Goal: Information Seeking & Learning: Stay updated

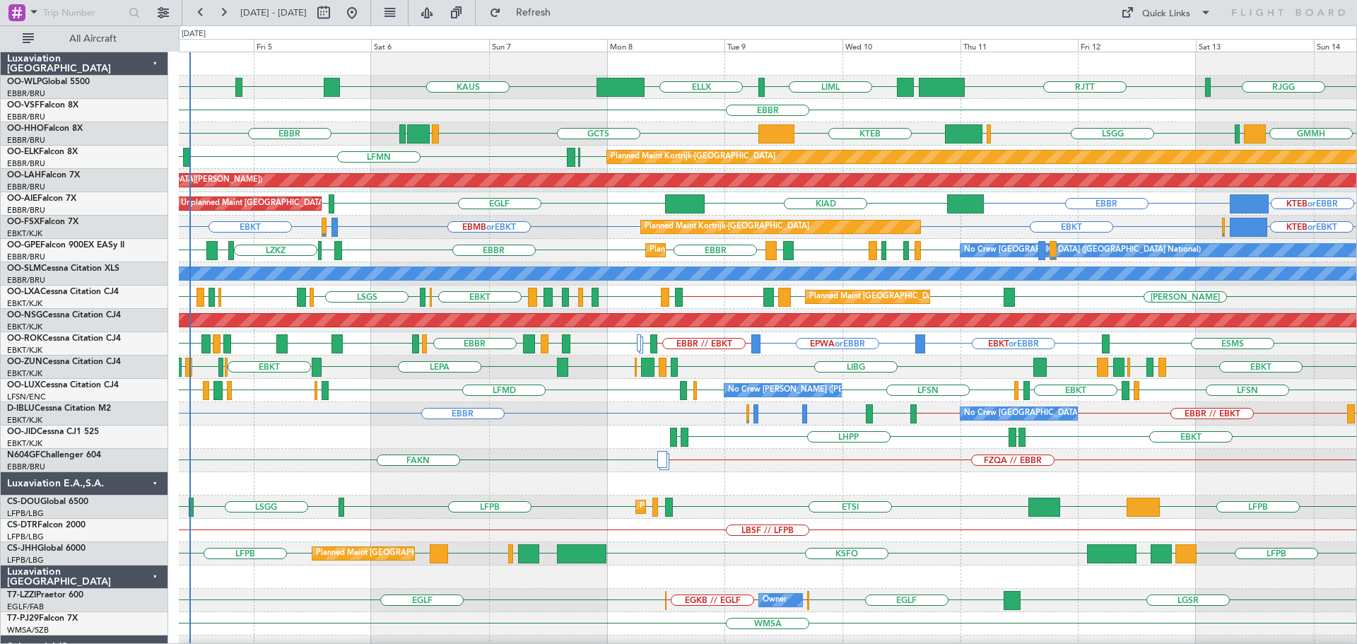
click at [416, 230] on div "EBMB or EBKT LSZH or EBKT EBKT EBKT KTEB or EBKT EBBR or EBKT Planned Maint [GE…" at bounding box center [768, 227] width 1178 height 23
click at [1259, 378] on div "RJTT LTCG LIML ELLX [PERSON_NAME] KTEB KCMH [GEOGRAPHIC_DATA] [GEOGRAPHIC_DATA]…" at bounding box center [768, 460] width 1178 height 817
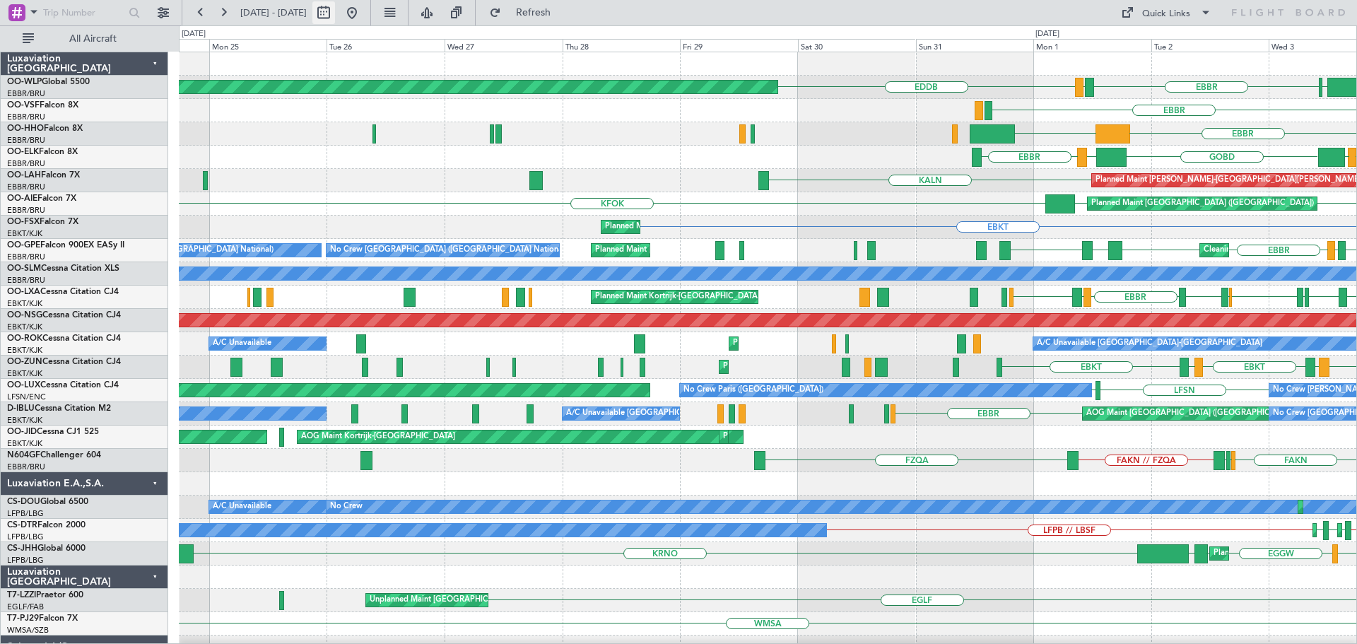
click at [335, 13] on button at bounding box center [323, 12] width 23 height 23
select select "8"
select select "2025"
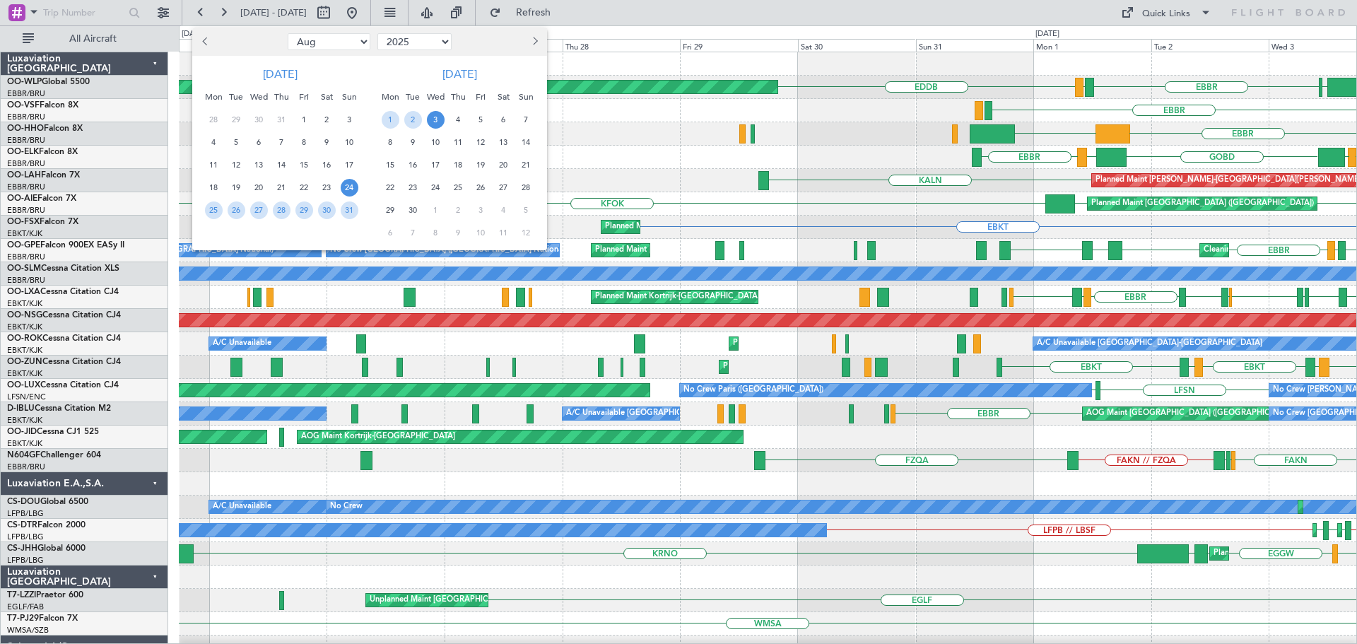
click at [206, 37] on span "Previous month" at bounding box center [206, 41] width 8 height 8
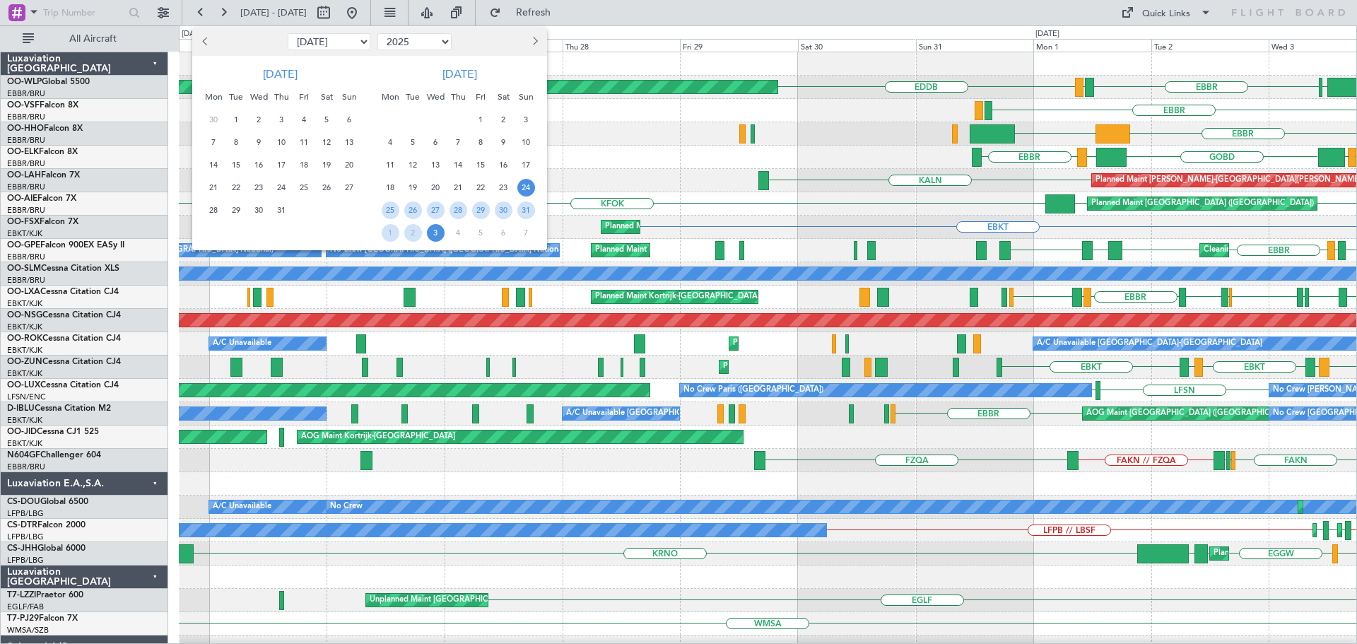
click at [206, 37] on span "Previous month" at bounding box center [206, 41] width 8 height 8
click at [205, 37] on button "Previous month" at bounding box center [206, 41] width 16 height 23
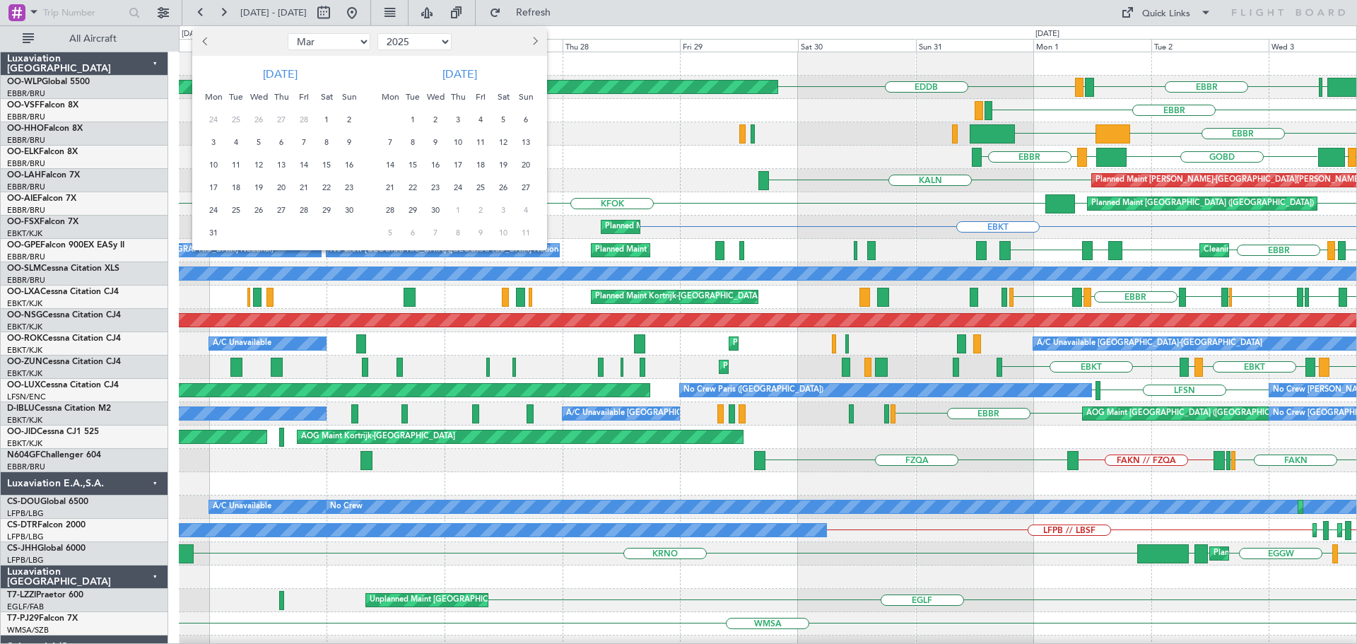
select select "2"
click at [234, 138] on span "4" at bounding box center [237, 143] width 18 height 18
click at [323, 163] on span "15" at bounding box center [327, 165] width 18 height 18
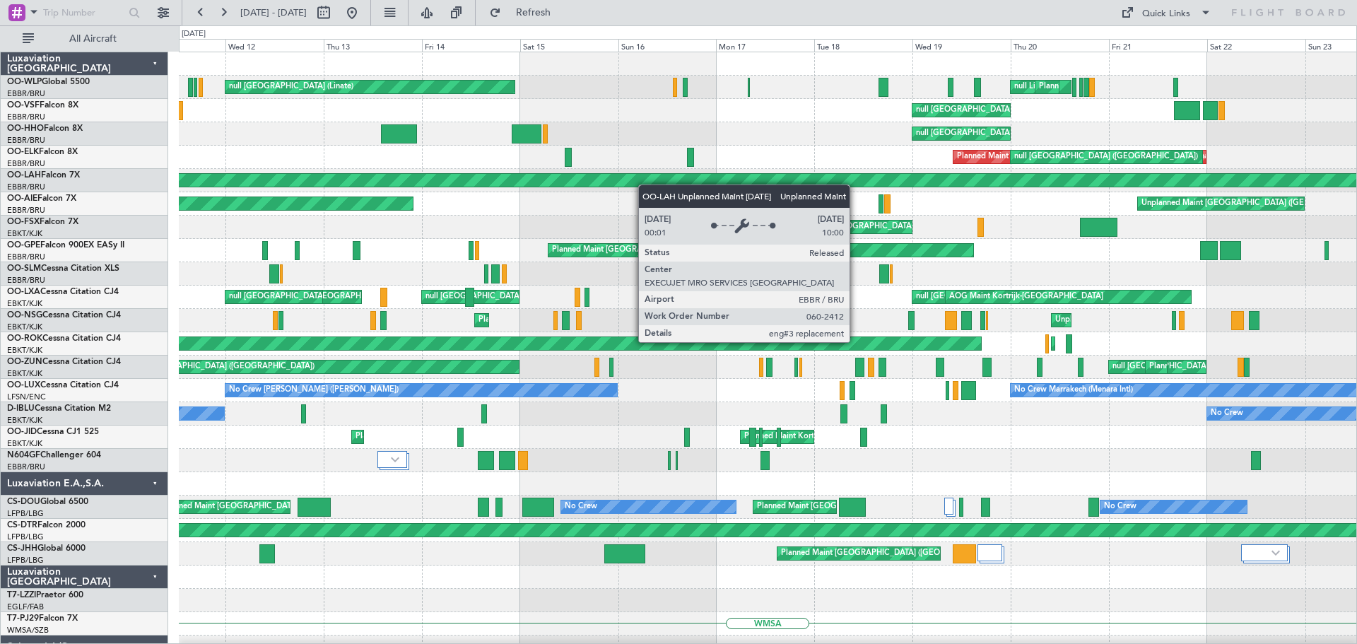
click at [349, 186] on div "Planned Maint Milan (Linate) null [GEOGRAPHIC_DATA] (Linate) null Liege Planned…" at bounding box center [768, 483] width 1178 height 863
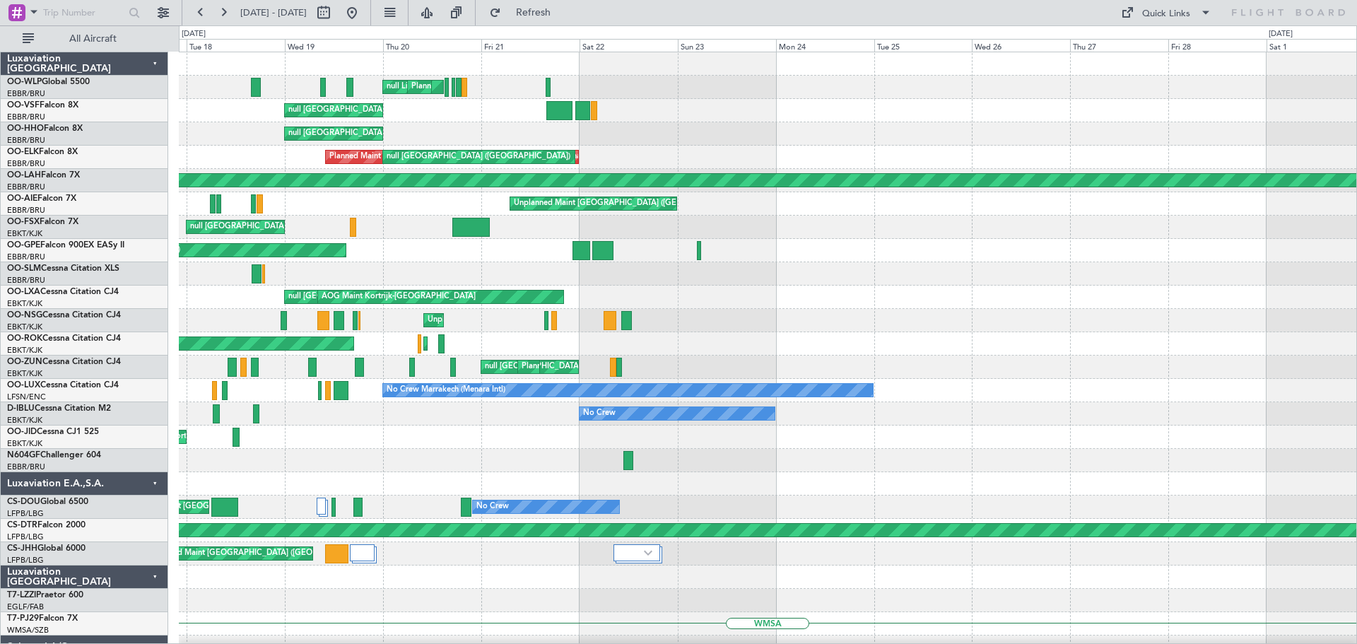
click at [124, 202] on div "null Liege Planned Maint Liege null [GEOGRAPHIC_DATA] (Linate) null [GEOGRAPHIC…" at bounding box center [678, 334] width 1357 height 619
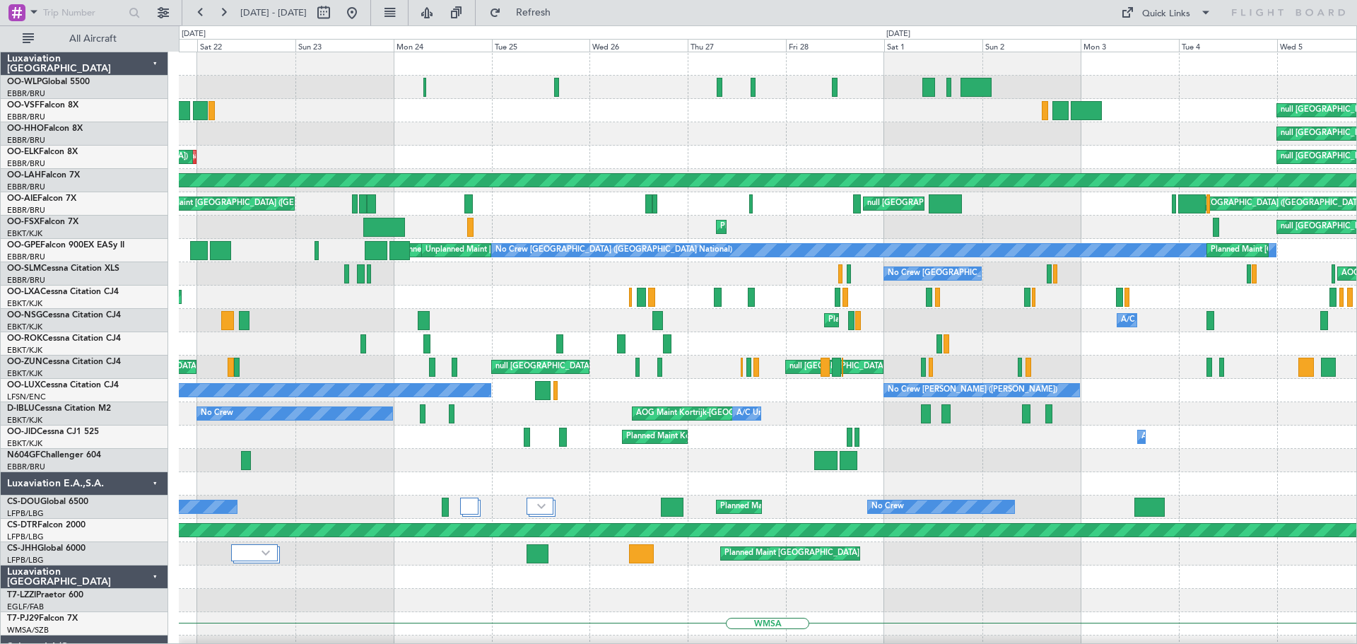
click at [387, 128] on div "Planned Maint Liege null Liege null [GEOGRAPHIC_DATA] ([GEOGRAPHIC_DATA]) null …" at bounding box center [768, 507] width 1178 height 910
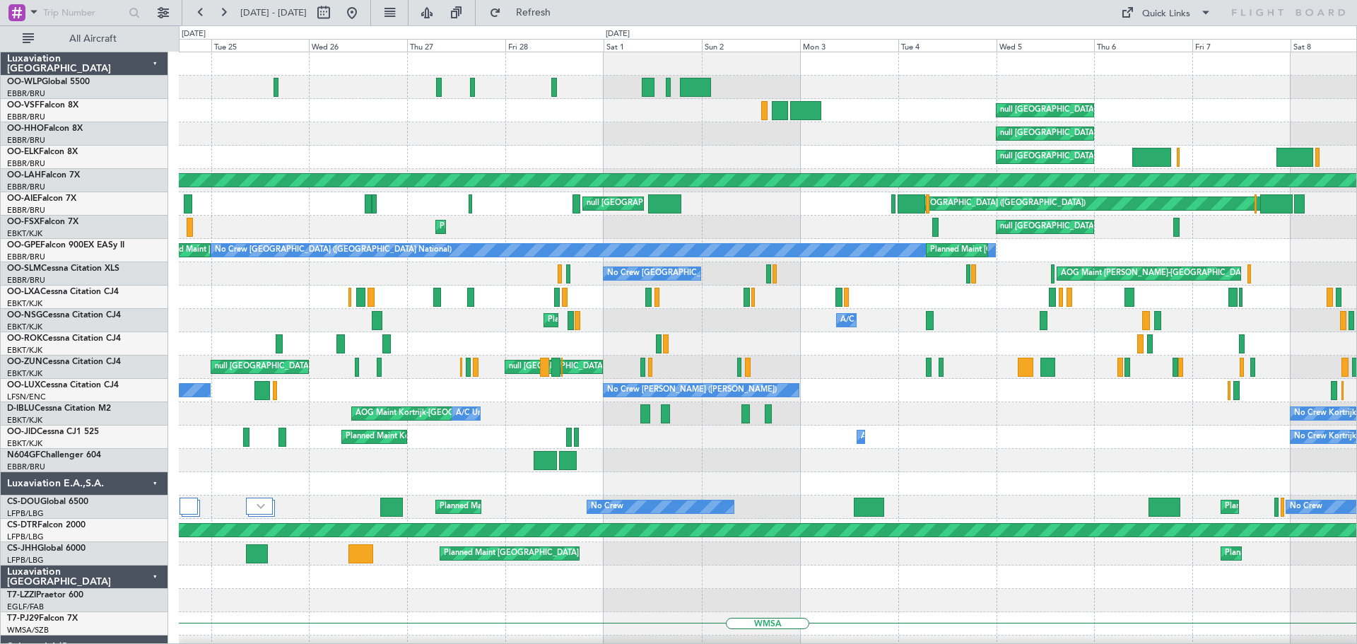
click at [345, 127] on div "null [GEOGRAPHIC_DATA] ([GEOGRAPHIC_DATA])" at bounding box center [768, 133] width 1178 height 23
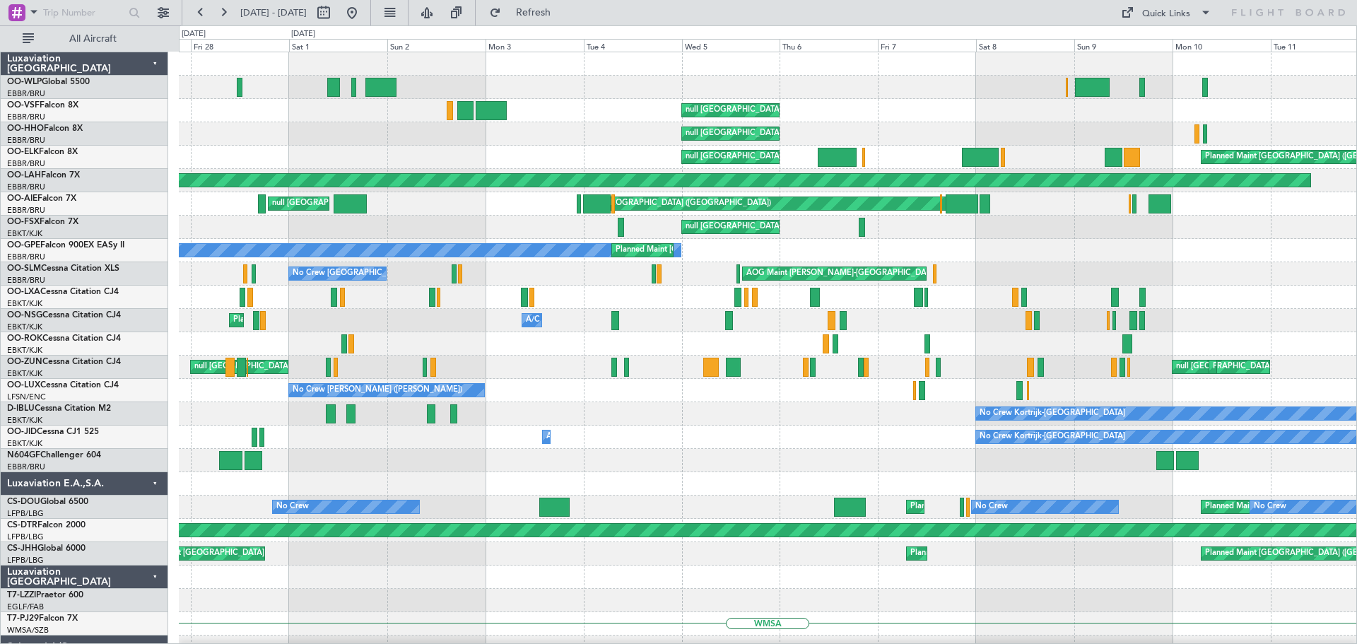
click at [278, 138] on div "null [GEOGRAPHIC_DATA] ([GEOGRAPHIC_DATA])" at bounding box center [768, 133] width 1178 height 23
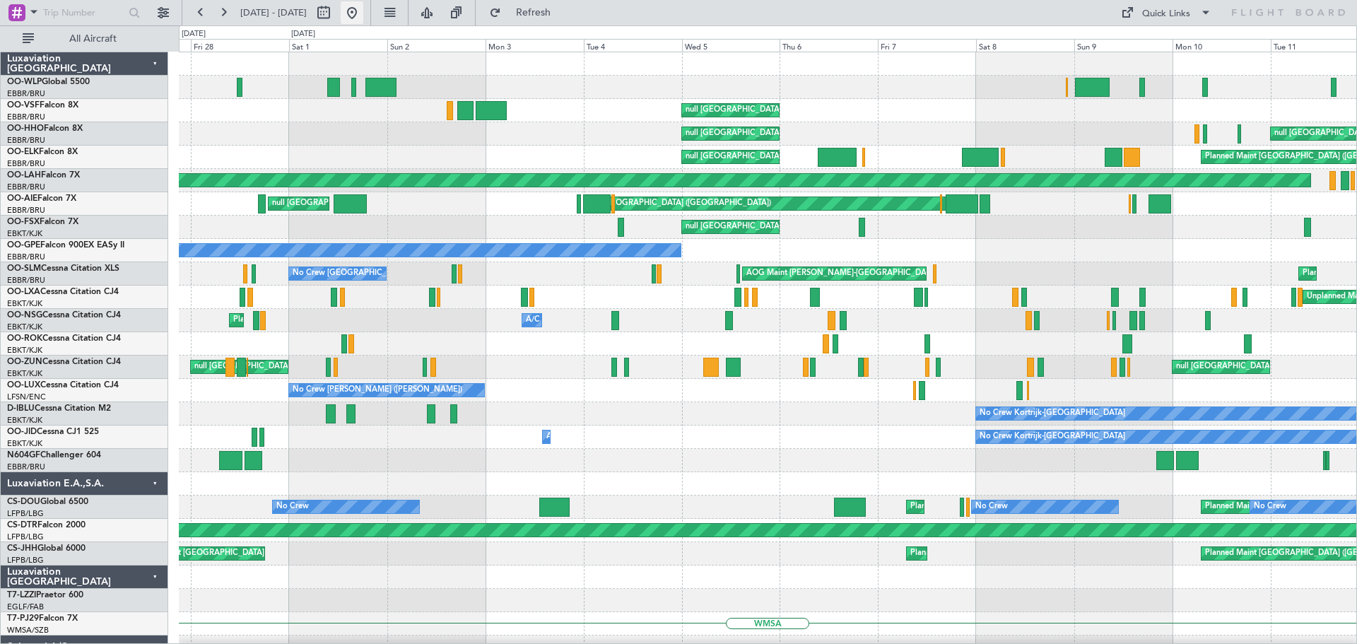
click at [363, 13] on button at bounding box center [352, 12] width 23 height 23
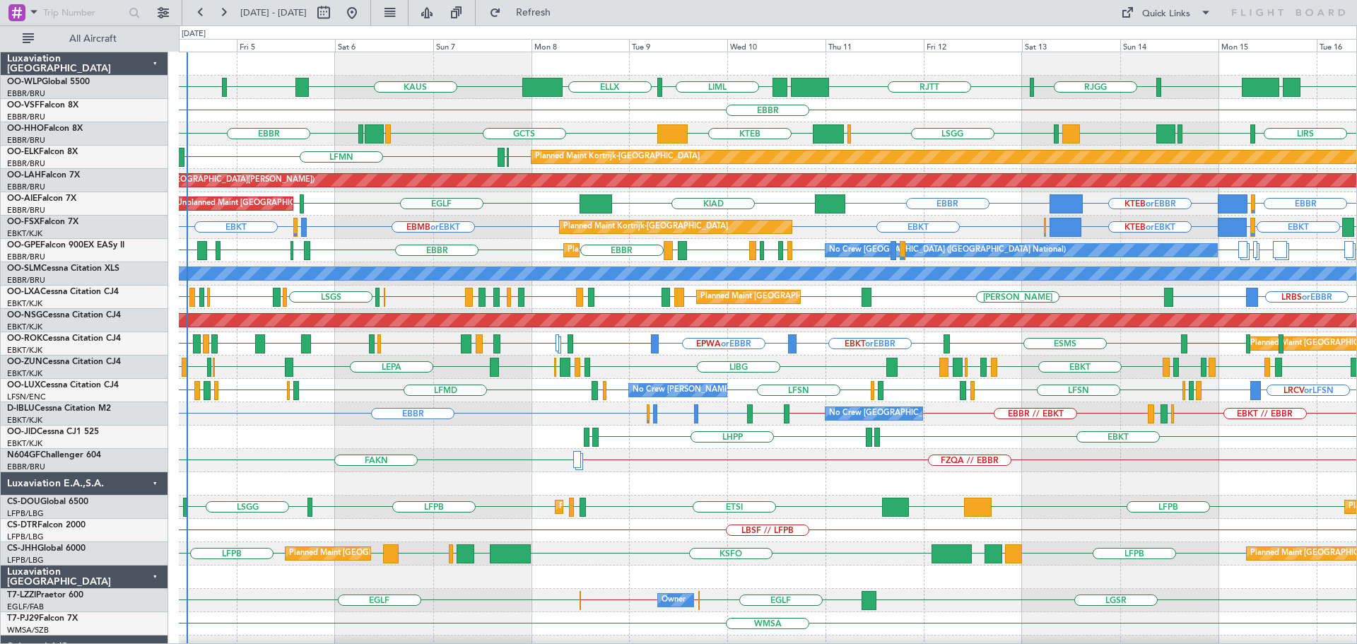
click at [455, 150] on div "LFMN EBKT [GEOGRAPHIC_DATA] Planned Maint [GEOGRAPHIC_DATA]-[GEOGRAPHIC_DATA]" at bounding box center [768, 157] width 1178 height 23
click at [400, 149] on div "Planned Maint Kortrijk-[GEOGRAPHIC_DATA] LFMN EBKT [GEOGRAPHIC_DATA]" at bounding box center [768, 157] width 1178 height 23
click at [358, 199] on div "EBBR LSGG or EBBR KTEB or EBBR [GEOGRAPHIC_DATA] [GEOGRAPHIC_DATA] [GEOGRAPHIC_…" at bounding box center [768, 203] width 1178 height 23
click at [359, 200] on div "EBBR LSGG or EBBR KTEB or EBBR [GEOGRAPHIC_DATA] [GEOGRAPHIC_DATA] [GEOGRAPHIC_…" at bounding box center [768, 203] width 1178 height 23
click at [344, 438] on div "LHPP EDDN EBKT EDDN" at bounding box center [768, 437] width 1178 height 23
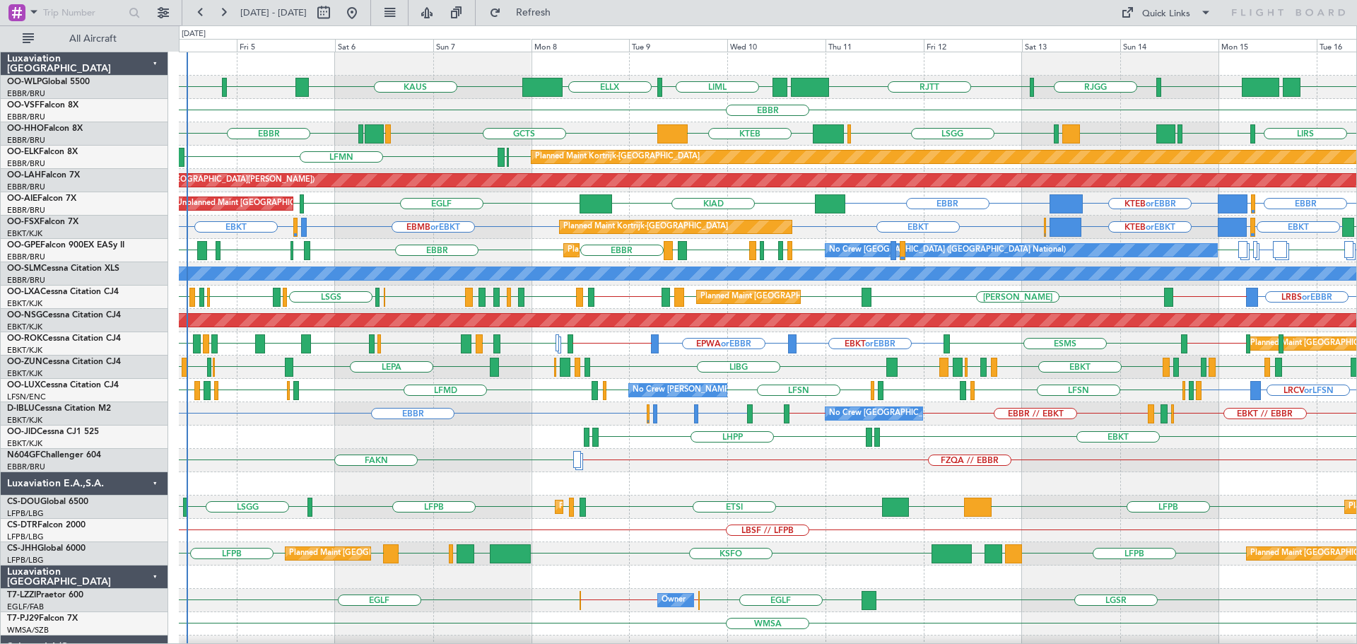
click at [443, 137] on div "LSGG [GEOGRAPHIC_DATA] [GEOGRAPHIC_DATA] LIMC KTEB GCTS GMMH LIRS [GEOGRAPHIC_D…" at bounding box center [768, 133] width 1178 height 23
click at [1030, 293] on div "[PERSON_NAME] KTEB KCMH [GEOGRAPHIC_DATA] LTCG LIML ELLX LIML UBBB [GEOGRAPHIC_…" at bounding box center [768, 460] width 1178 height 817
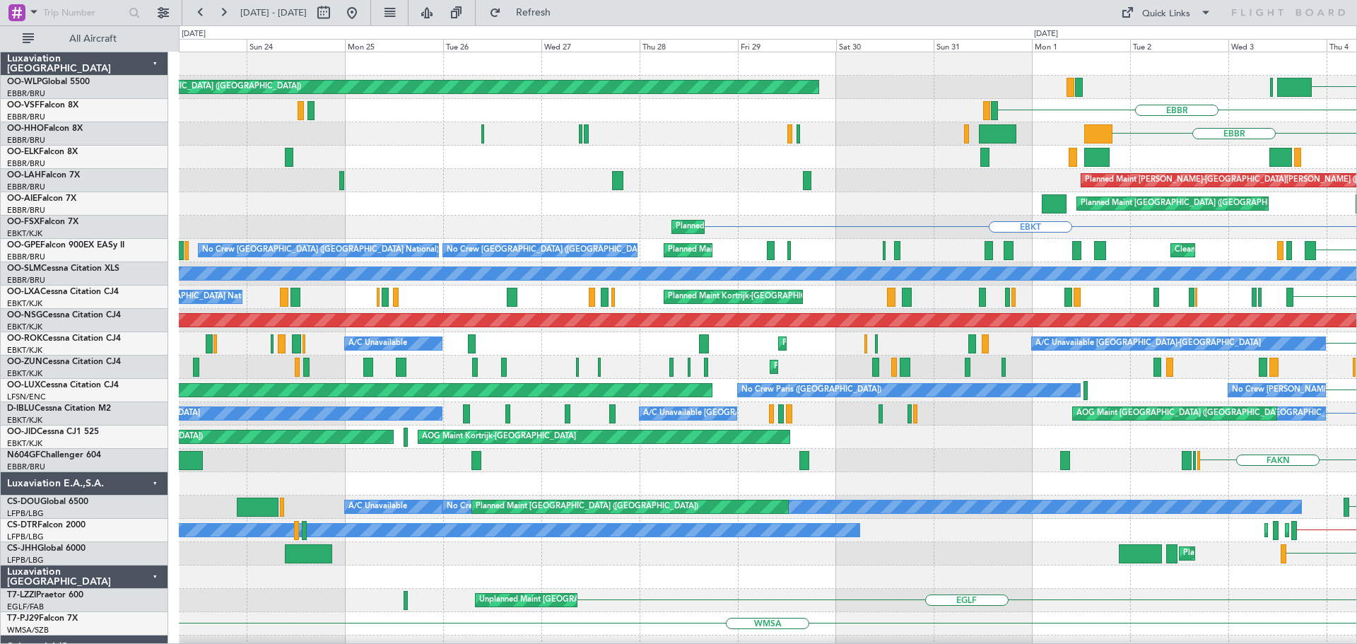
click at [1153, 420] on div "KCMH Planned Maint [GEOGRAPHIC_DATA] ([GEOGRAPHIC_DATA]) KTEB [PERSON_NAME] [GE…" at bounding box center [768, 460] width 1178 height 817
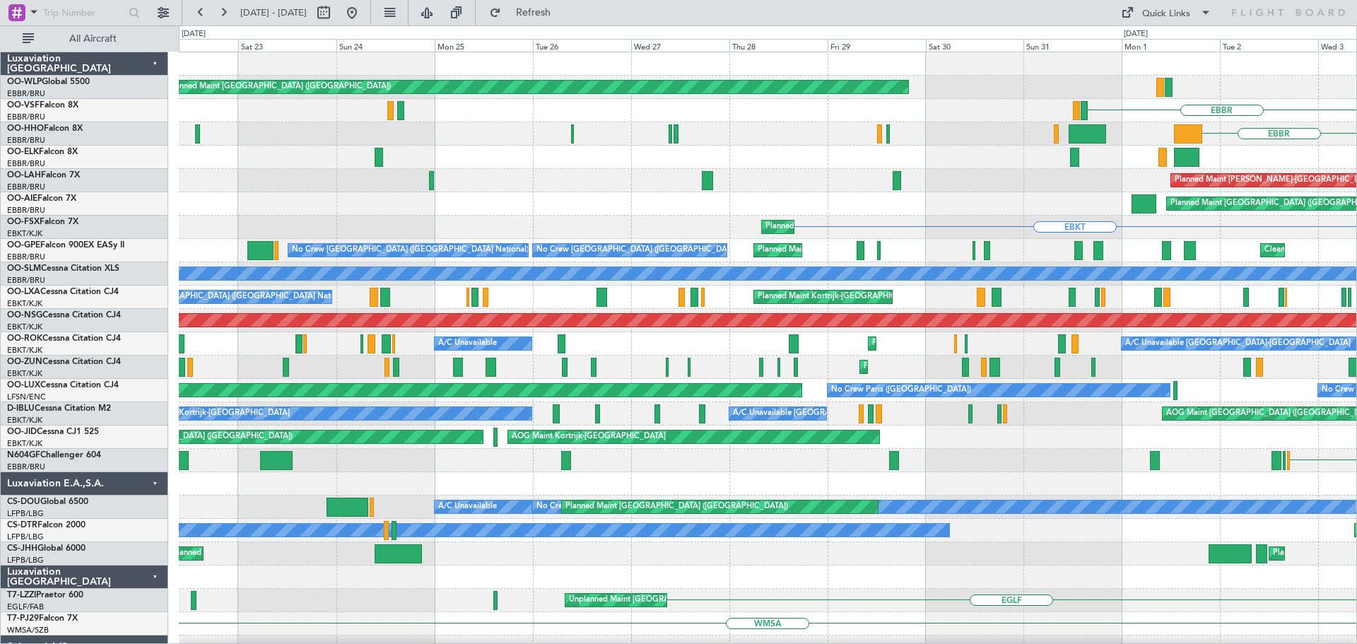
click at [1256, 441] on div "Planned Maint [GEOGRAPHIC_DATA] ([GEOGRAPHIC_DATA]) KCMH KTEB [PERSON_NAME] [GE…" at bounding box center [768, 460] width 1178 height 817
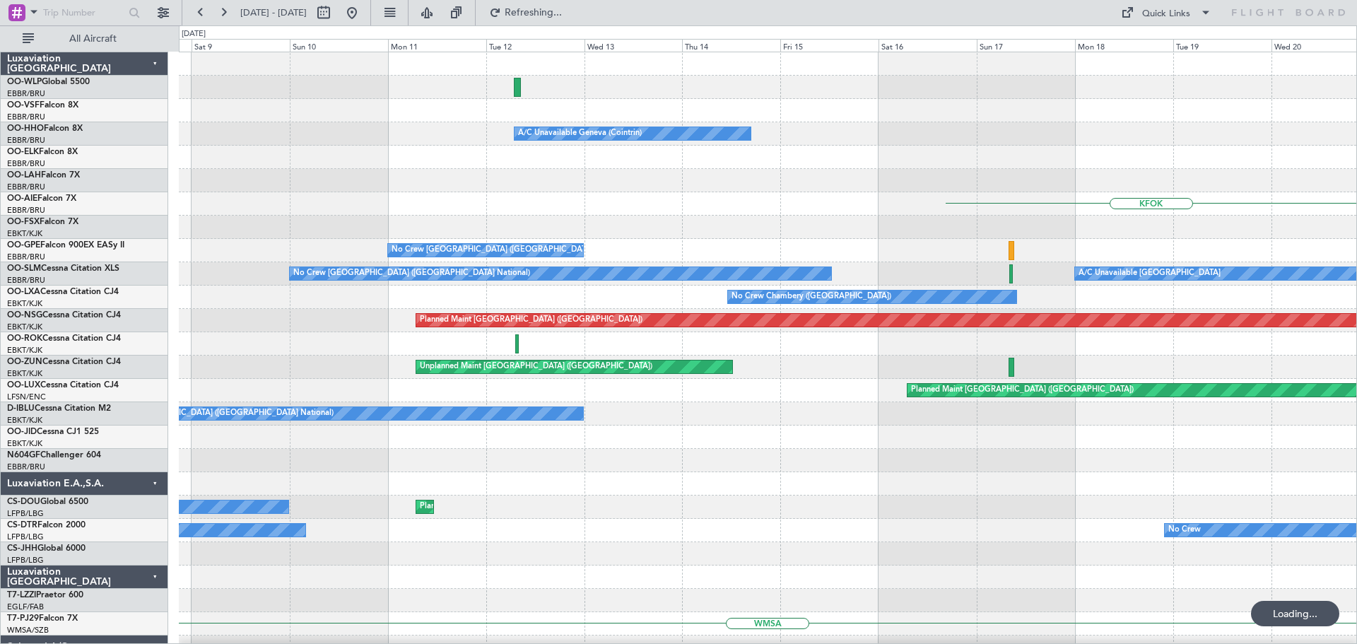
click at [983, 282] on div "Planned Maint Milan (Linate) Planned Maint [GEOGRAPHIC_DATA] ([GEOGRAPHIC_DATA]…" at bounding box center [768, 437] width 1178 height 770
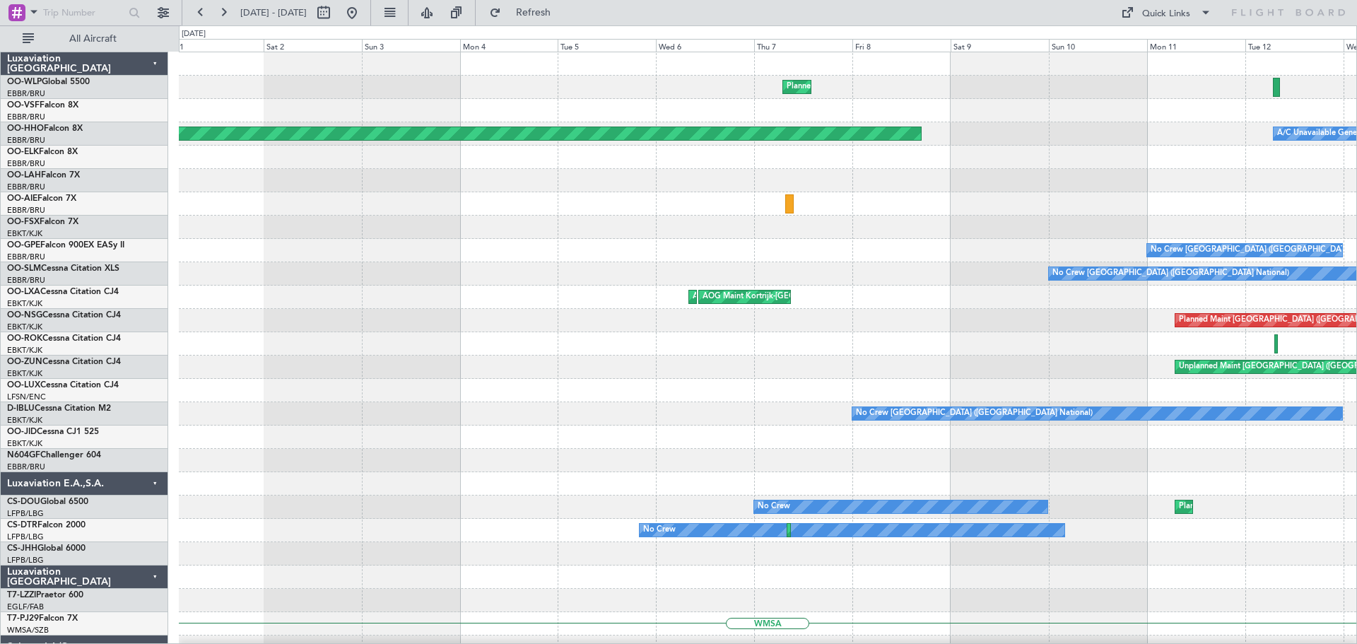
click at [1077, 337] on div "Planned Maint Milan (Linate) A/C Unavailable Geneva (Cointrin) Planned Maint Ge…" at bounding box center [768, 437] width 1178 height 770
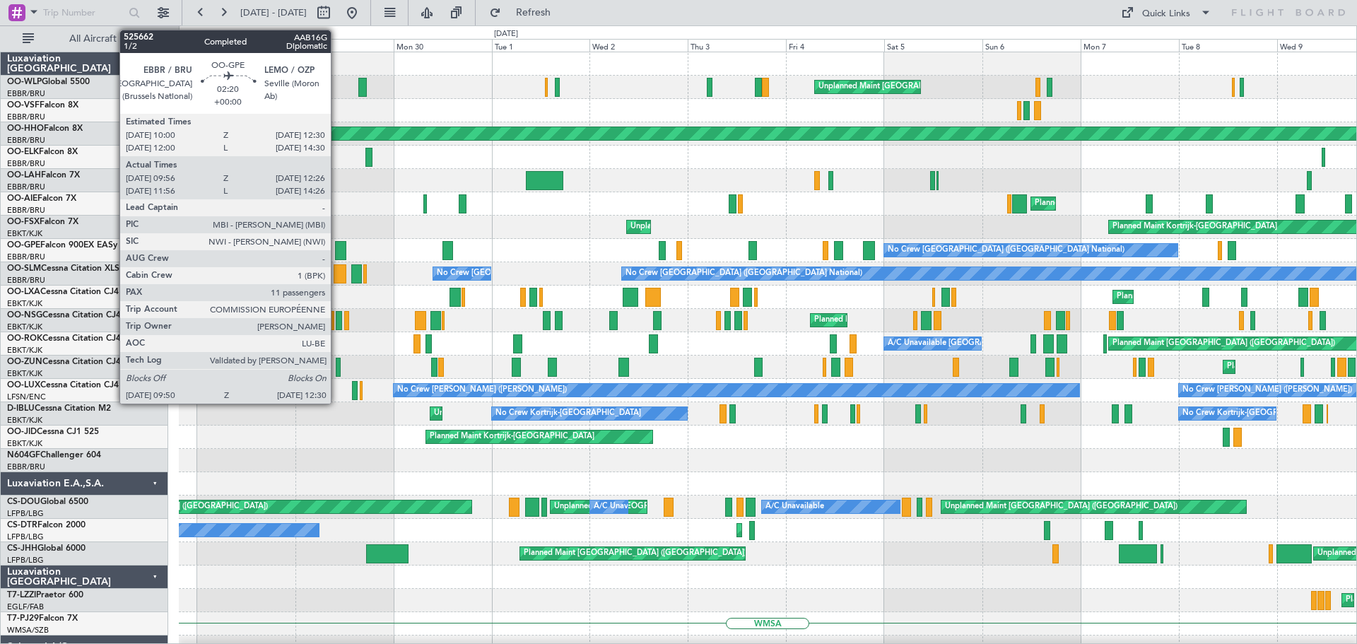
click at [337, 249] on div at bounding box center [340, 250] width 11 height 19
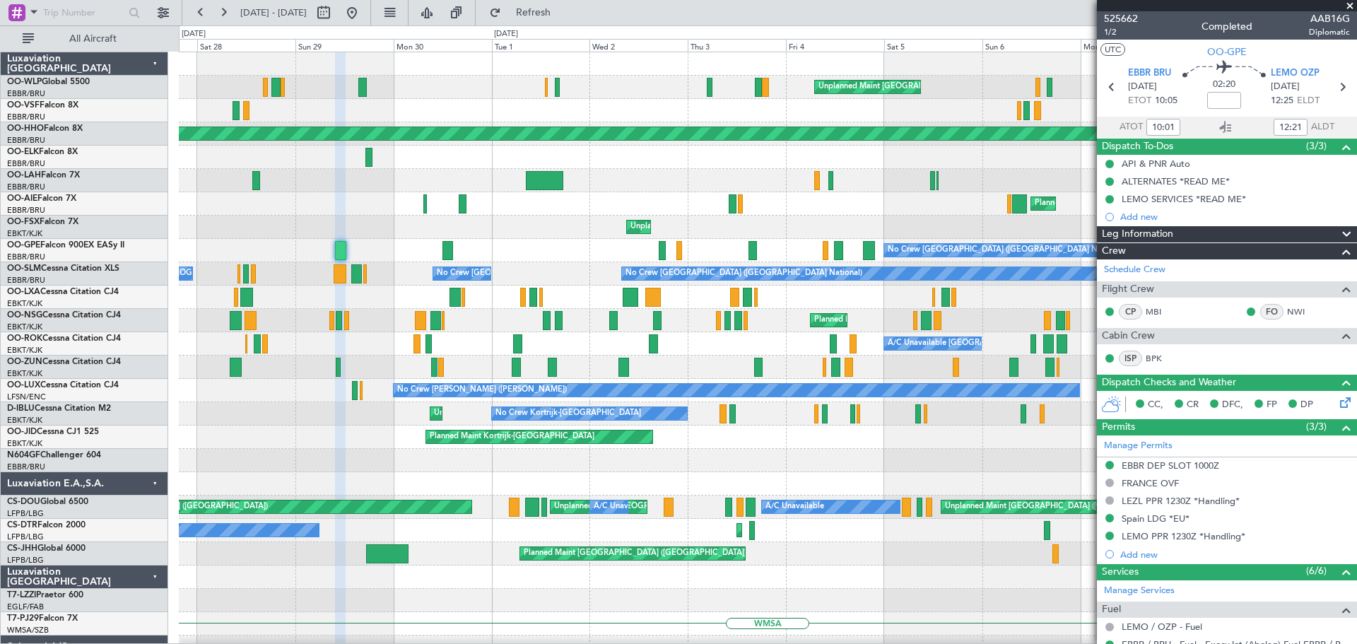
drag, startPoint x: 1351, startPoint y: 6, endPoint x: 1142, endPoint y: 27, distance: 210.3
click at [1351, 6] on span at bounding box center [1350, 6] width 14 height 13
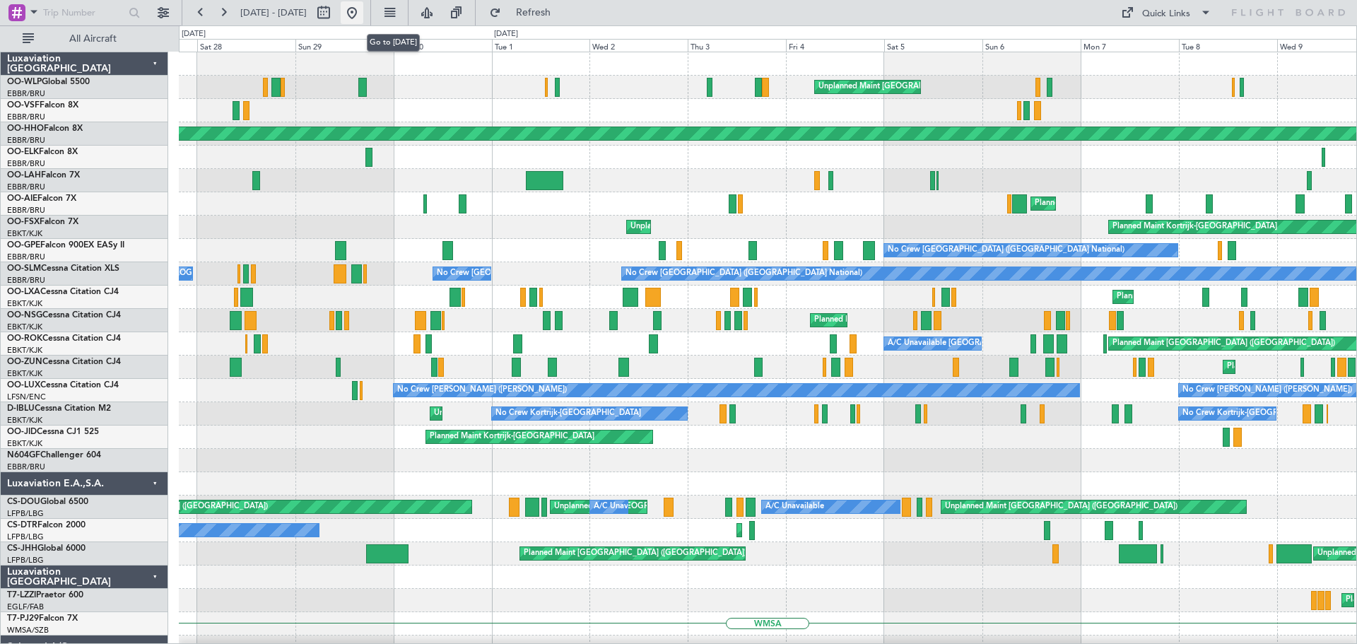
click at [363, 8] on button at bounding box center [352, 12] width 23 height 23
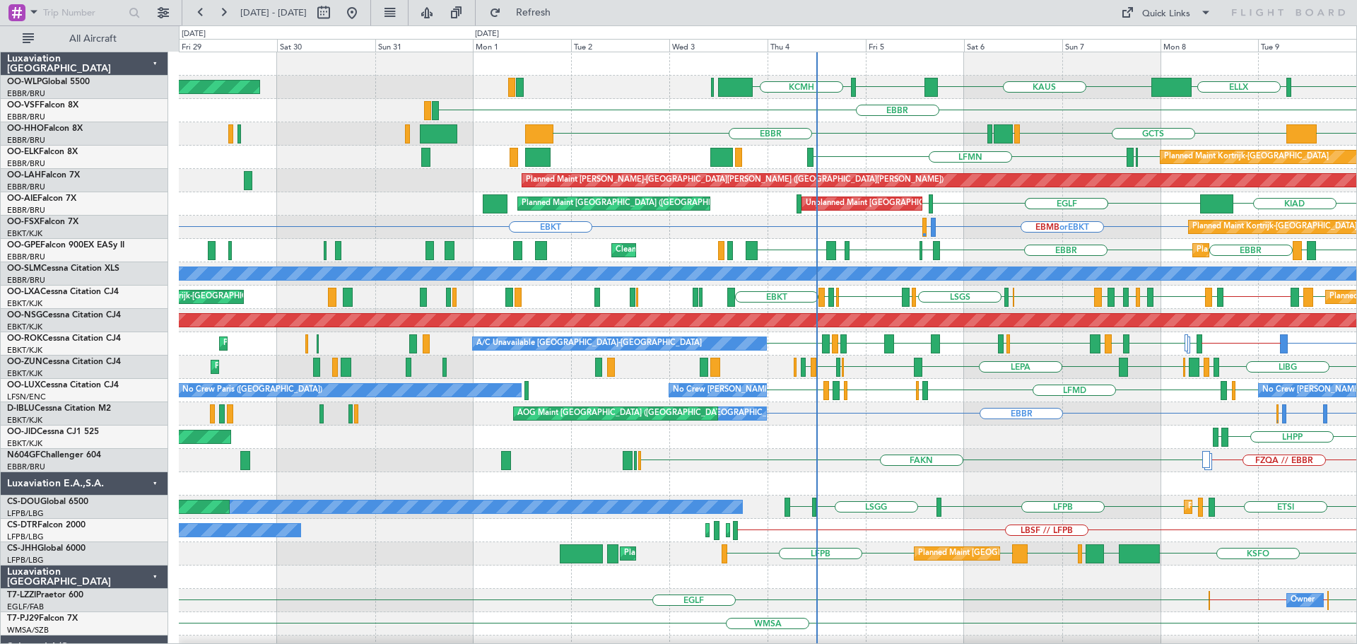
click at [1068, 337] on div "[PERSON_NAME] KTEB KCMH LIML ELLX LTCG [GEOGRAPHIC_DATA] Planned Maint [GEOGRAP…" at bounding box center [768, 460] width 1178 height 817
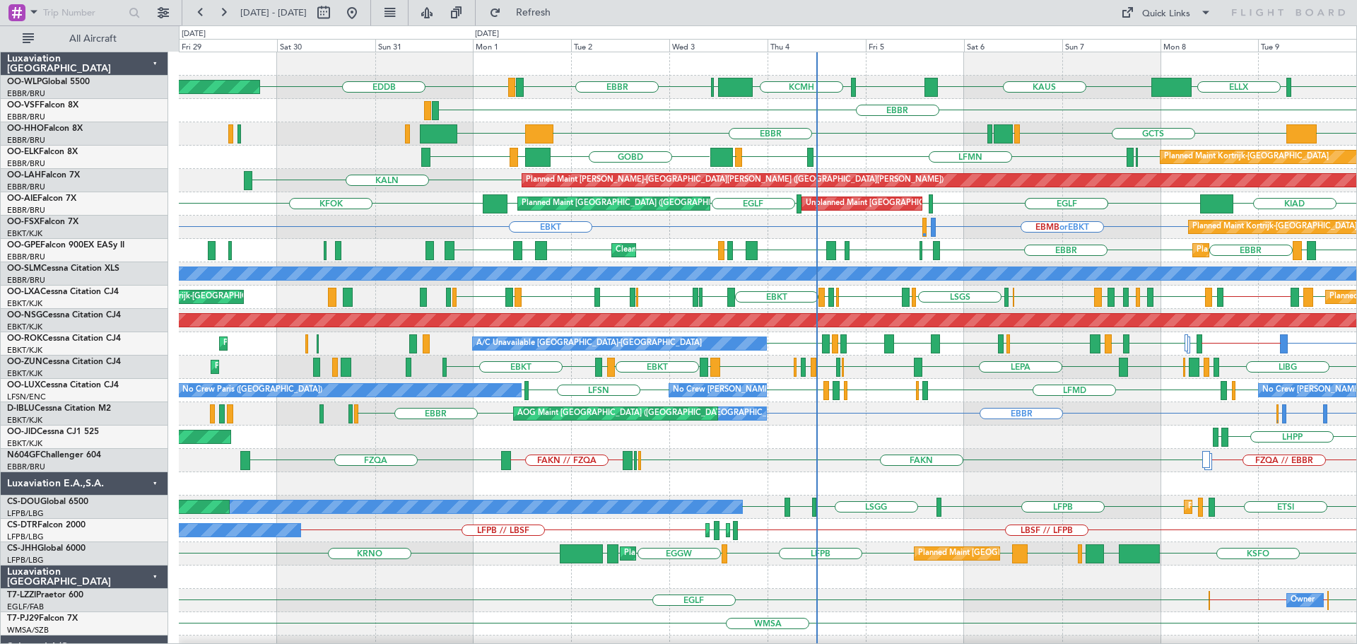
click at [882, 301] on div "Planned Maint [GEOGRAPHIC_DATA] ([GEOGRAPHIC_DATA]) [PERSON_NAME] EDDB KTEB KCM…" at bounding box center [768, 495] width 1178 height 887
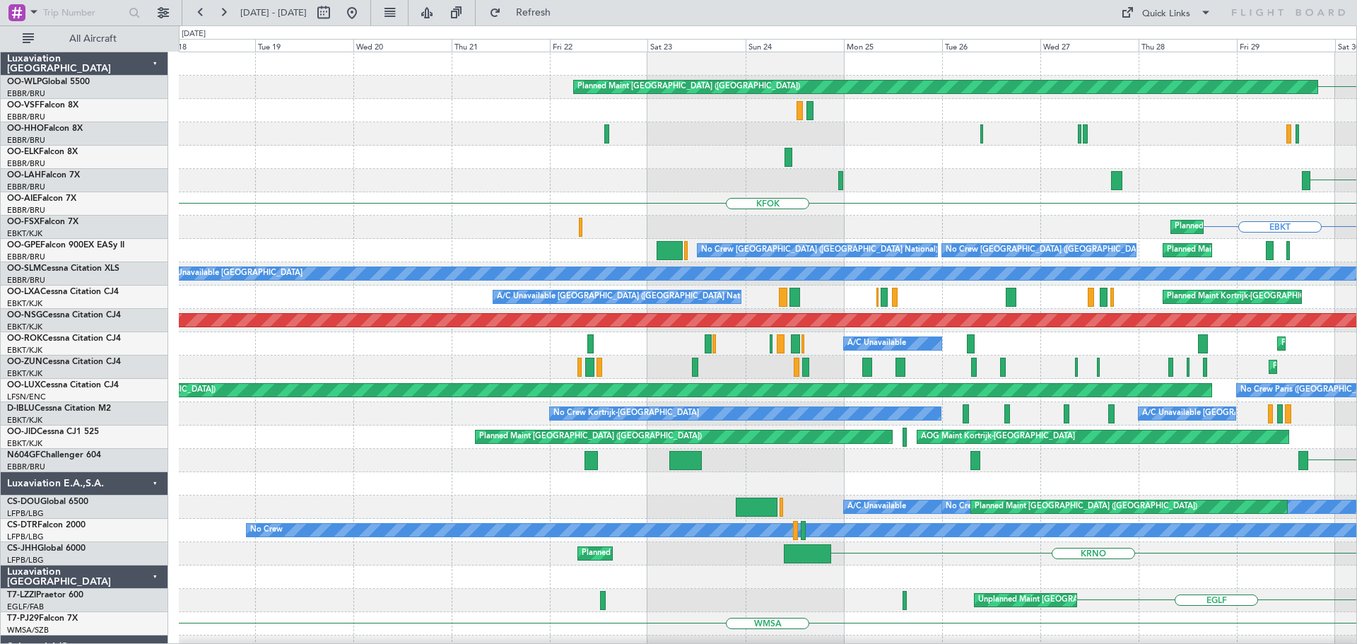
click at [889, 331] on div "Planned Maint [GEOGRAPHIC_DATA] ([GEOGRAPHIC_DATA]) EDDB LIRZ [GEOGRAPHIC_DATA]…" at bounding box center [768, 495] width 1178 height 887
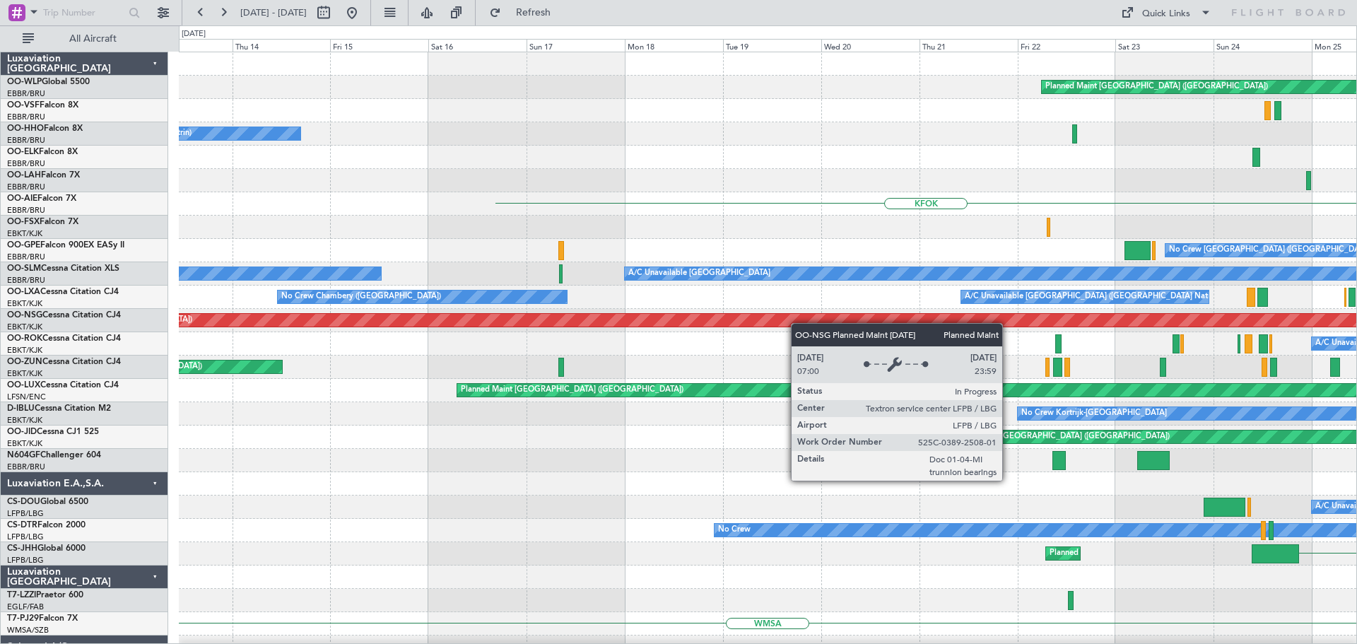
click at [908, 340] on div "Planned Maint [GEOGRAPHIC_DATA] ([GEOGRAPHIC_DATA]) A/C Unavailable Geneva (Coi…" at bounding box center [768, 495] width 1178 height 887
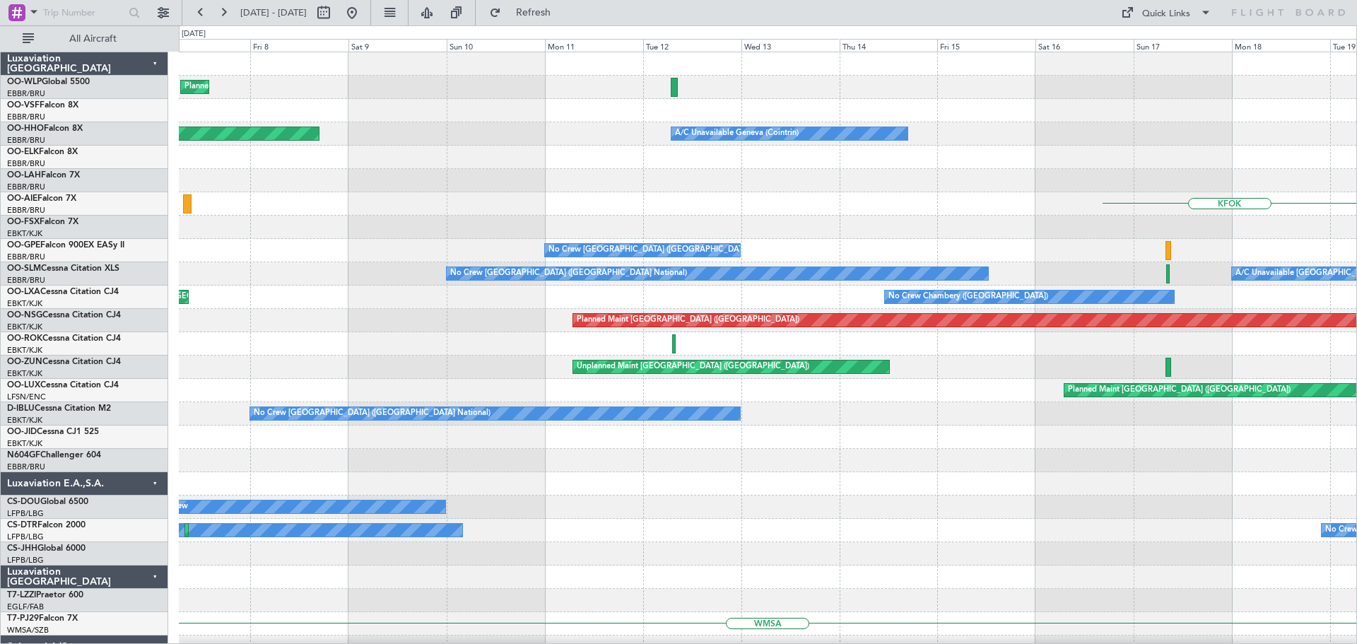
click at [921, 380] on div "Planned Maint Milan (Linate) Planned Maint [GEOGRAPHIC_DATA] ([GEOGRAPHIC_DATA]…" at bounding box center [768, 495] width 1178 height 887
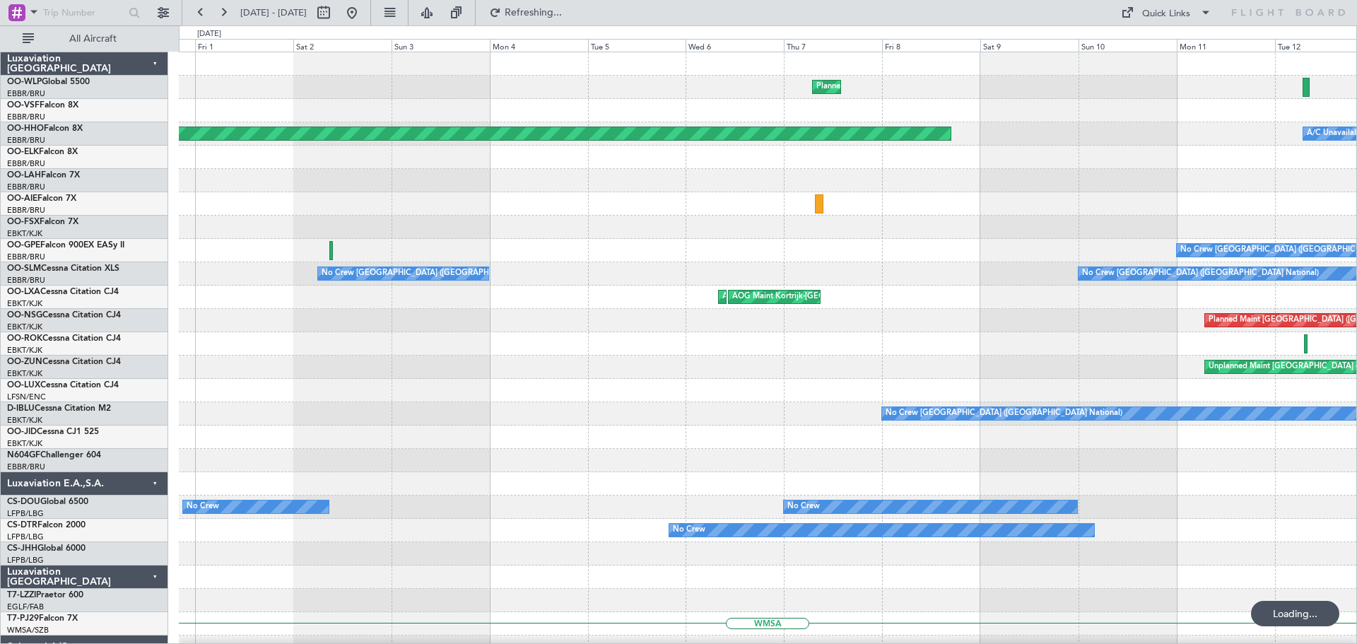
click at [889, 397] on div "Planned Maint Milan (Linate) Planned Maint Geneva ([GEOGRAPHIC_DATA]) A/C Unava…" at bounding box center [768, 437] width 1178 height 770
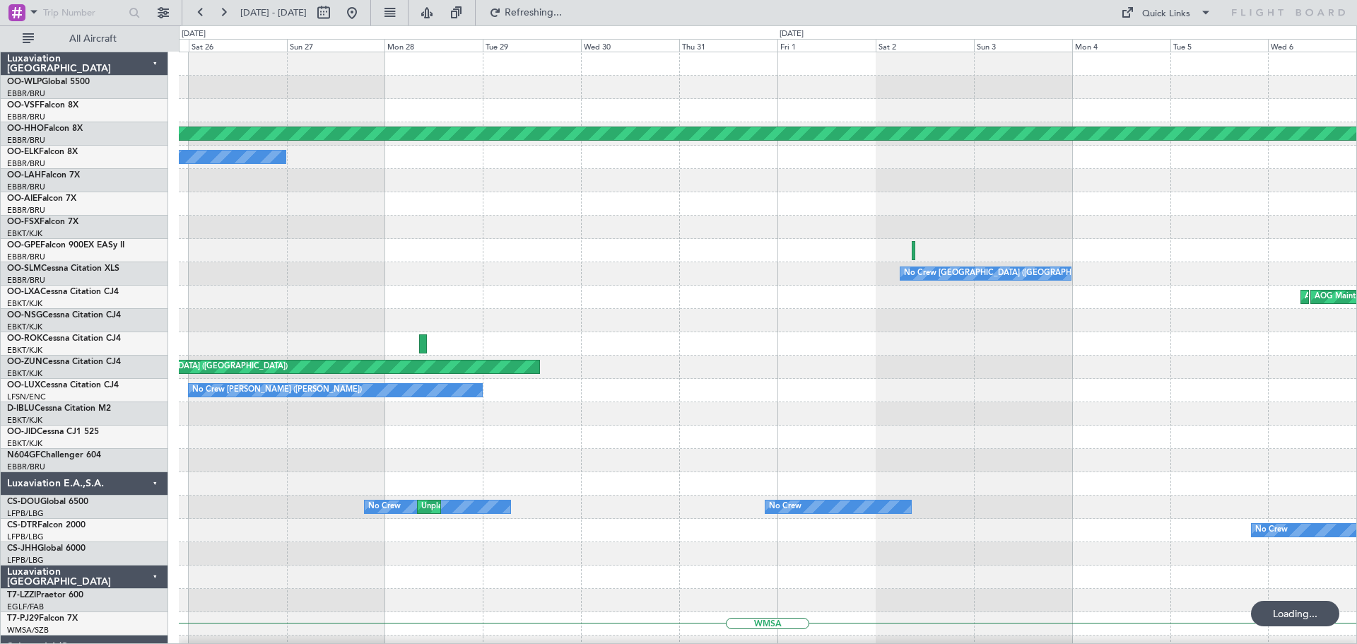
click at [1037, 394] on div "Planned Maint Milan (Linate) Planned Maint Geneva ([GEOGRAPHIC_DATA]) Owner [GE…" at bounding box center [768, 437] width 1178 height 770
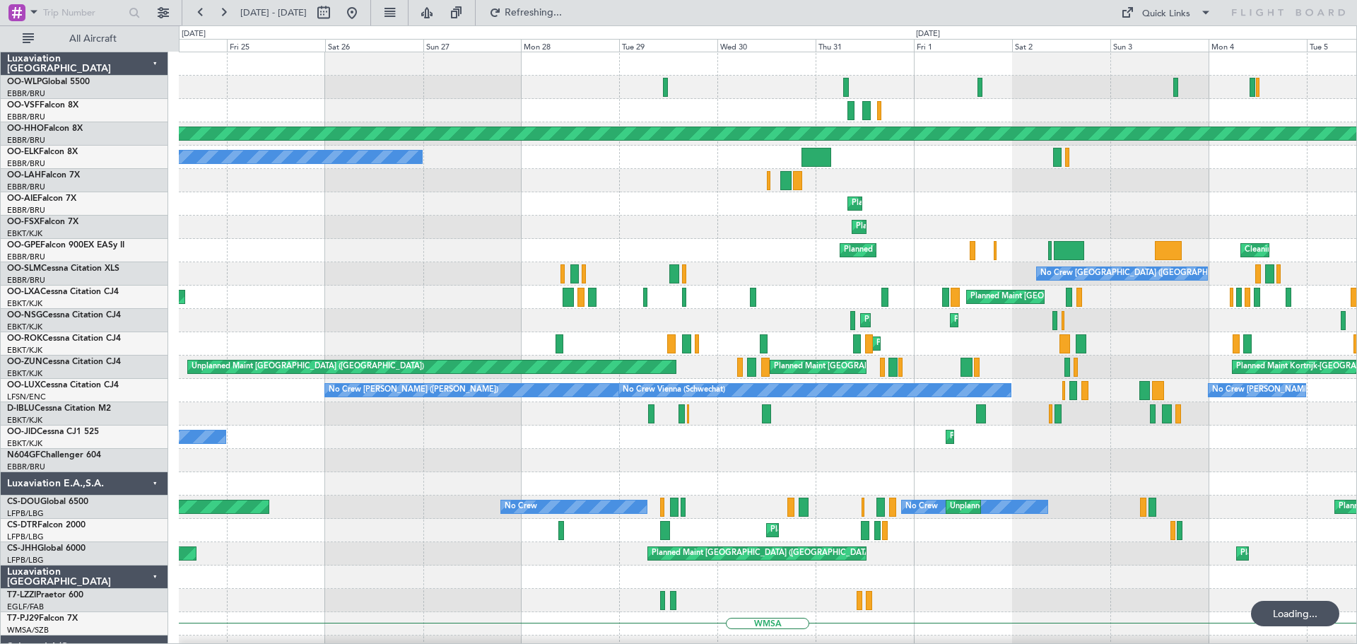
click at [886, 344] on div "Planned Maint Milan (Linate) Planned Maint Geneva ([GEOGRAPHIC_DATA]) Owner [GE…" at bounding box center [768, 460] width 1178 height 817
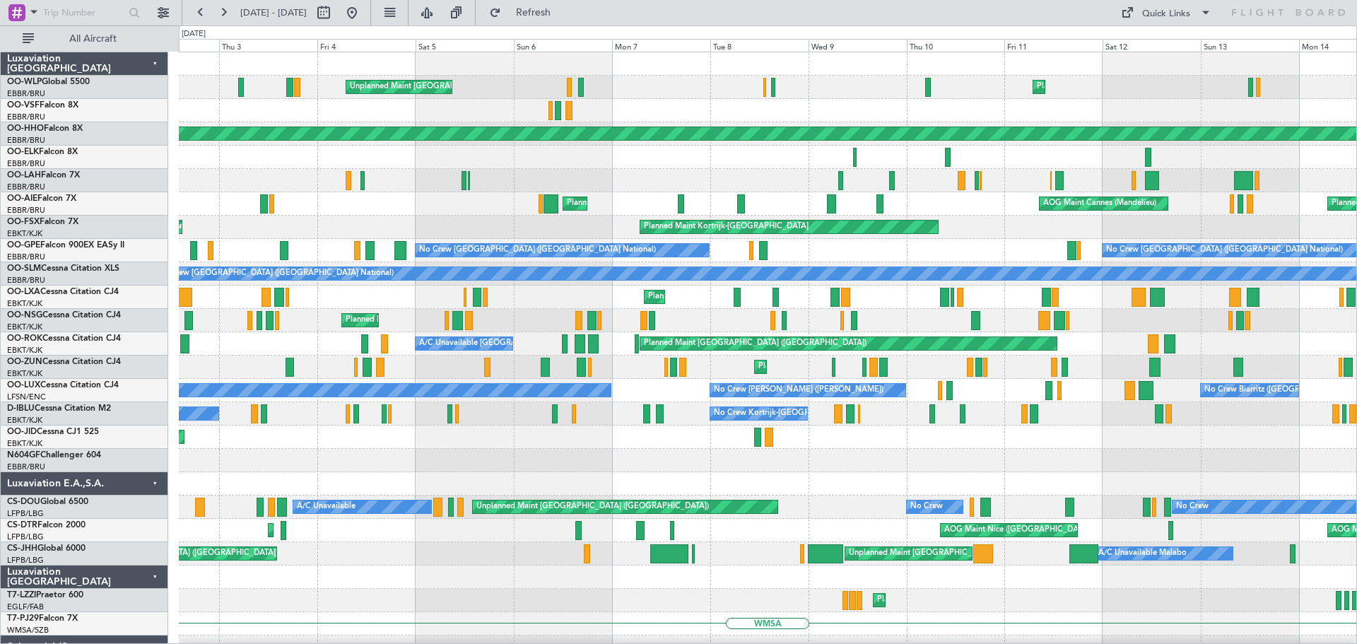
click at [436, 482] on div at bounding box center [768, 483] width 1178 height 23
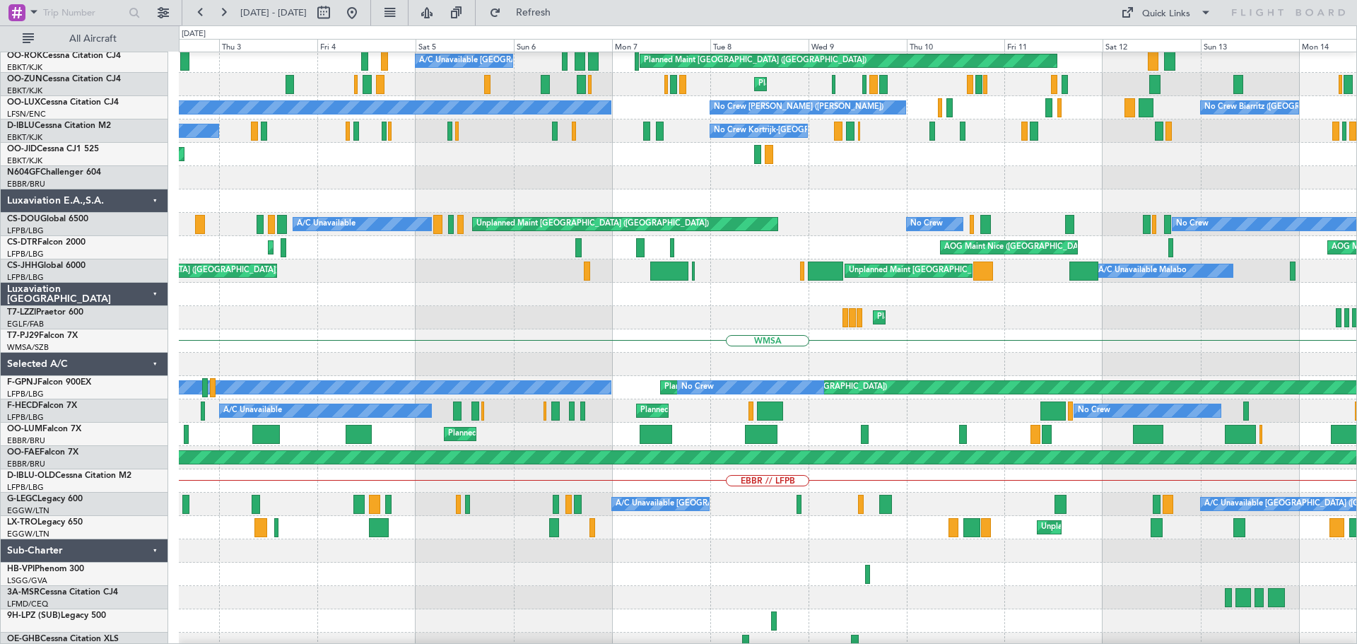
scroll to position [364, 0]
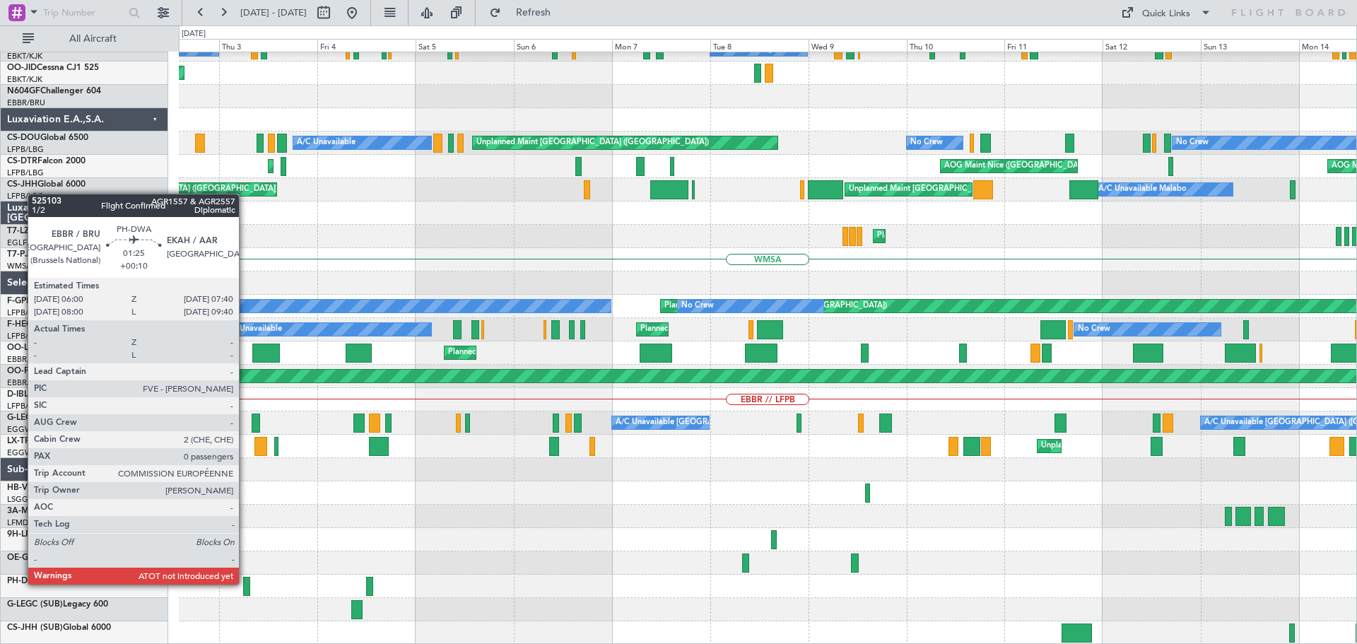
click at [245, 585] on div at bounding box center [246, 586] width 7 height 19
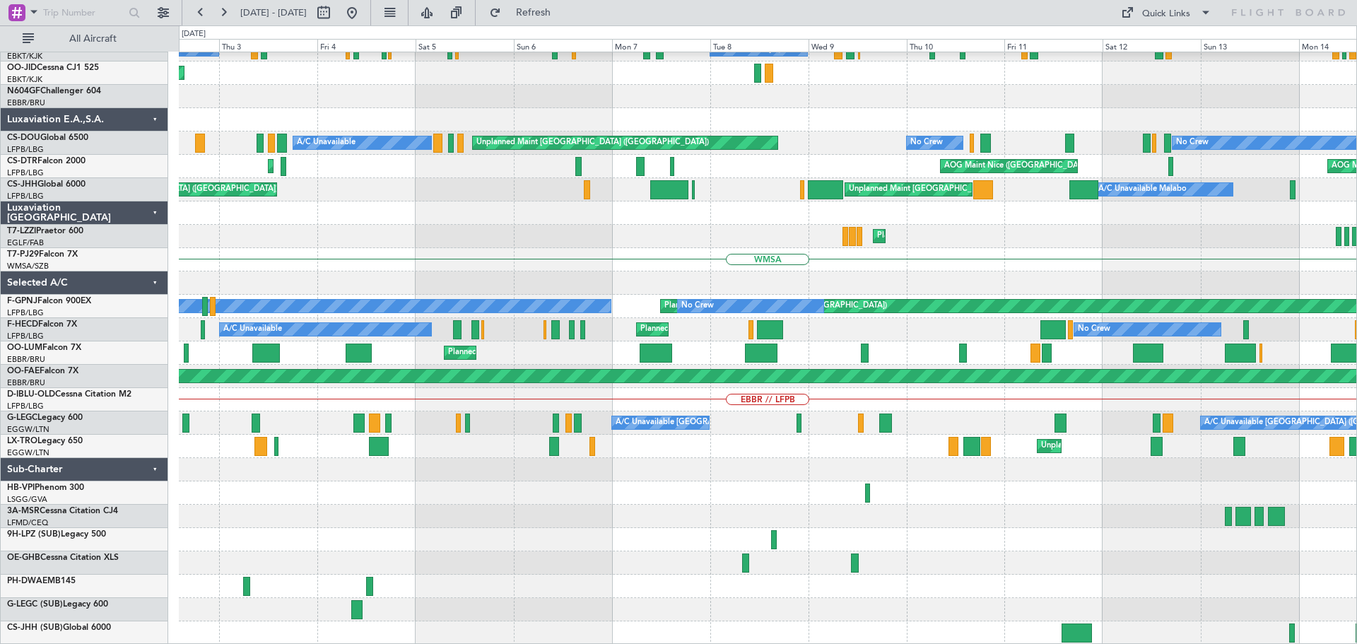
click at [499, 229] on div "Planned Maint [GEOGRAPHIC_DATA] ([GEOGRAPHIC_DATA])" at bounding box center [768, 236] width 1178 height 23
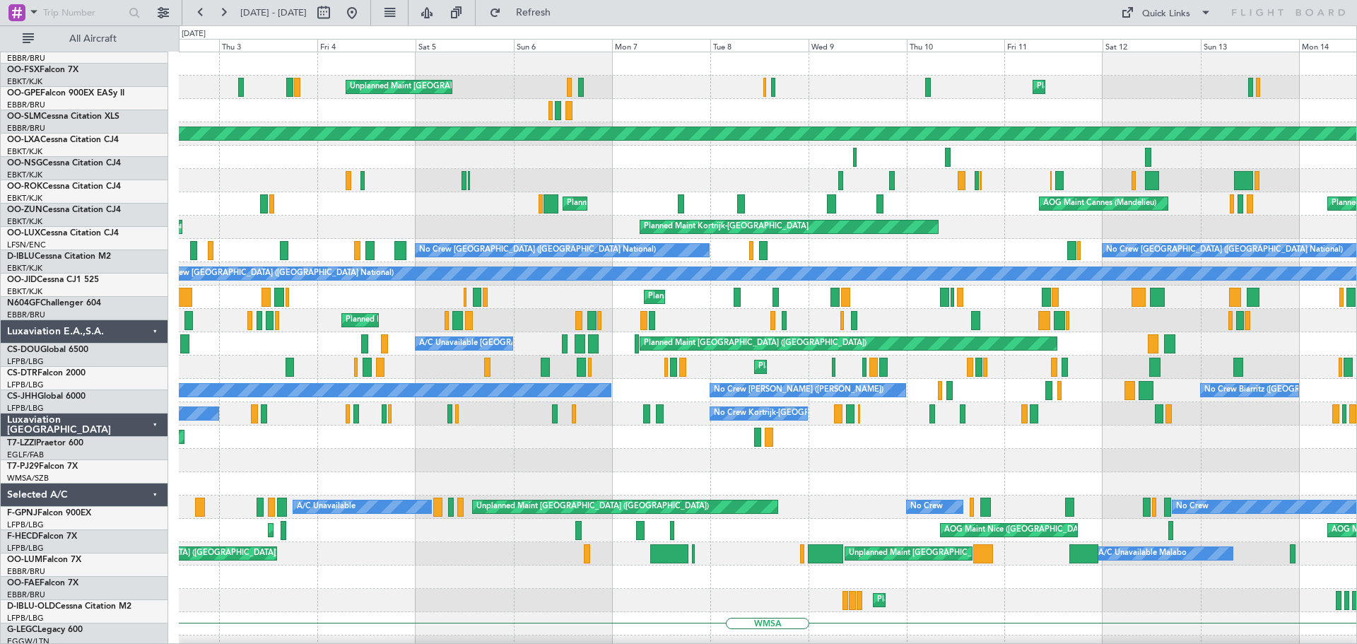
scroll to position [0, 0]
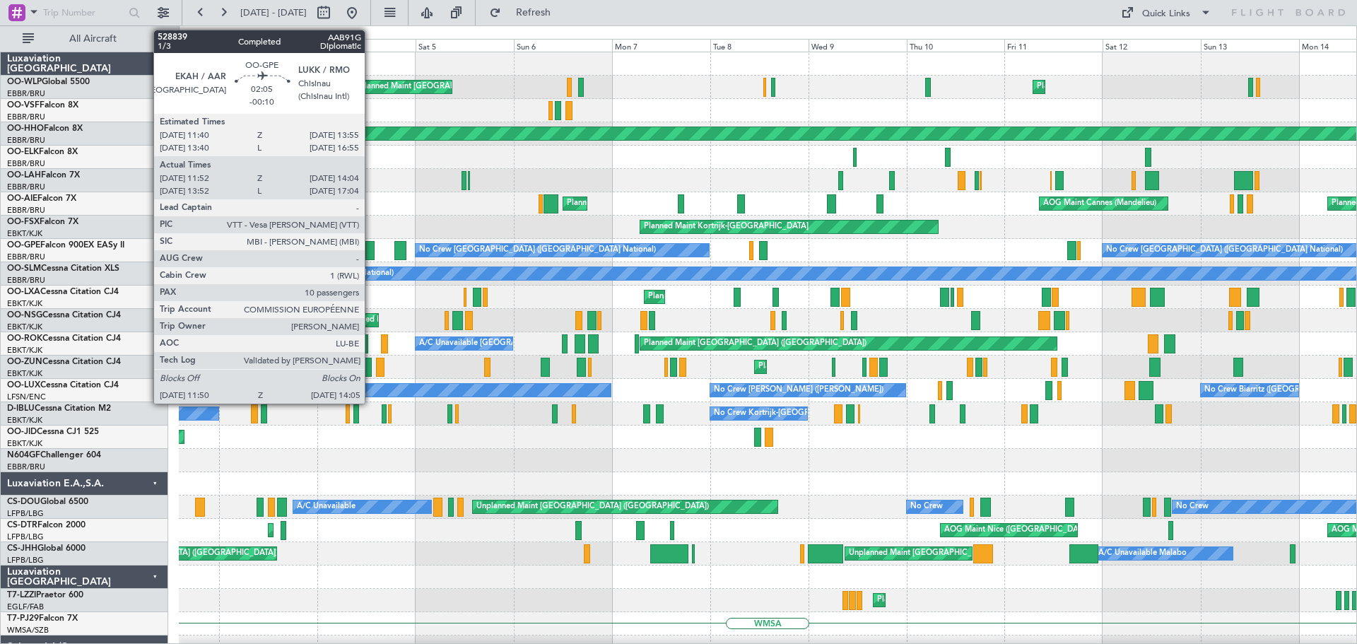
click at [371, 245] on div at bounding box center [371, 250] width 10 height 19
click at [370, 246] on div at bounding box center [371, 250] width 10 height 19
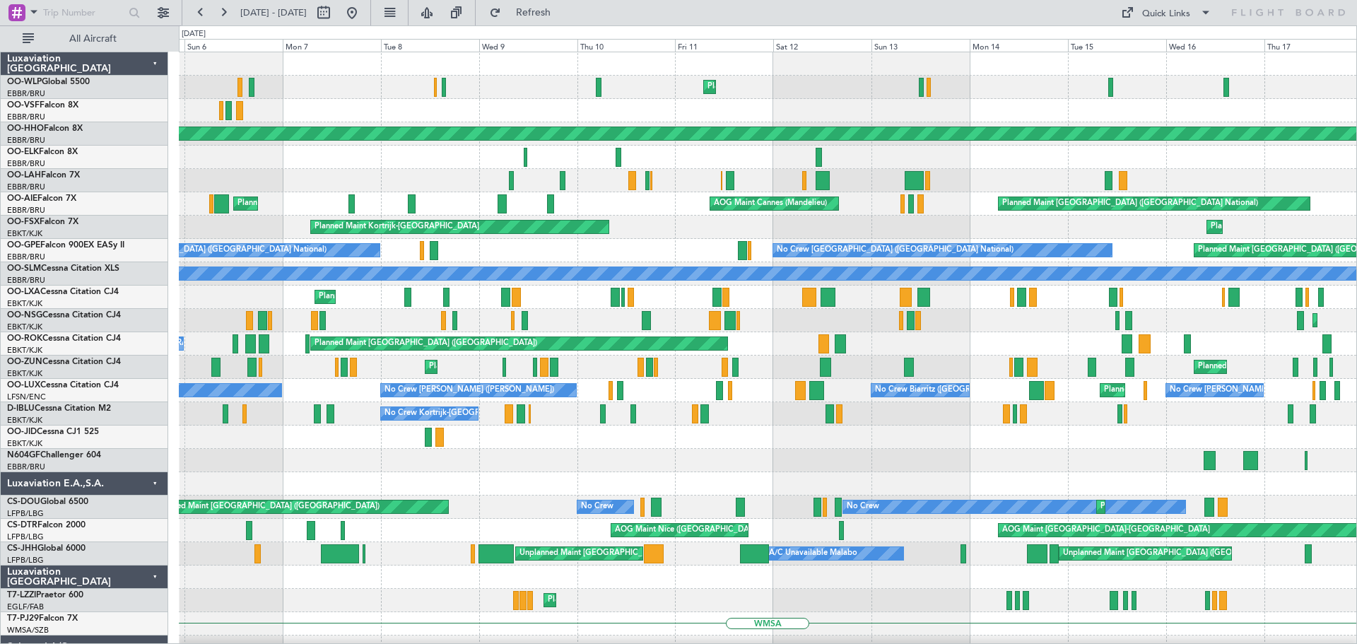
click at [774, 296] on div "Planned Maint Liege Unplanned Maint [GEOGRAPHIC_DATA]-[GEOGRAPHIC_DATA] Planned…" at bounding box center [768, 530] width 1178 height 957
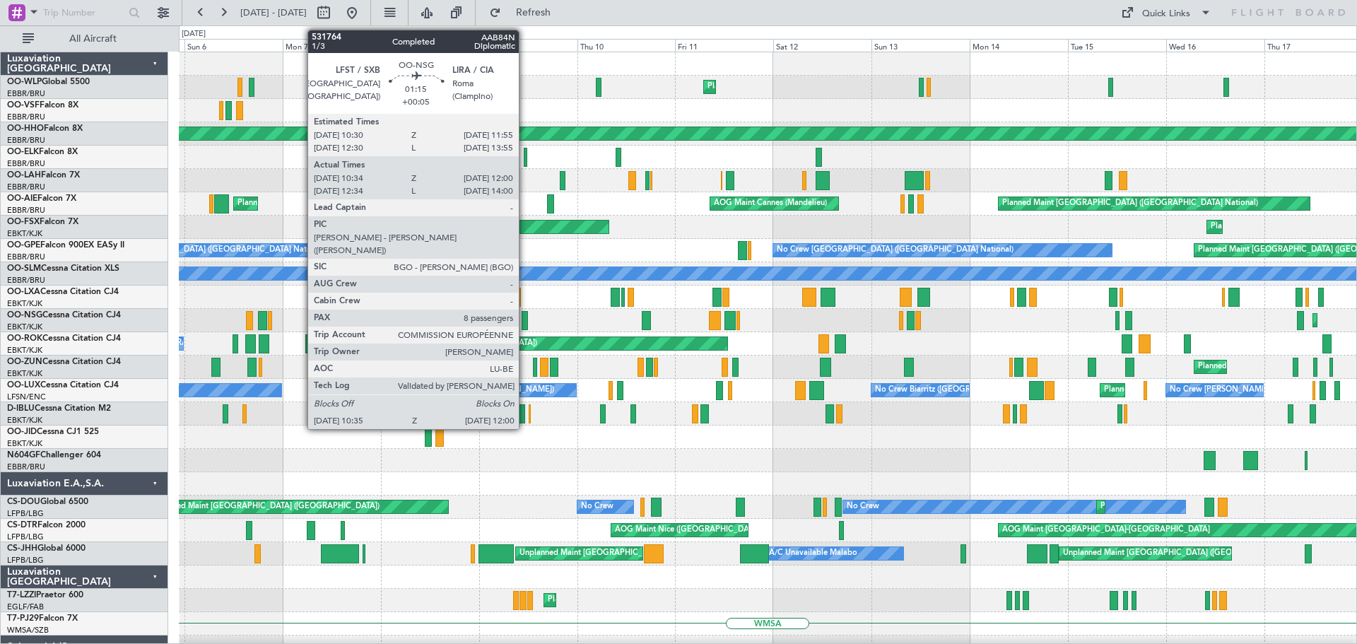
click at [525, 316] on div at bounding box center [525, 320] width 6 height 19
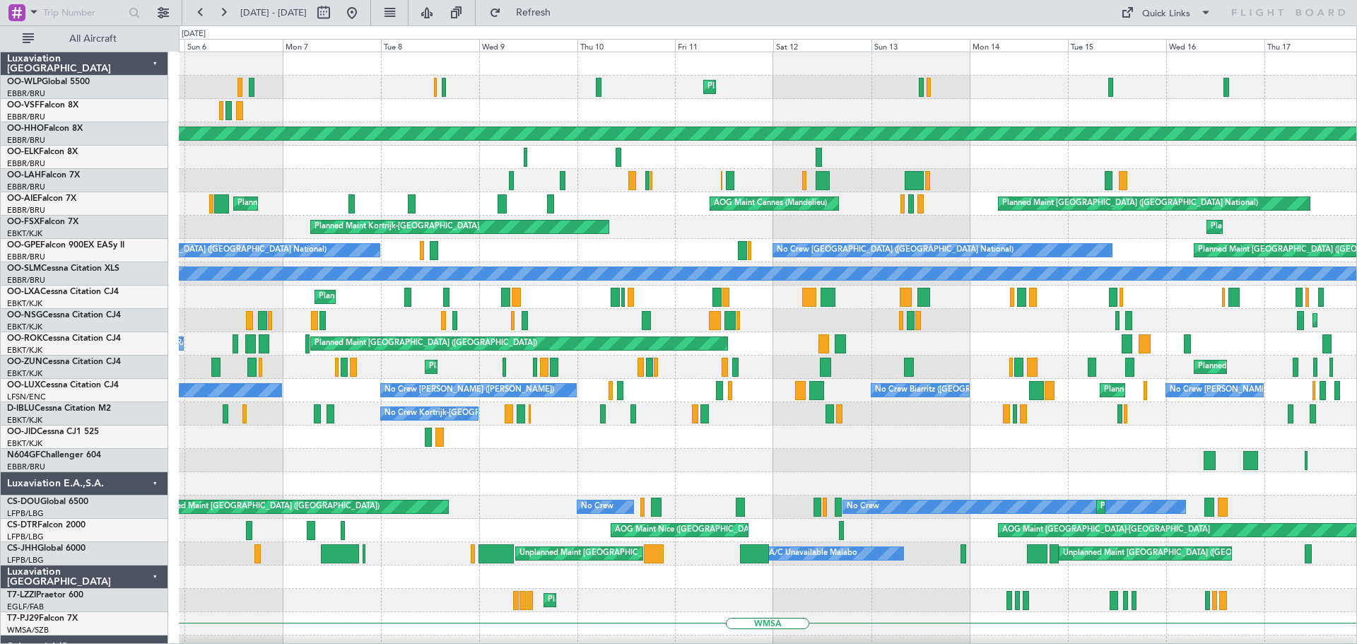
click at [519, 90] on div "Planned Maint Liege Unplanned Maint [GEOGRAPHIC_DATA]-[GEOGRAPHIC_DATA]" at bounding box center [768, 87] width 1178 height 23
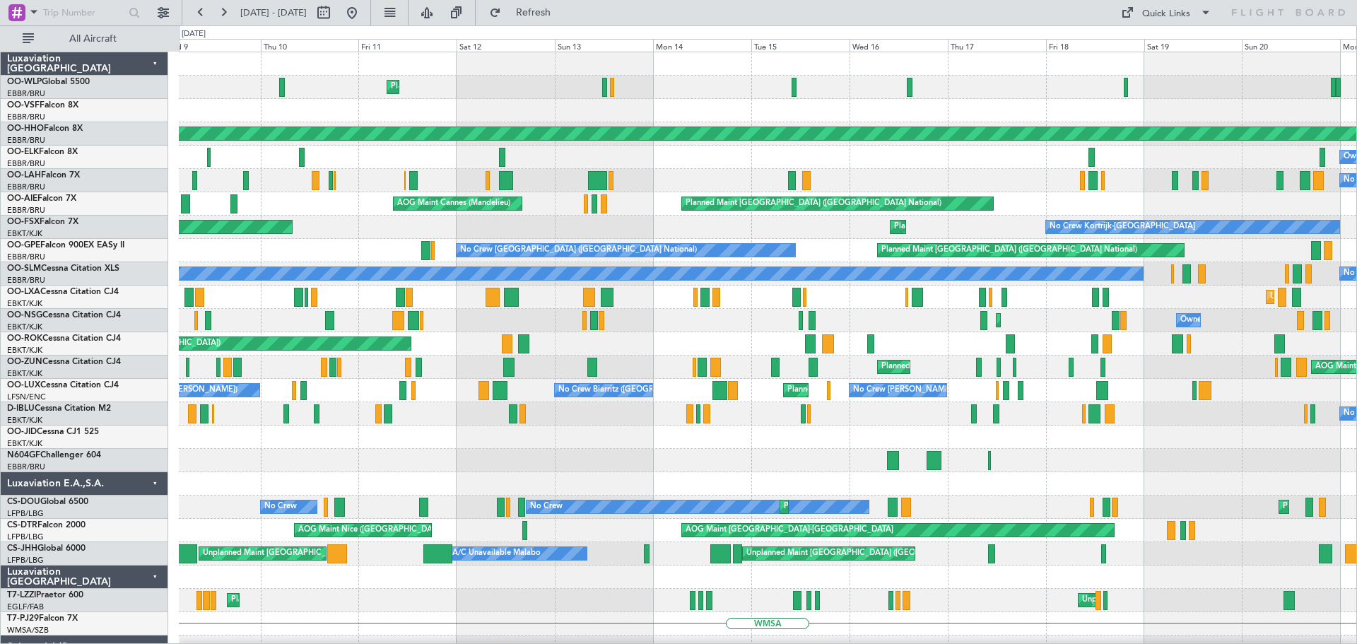
click at [530, 165] on div "Planned Maint Liege Planned Maint Geneva ([GEOGRAPHIC_DATA]) Owner [GEOGRAPHIC_…" at bounding box center [768, 518] width 1178 height 933
click at [649, 197] on div "AOG Maint Cannes (Mandelieu) Planned Maint Brussels (Brussels National) Planned…" at bounding box center [768, 203] width 1178 height 23
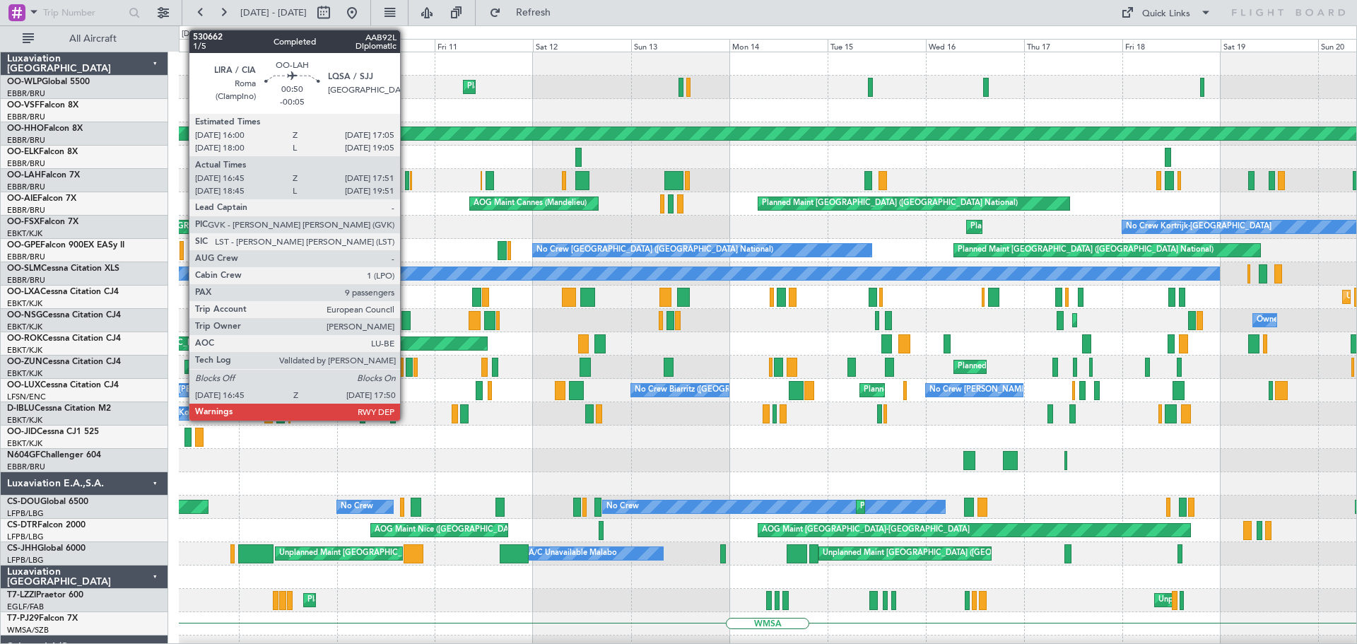
click at [407, 177] on div at bounding box center [407, 180] width 5 height 19
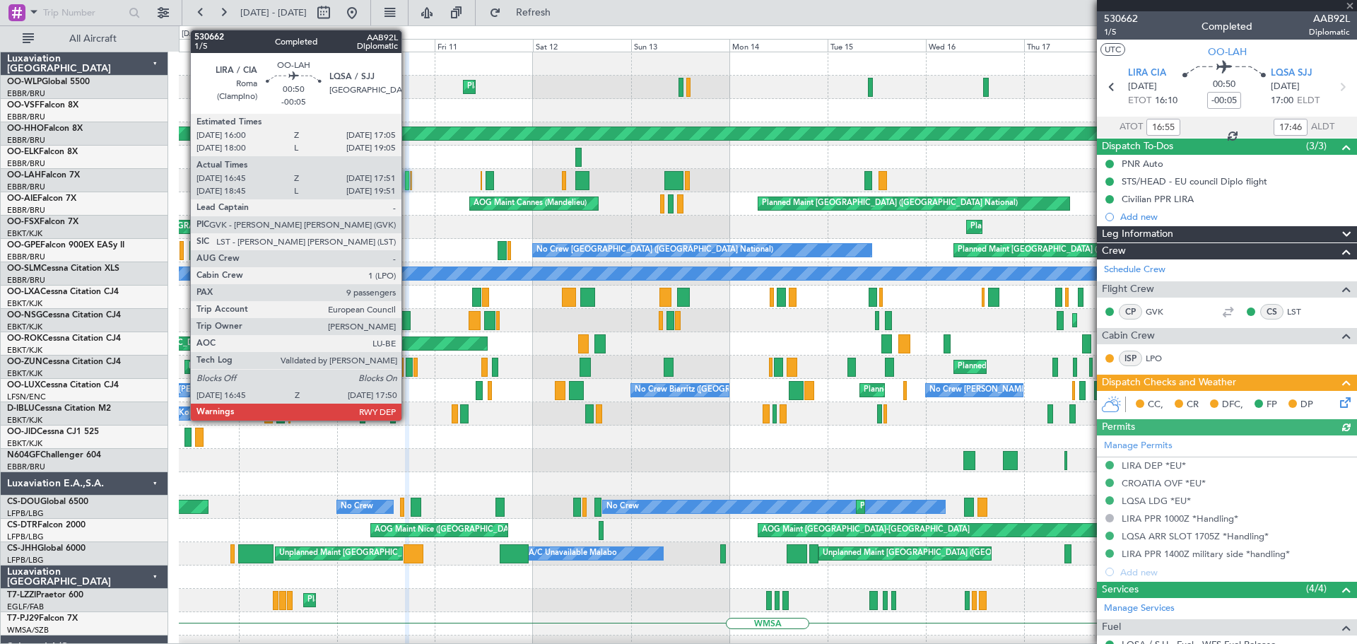
click at [408, 177] on div at bounding box center [407, 180] width 5 height 19
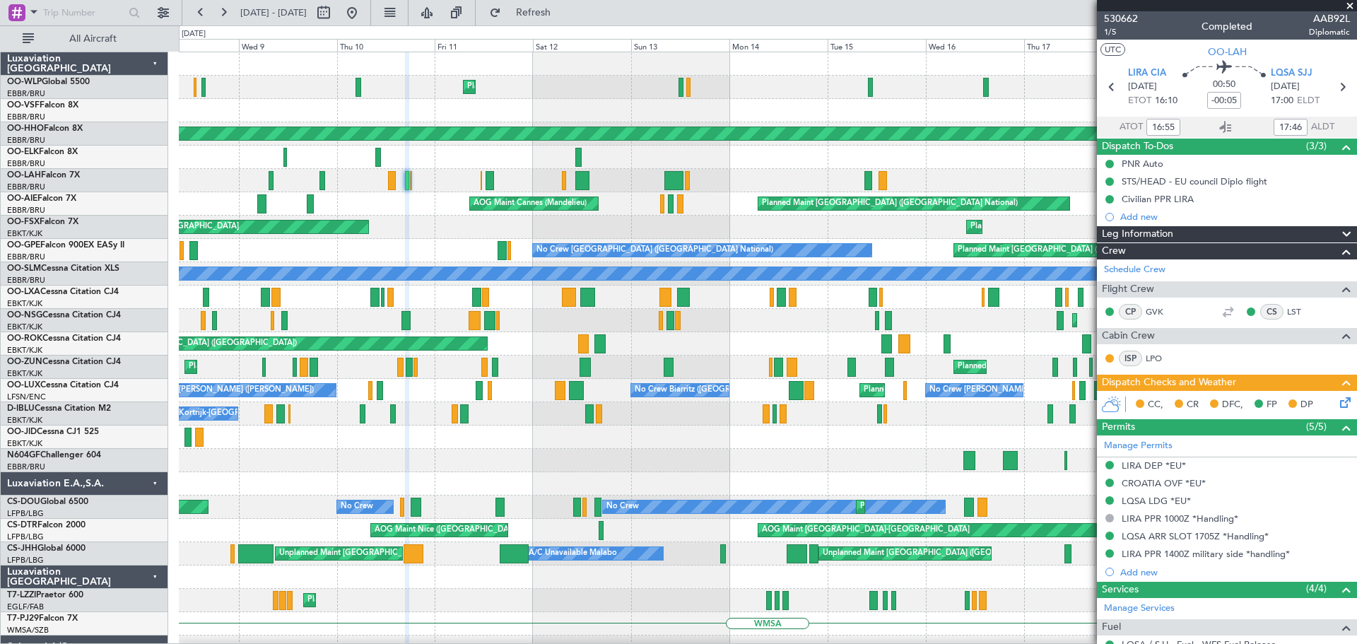
click at [803, 185] on div "No Crew [GEOGRAPHIC_DATA] ([GEOGRAPHIC_DATA] National)" at bounding box center [768, 180] width 1178 height 23
click at [509, 247] on div "Planned Maint Liege Planned Maint Geneva ([GEOGRAPHIC_DATA]) Owner [GEOGRAPHIC_…" at bounding box center [768, 518] width 1178 height 933
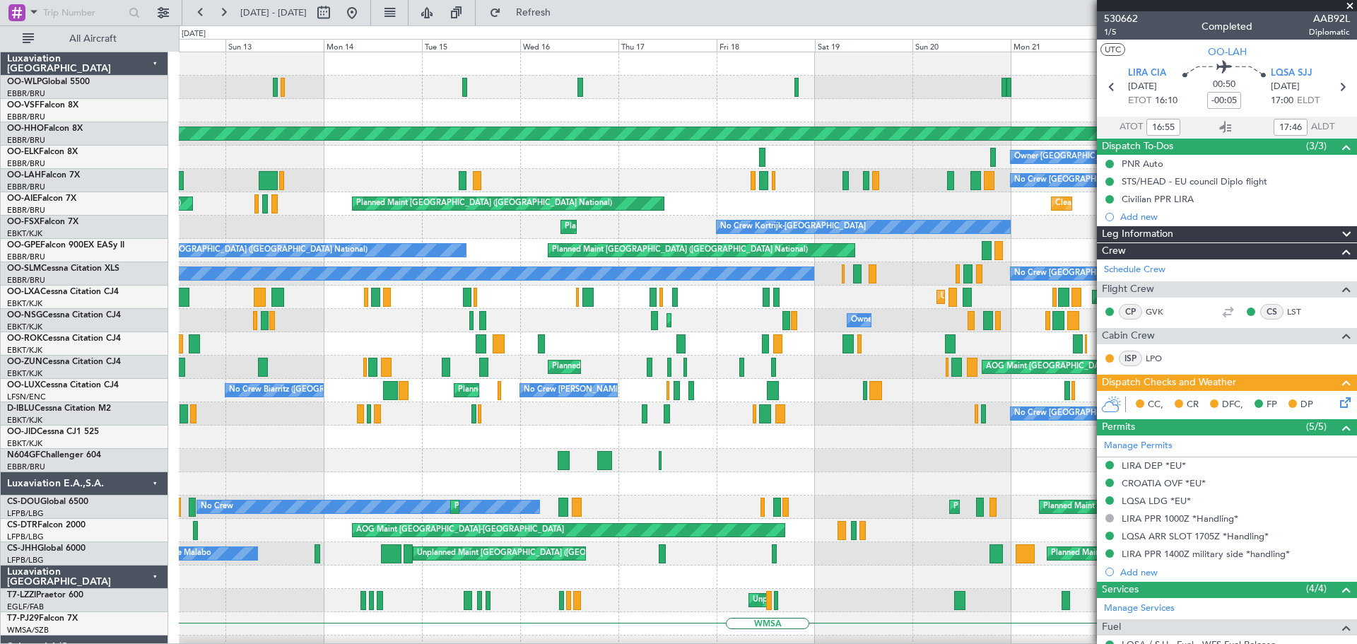
click at [1350, 5] on span at bounding box center [1350, 6] width 14 height 13
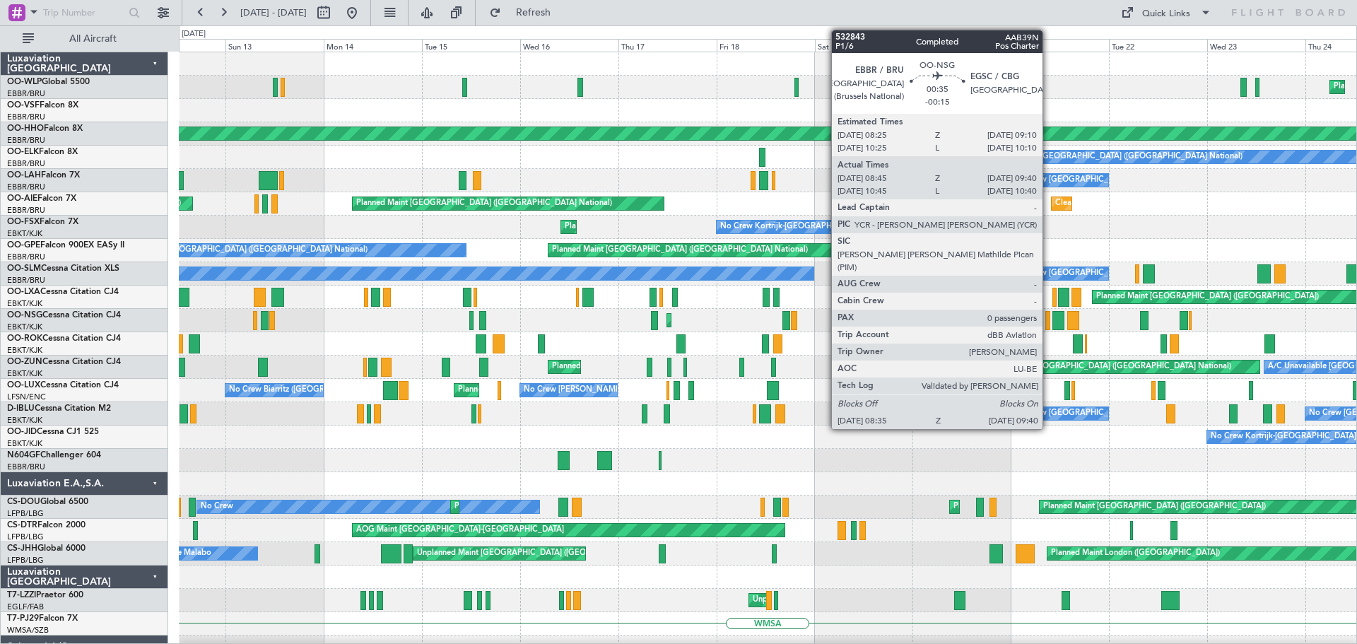
click at [608, 347] on div "Planned Maint Milan (Linate) Planned Maint Liege Planned Maint Geneva (Cointrin…" at bounding box center [768, 507] width 1178 height 910
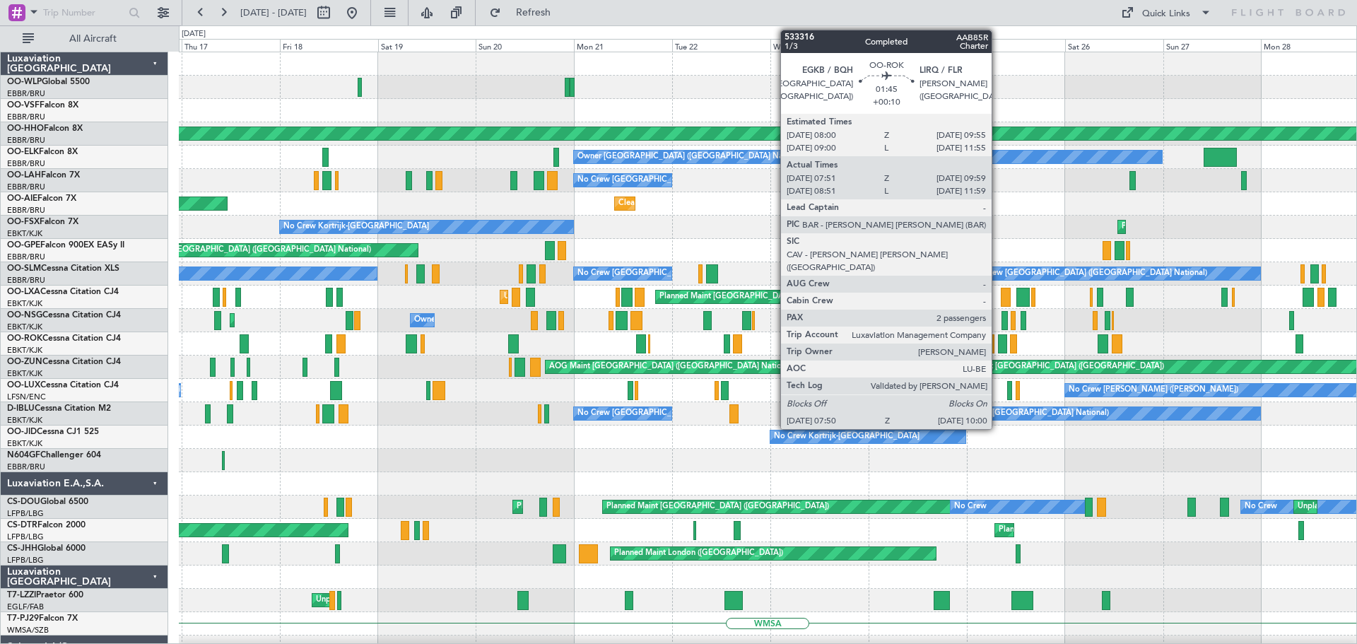
click at [605, 373] on div "AOG Maint Brussels (Brussels National) A/C Unavailable Brussels (Brussels Natio…" at bounding box center [768, 367] width 1178 height 23
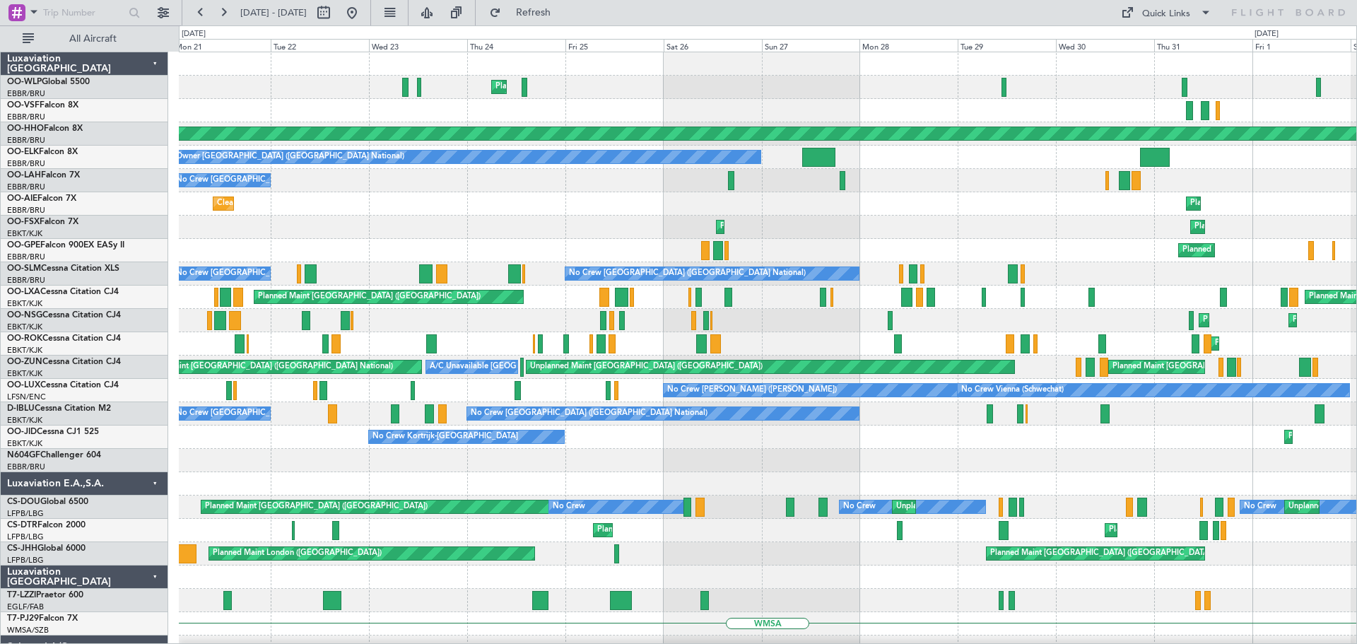
click at [766, 339] on div "Planned Maint Milan (Linate) Planned Maint Geneva (Cointrin) Owner Brussels (Br…" at bounding box center [768, 483] width 1178 height 863
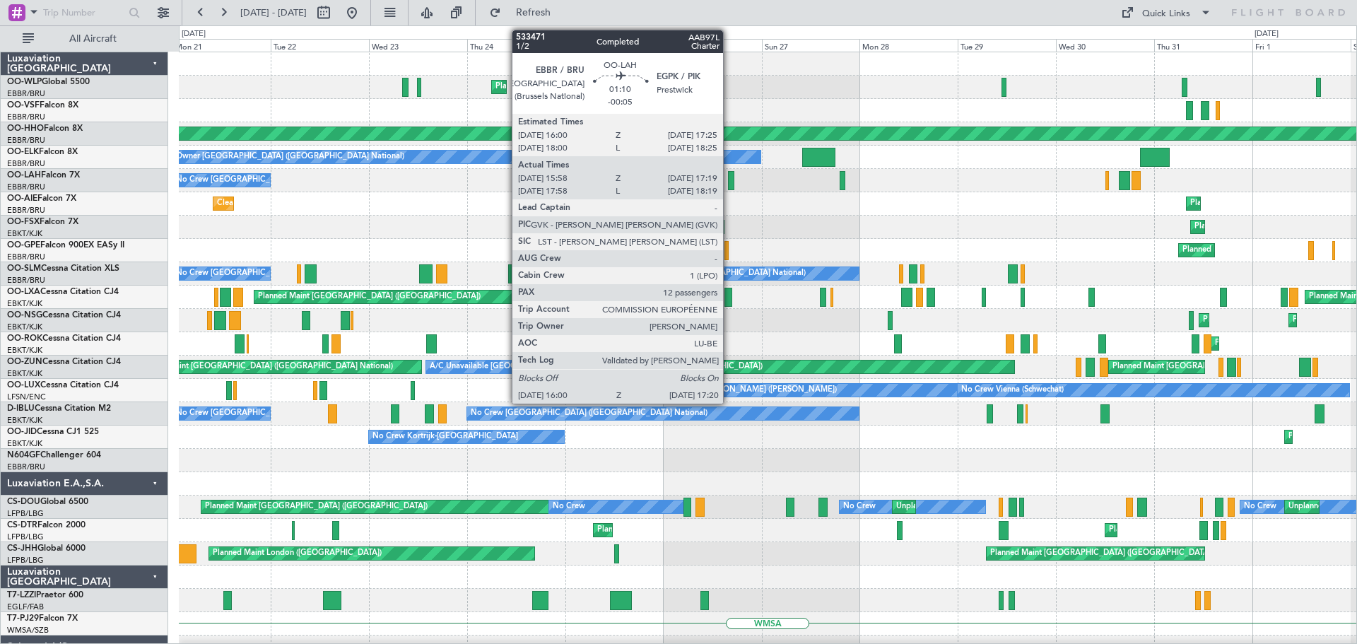
click at [730, 175] on div at bounding box center [731, 180] width 6 height 19
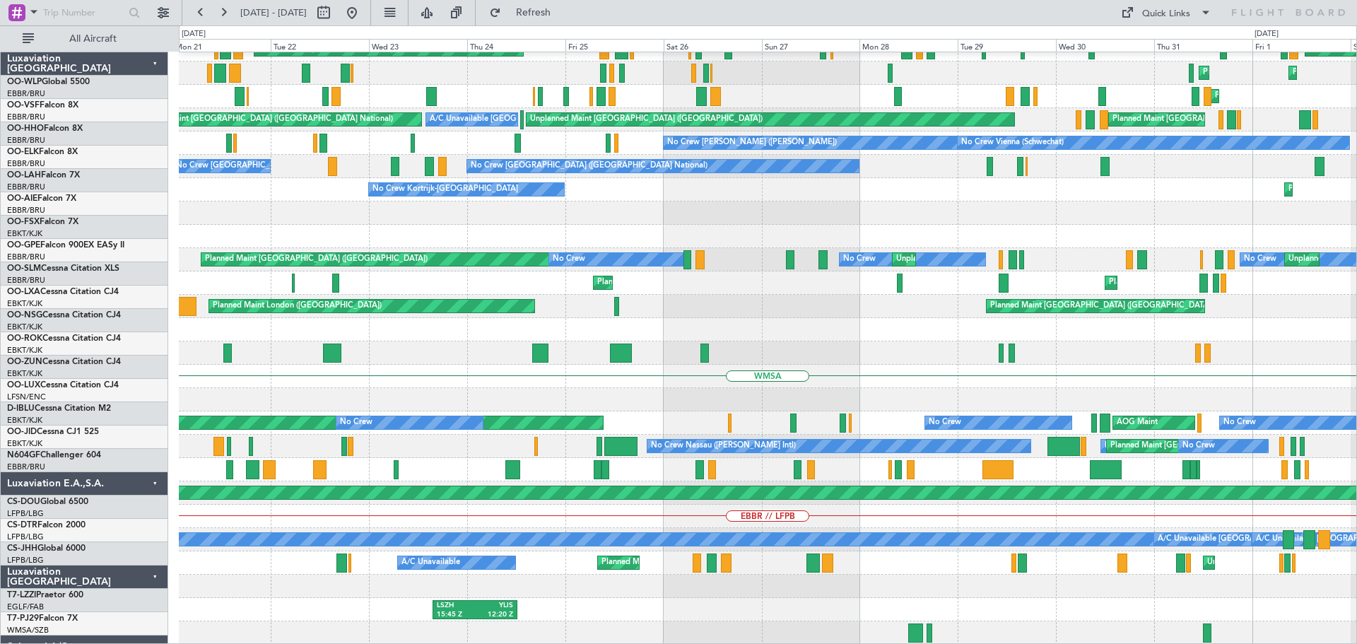
scroll to position [247, 0]
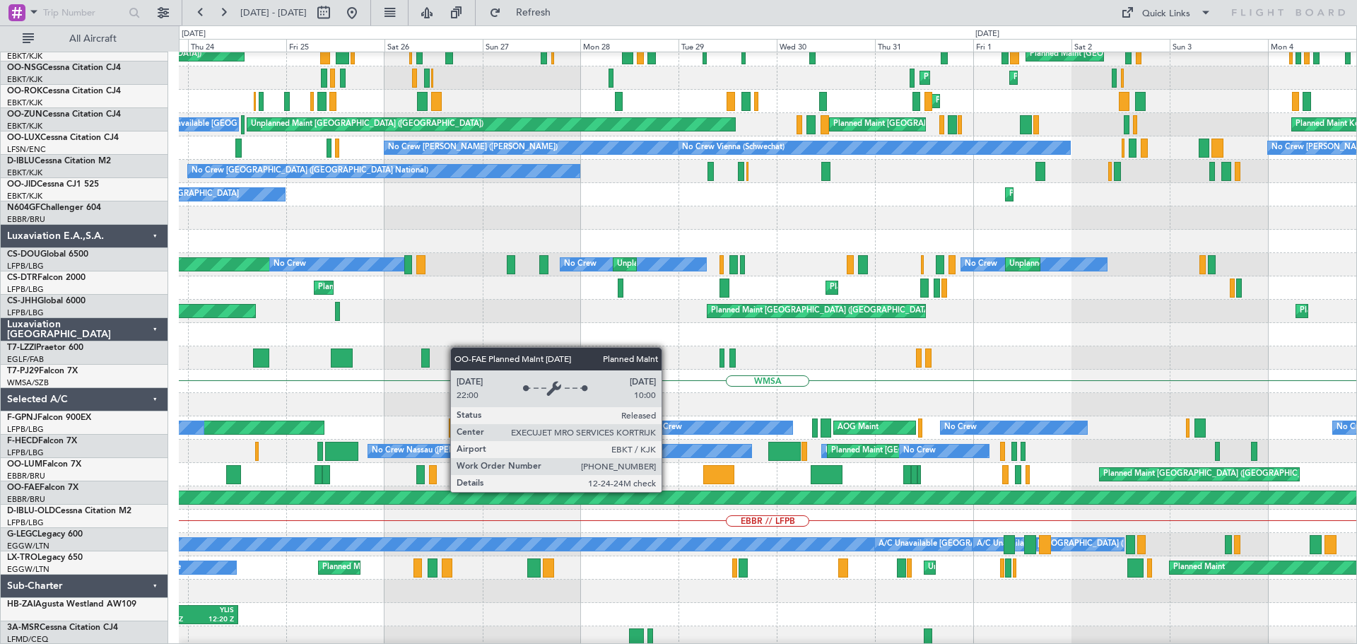
click at [388, 496] on div "Planned Maint Kortrijk-[GEOGRAPHIC_DATA]" at bounding box center [768, 497] width 3533 height 13
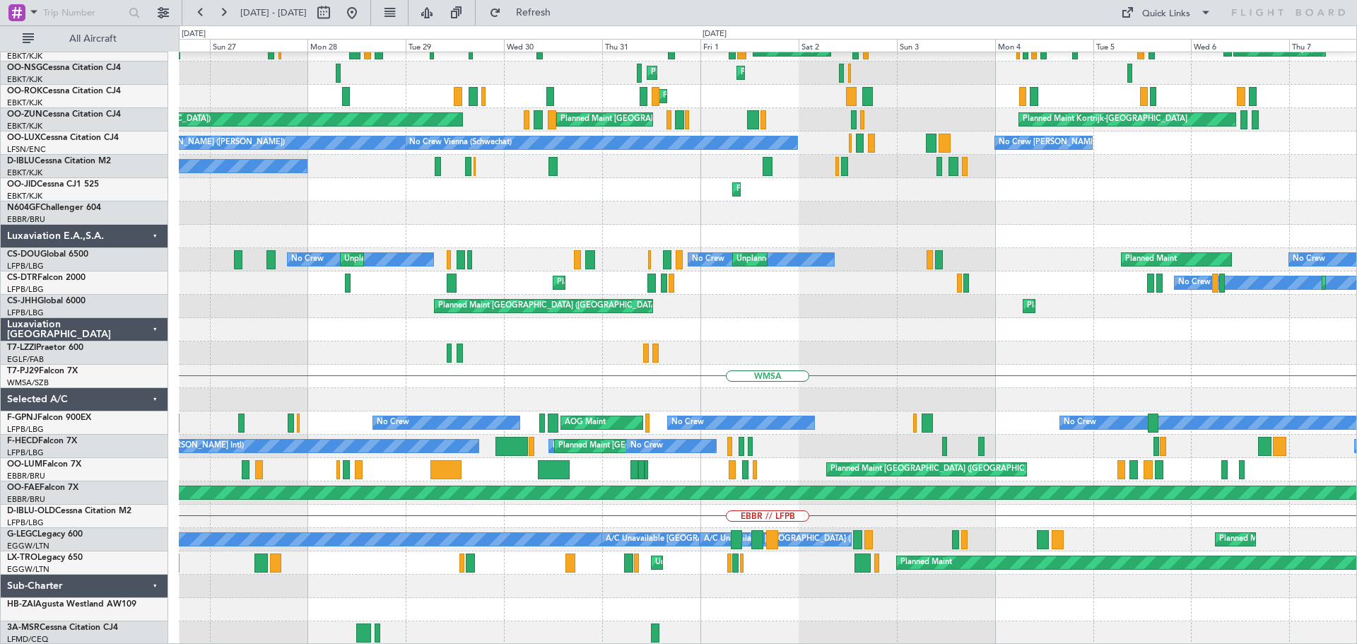
click at [471, 396] on div "No Crew Brussels (Brussels National) No Crew Brussels (Brussels National) No Cr…" at bounding box center [768, 225] width 1178 height 840
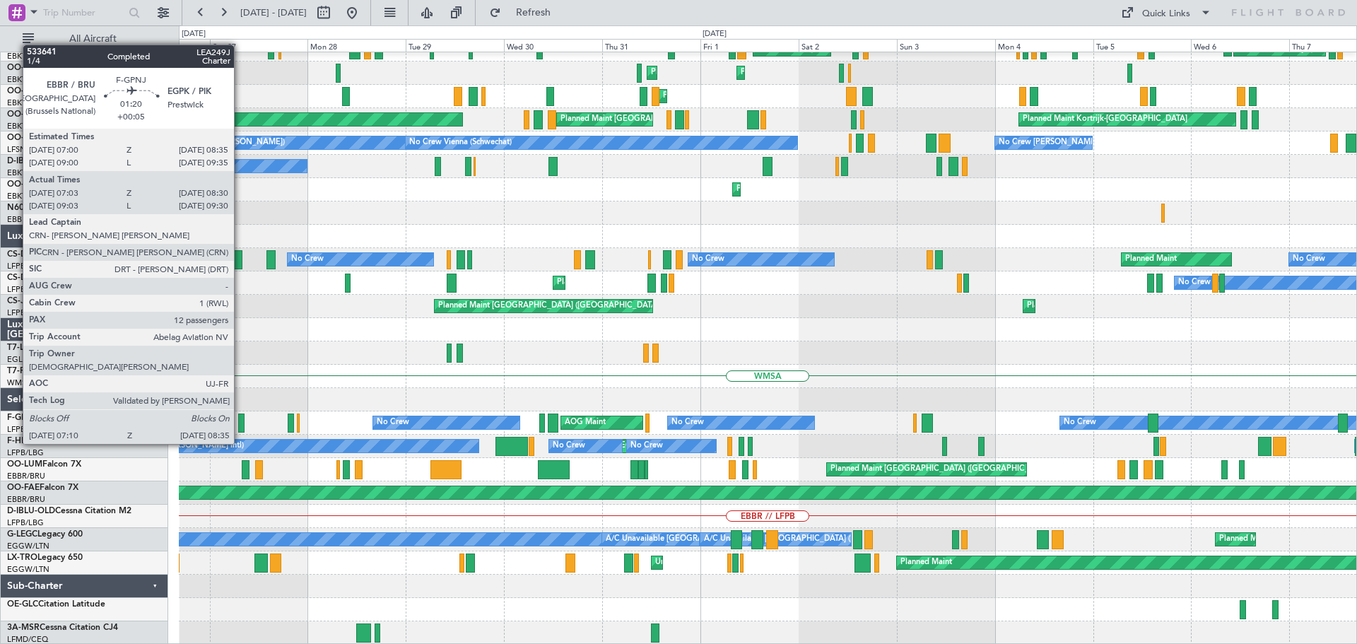
click at [240, 419] on div at bounding box center [241, 423] width 6 height 19
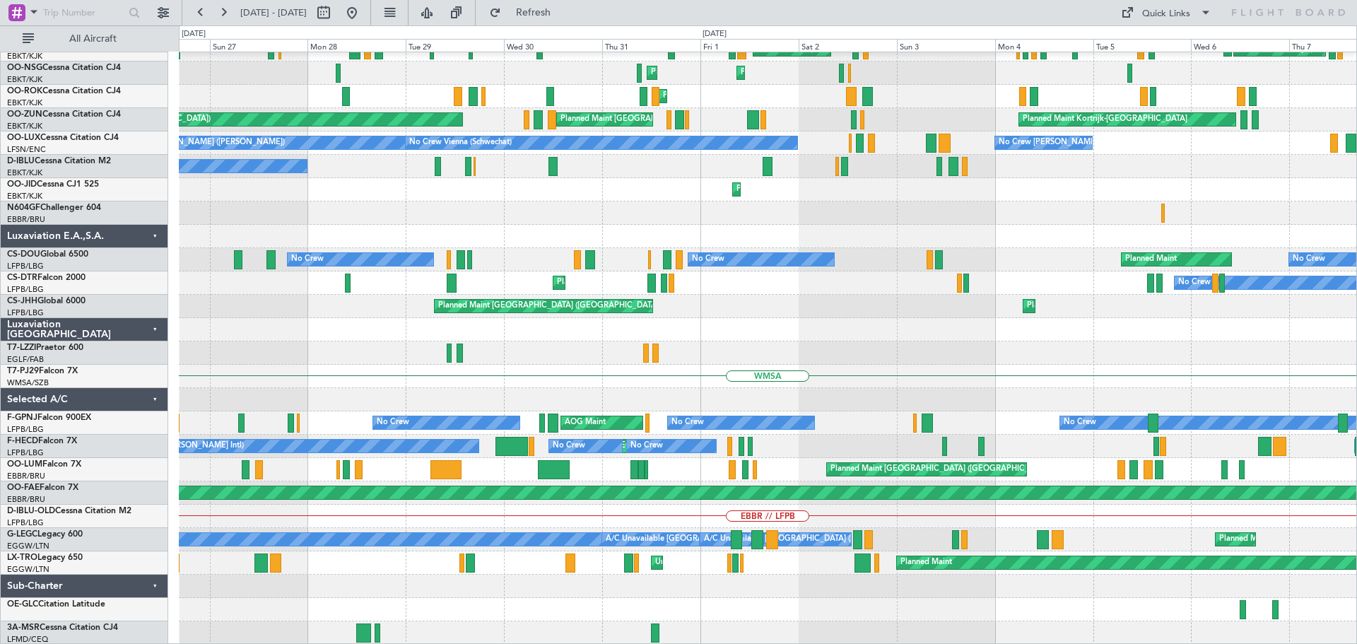
click at [358, 201] on div "Planned Maint Kortrijk-Wevelgem No Crew Kortrijk-Wevelgem" at bounding box center [768, 189] width 1178 height 23
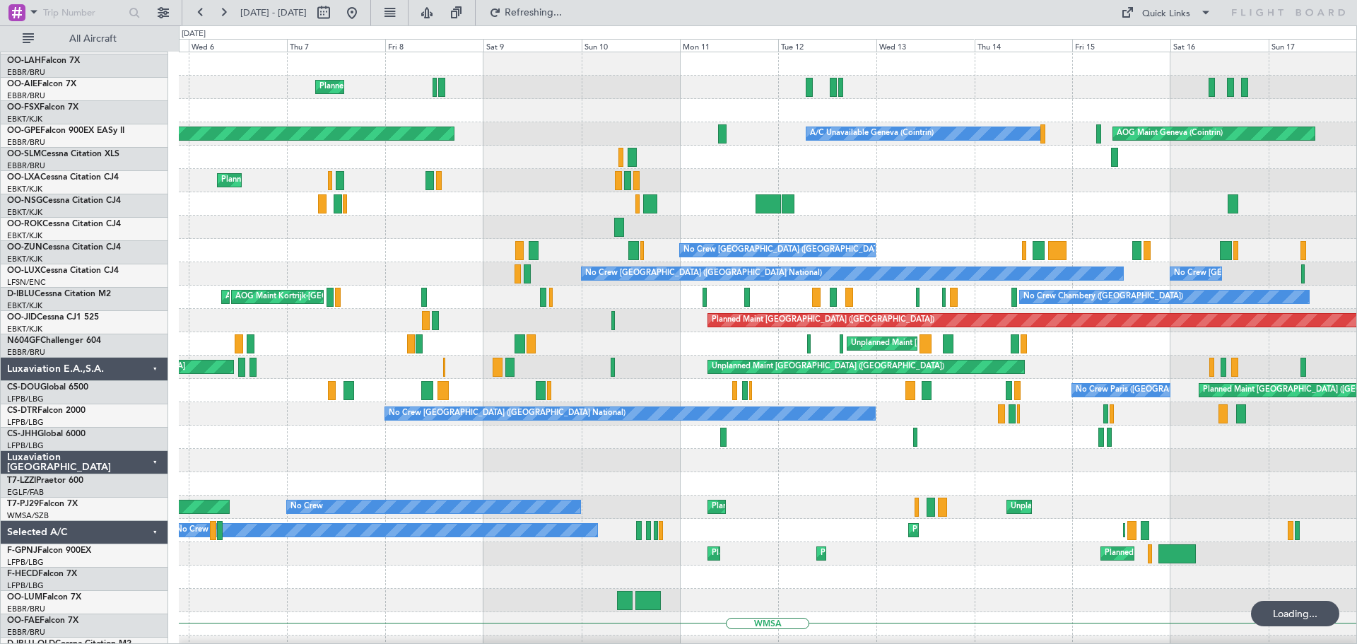
click at [272, 429] on div "Planned Maint Milan (Linate) Planned Maint Geneva (Cointrin) A/C Unavailable Ge…" at bounding box center [768, 472] width 1178 height 840
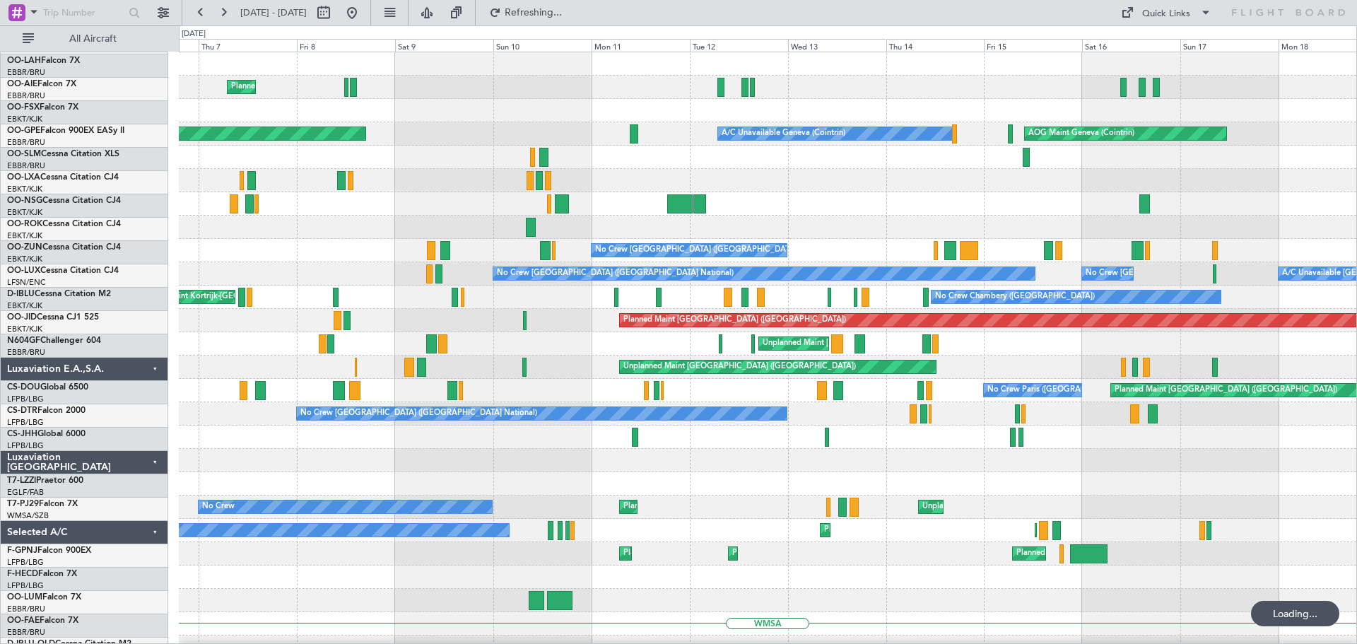
scroll to position [0, 0]
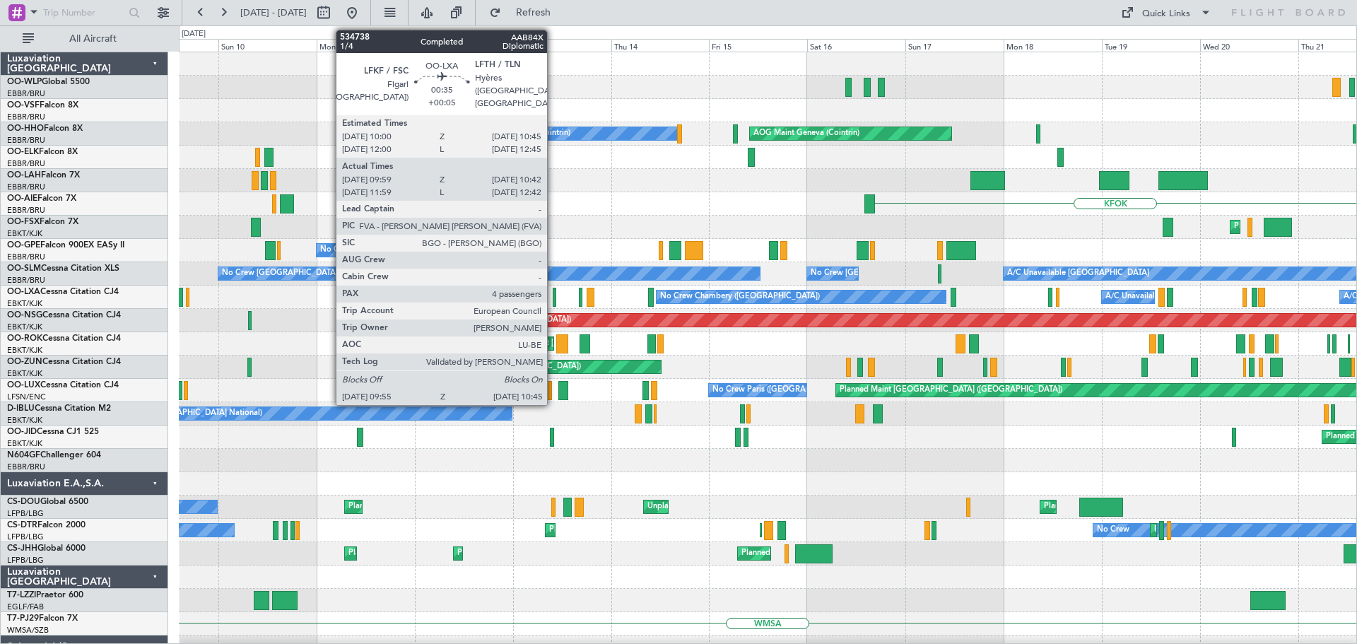
click at [554, 293] on div at bounding box center [555, 297] width 4 height 19
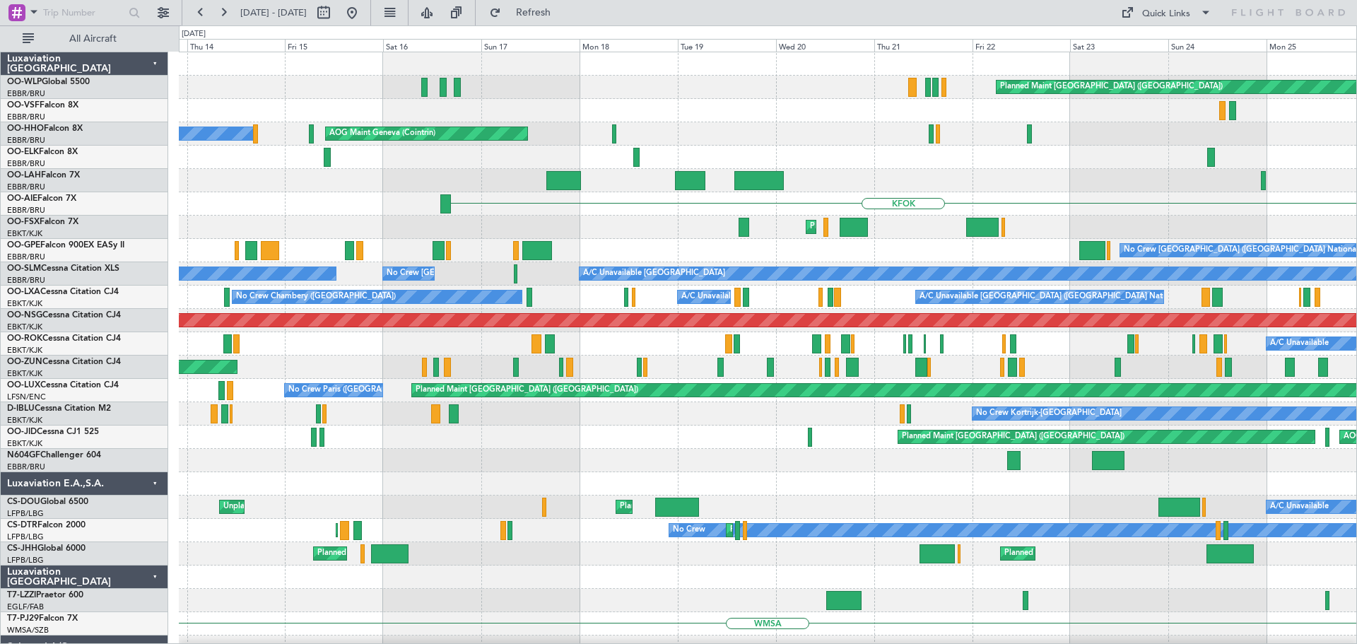
click at [325, 249] on div "Planned Maint Berlin (Brandenburg) AOG Maint Geneva (Cointrin) A/C Unavailable …" at bounding box center [768, 495] width 1178 height 887
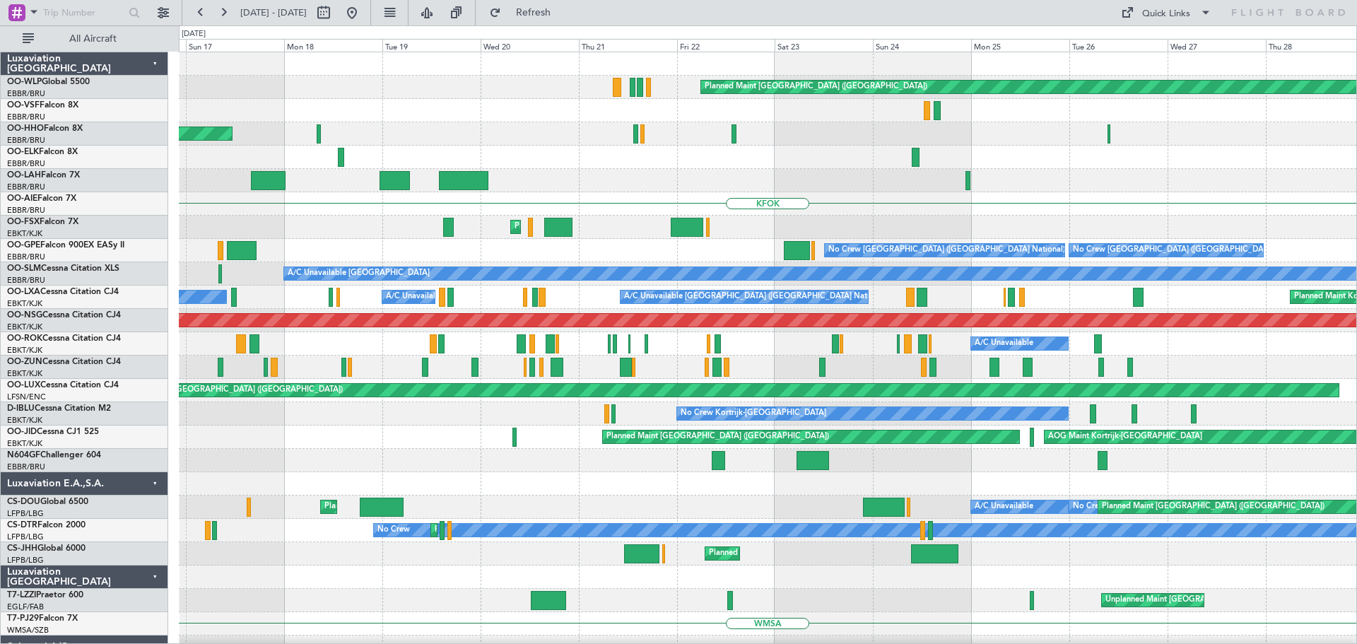
click at [348, 285] on div "Planned Maint Berlin (Brandenburg) AOG Maint Geneva (Cointrin) A/C Unavailable …" at bounding box center [768, 495] width 1178 height 887
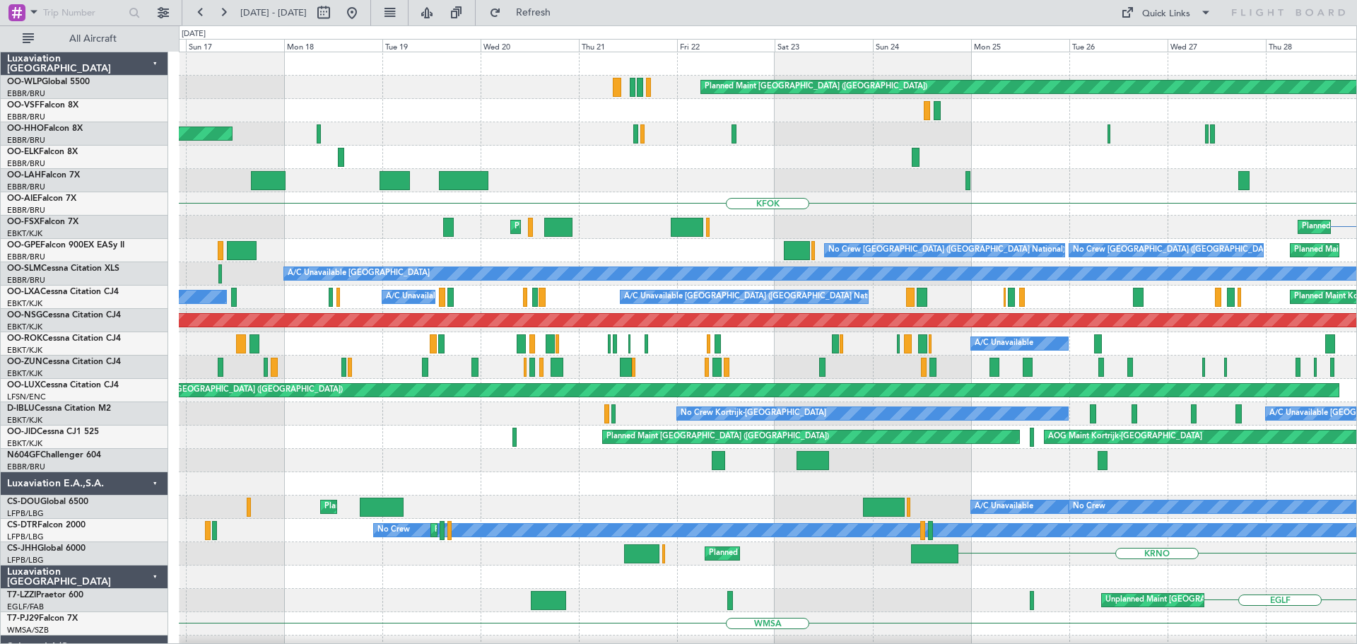
click at [325, 219] on div "EBKT Planned Maint Kortrijk-Wevelgem Planned Maint Kortrijk-Wevelgem" at bounding box center [768, 227] width 1178 height 23
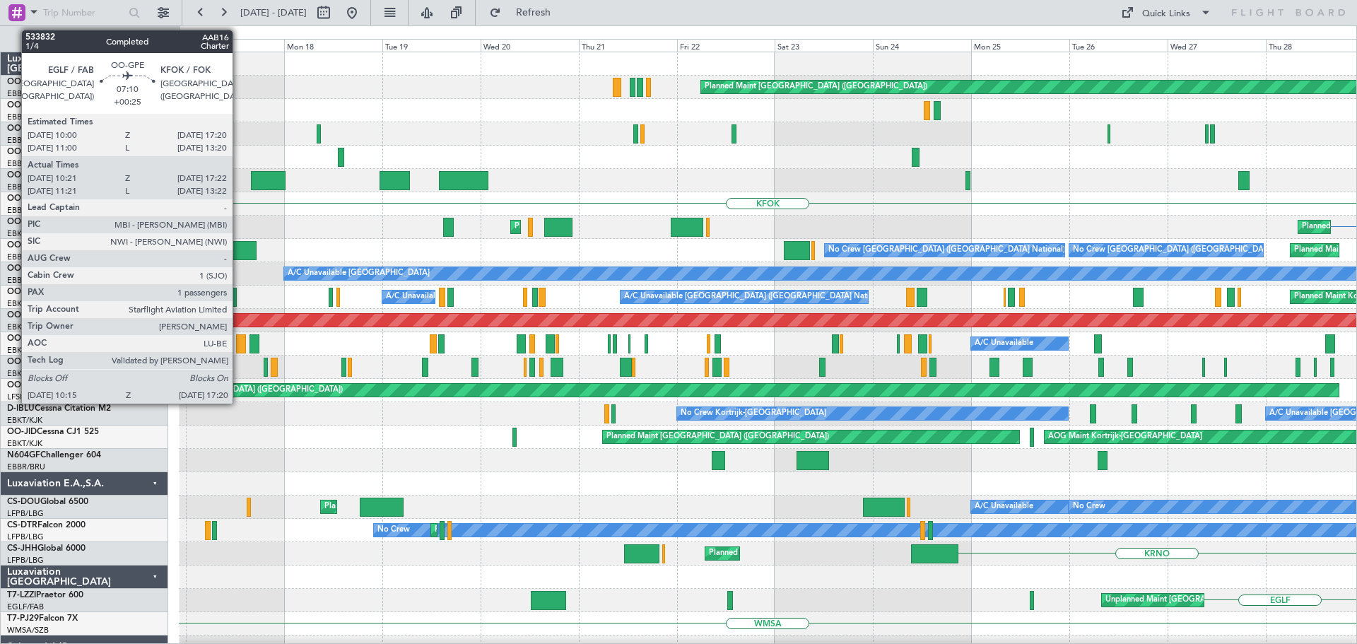
click at [239, 246] on div at bounding box center [241, 250] width 29 height 19
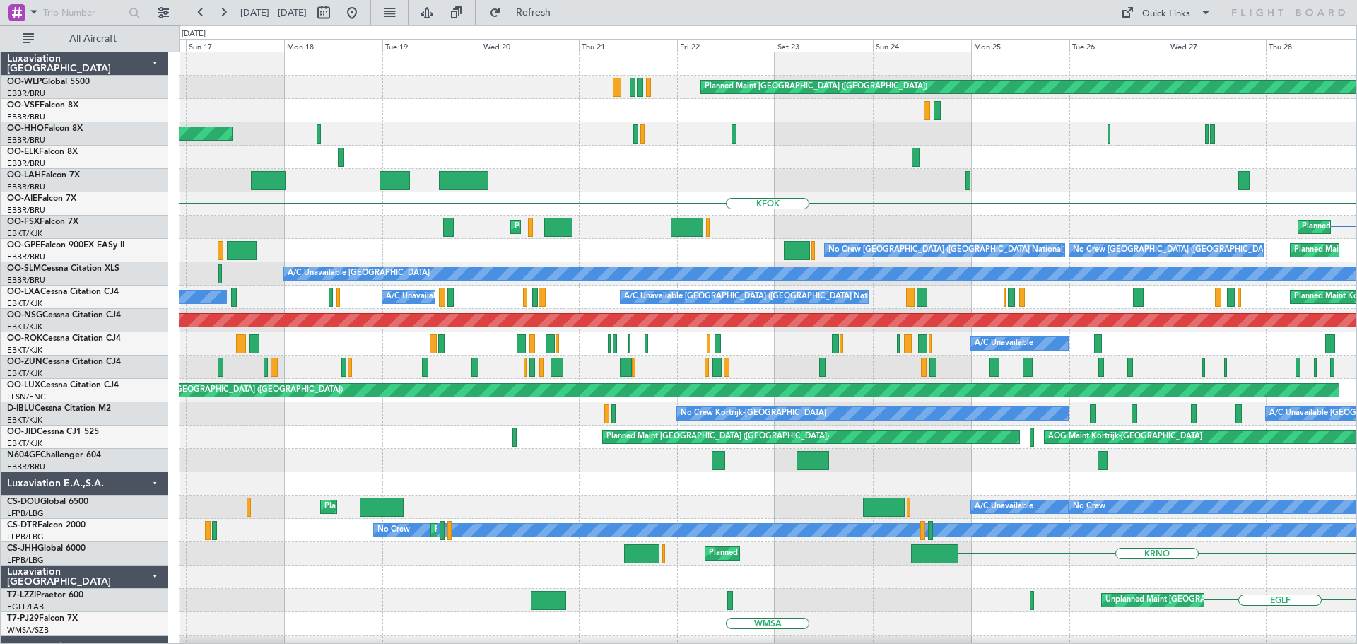
click at [452, 107] on div at bounding box center [768, 110] width 1178 height 23
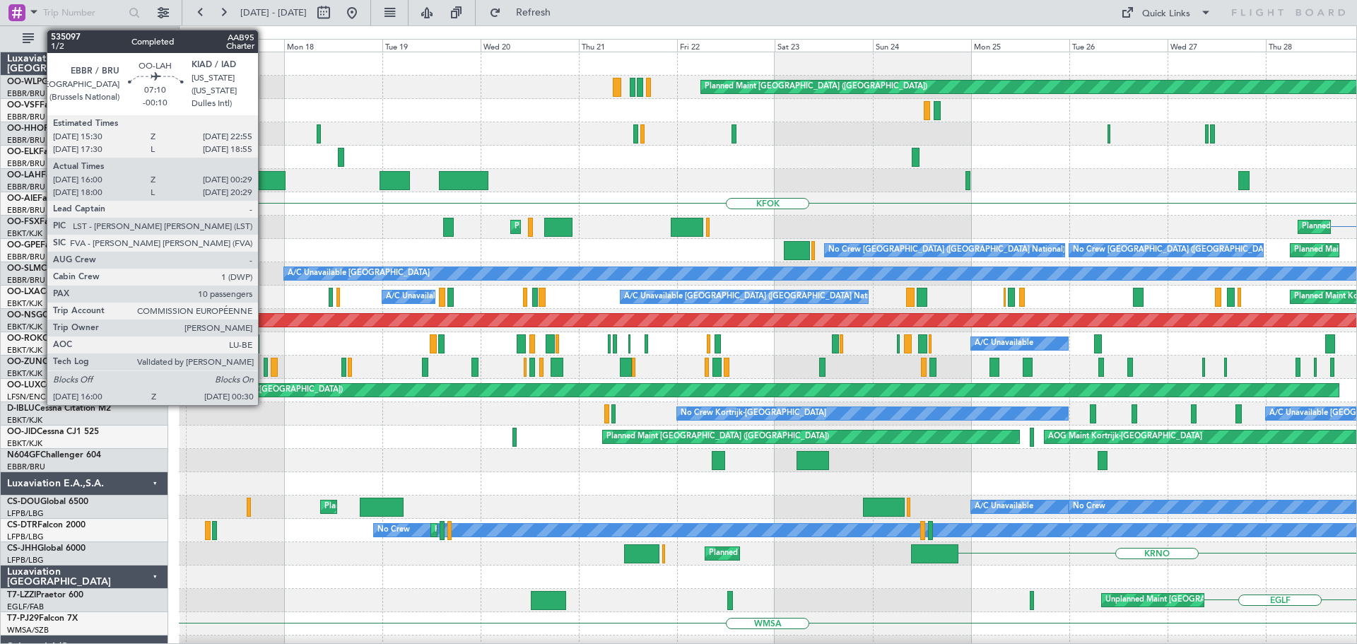
click at [264, 173] on div at bounding box center [268, 180] width 35 height 19
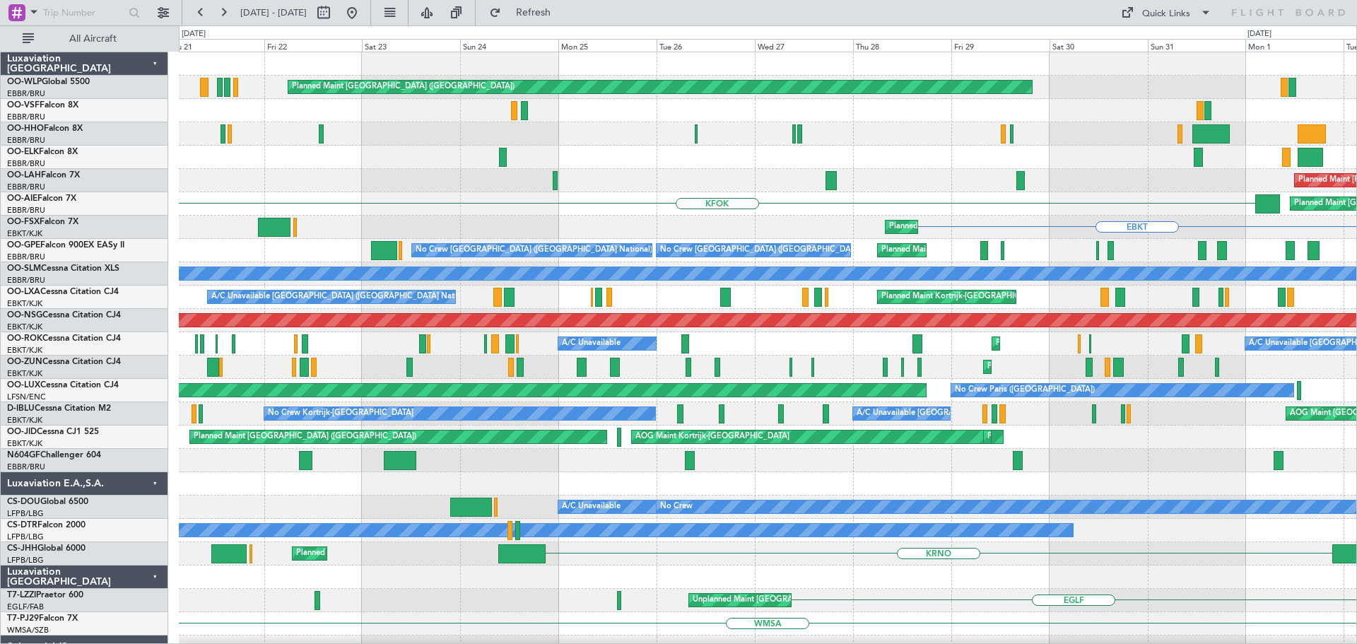
click at [539, 235] on div "Planned Maint Berlin (Brandenburg) Planned Maint Alton-st Louis (St Louis Regl)…" at bounding box center [768, 460] width 1178 height 817
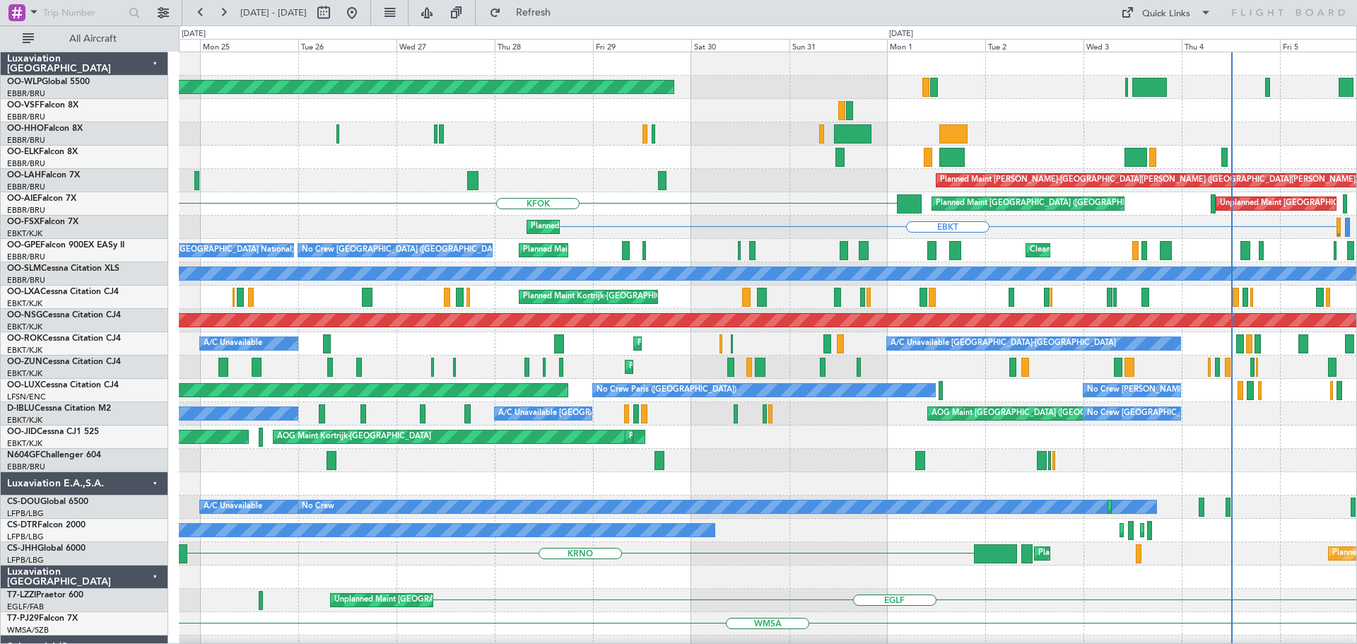
click at [491, 224] on div "Planned Maint Berlin (Brandenburg) Planned Maint Kortrijk-Wevelgem Planned Main…" at bounding box center [768, 460] width 1178 height 817
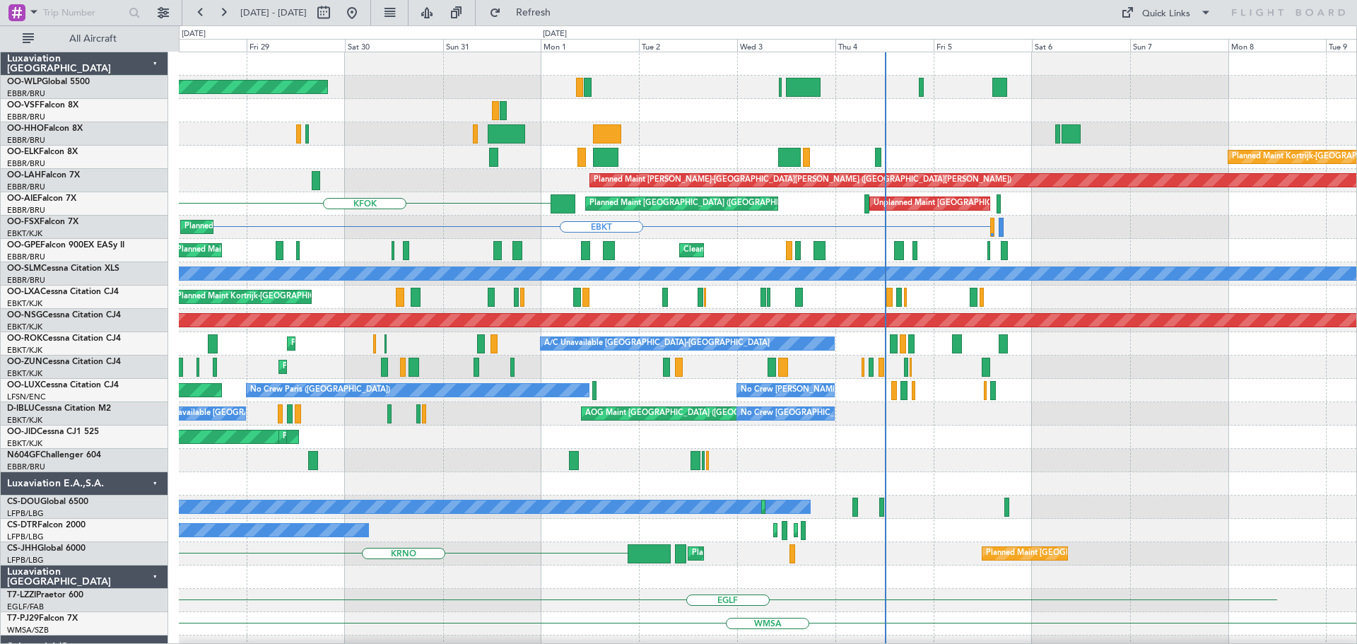
click at [436, 249] on div "Planned Maint Berlin (Brandenburg) Planned Maint Kortrijk-Wevelgem Planned Main…" at bounding box center [768, 460] width 1178 height 817
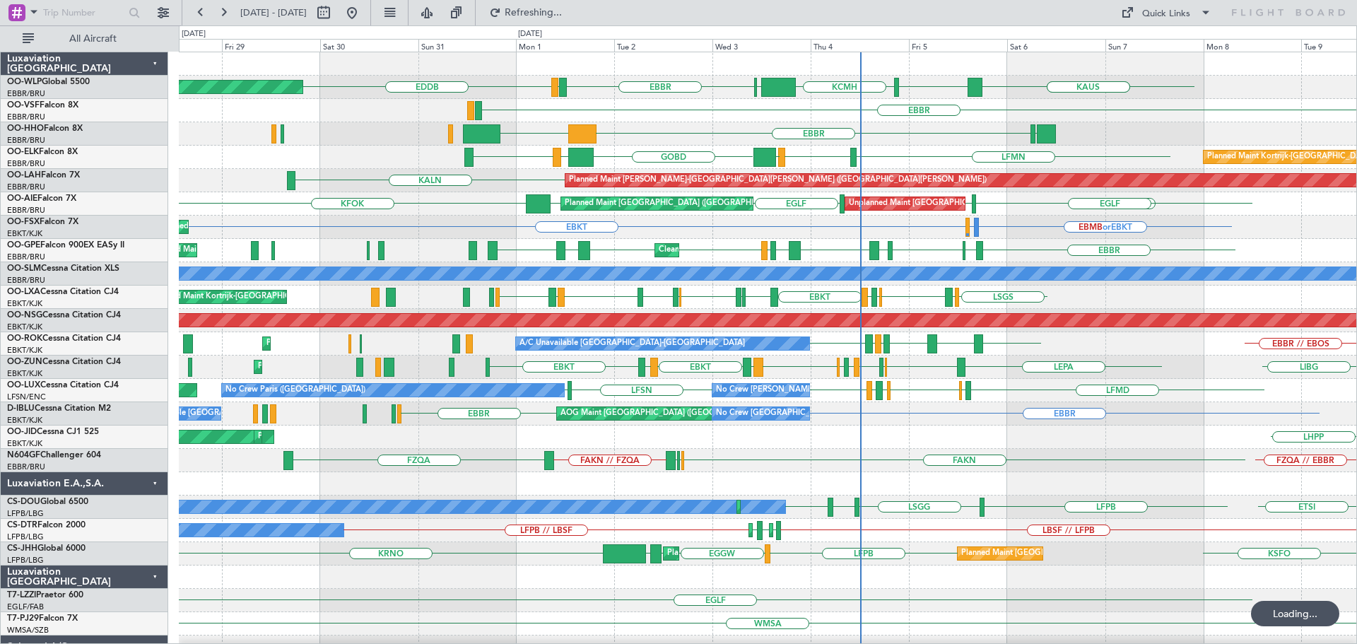
click at [321, 247] on div "EBBR EYVI LKTB LZKZ LBSF LFPB LRBS LOWW EBBR EBBR LRCK Cleaning Brussels (Bruss…" at bounding box center [768, 250] width 1178 height 23
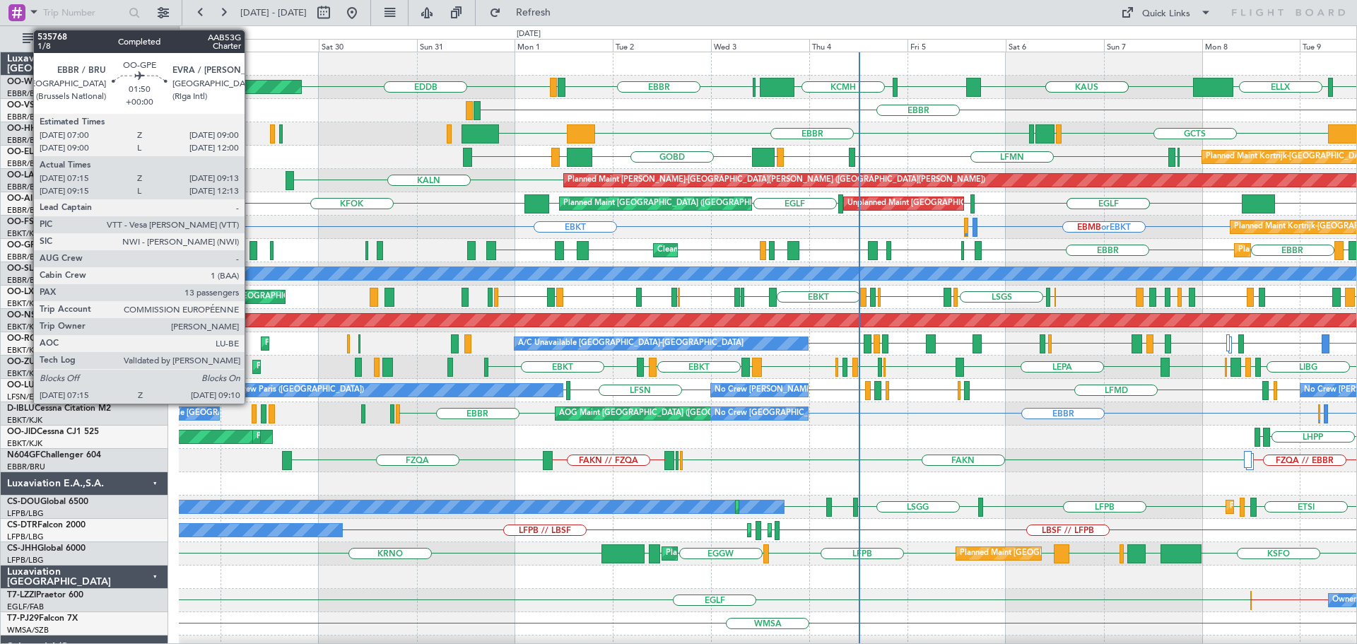
click at [251, 246] on div at bounding box center [254, 250] width 8 height 19
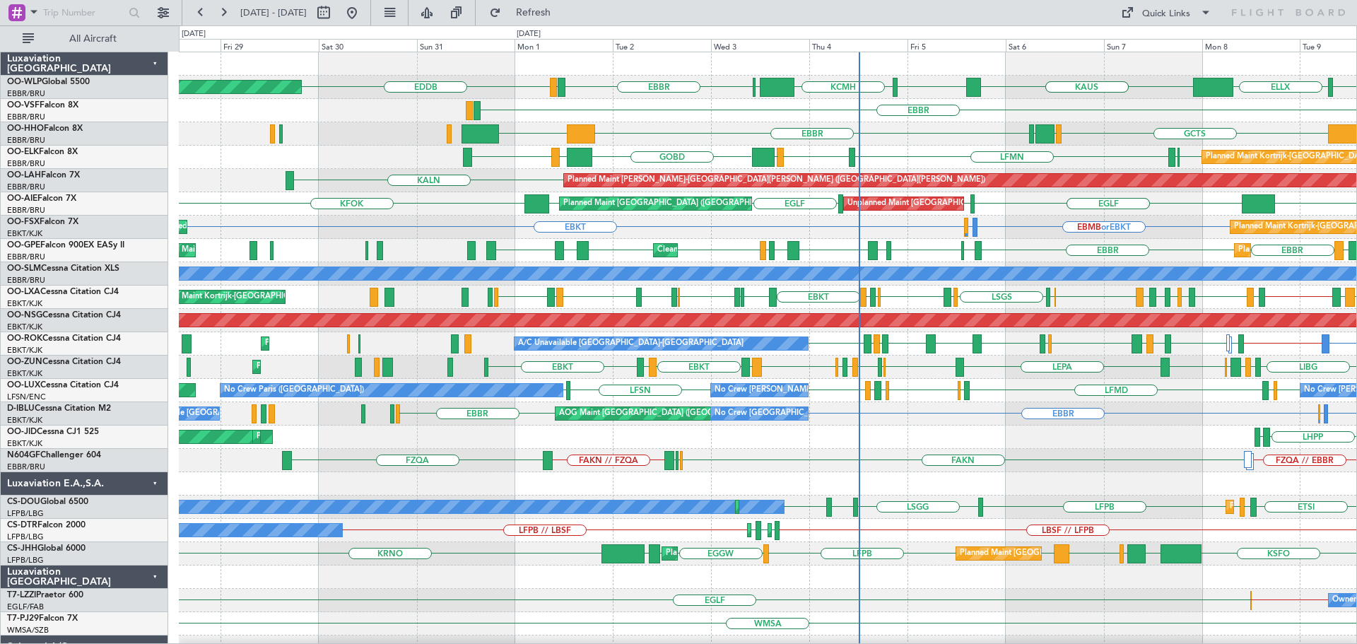
click at [767, 107] on div "EBBR" at bounding box center [768, 110] width 1178 height 23
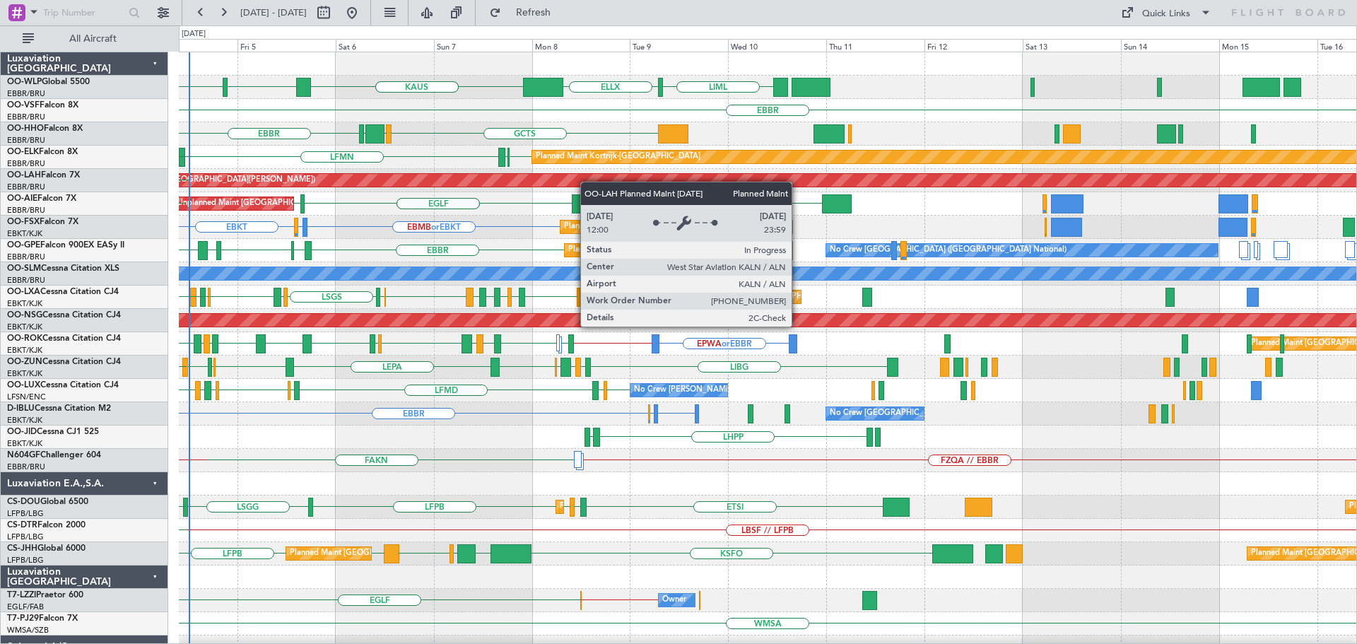
click at [243, 178] on div "KAUS KAUS KTEB KCMH LIML ELLX LIRZ EBBR EBLG EBBR LSGG EBBR GCTS GMMH KTEB LFMN…" at bounding box center [768, 495] width 1178 height 887
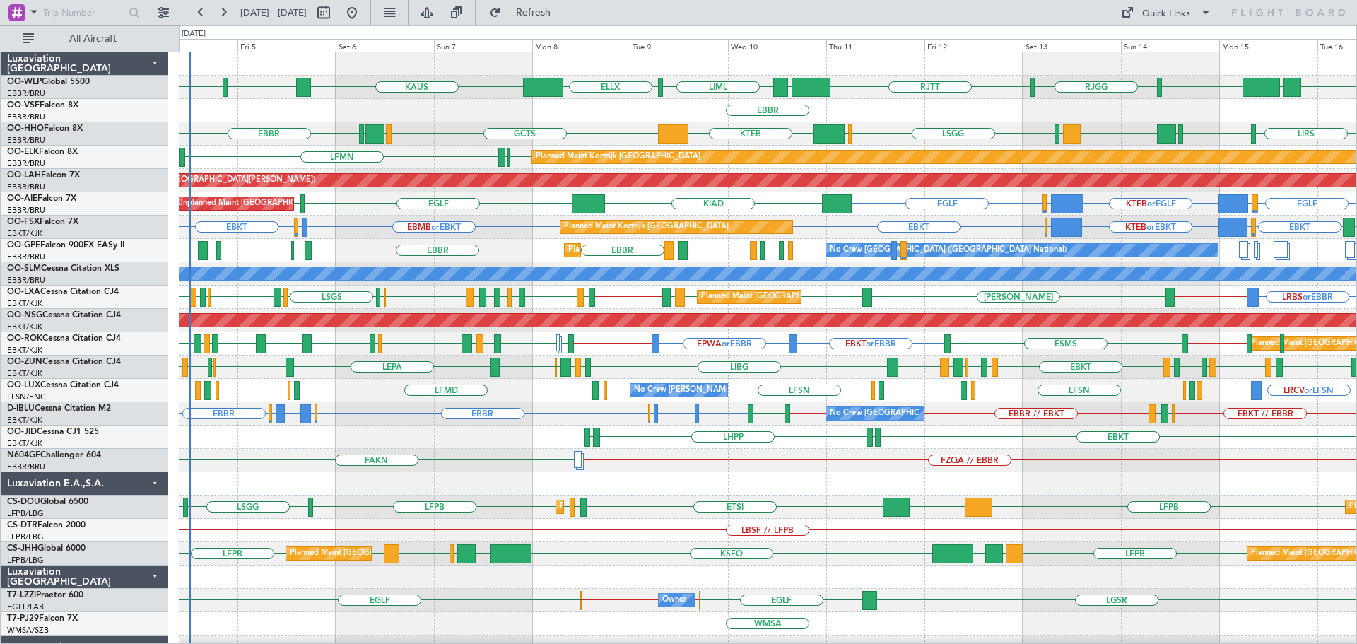
click at [365, 226] on div "EBMB or EBKT LSZH or EBKT EBKT EBKT EBKT LSGG or EBKT KTEB or EBKT EBBR or EBKT…" at bounding box center [768, 227] width 1178 height 23
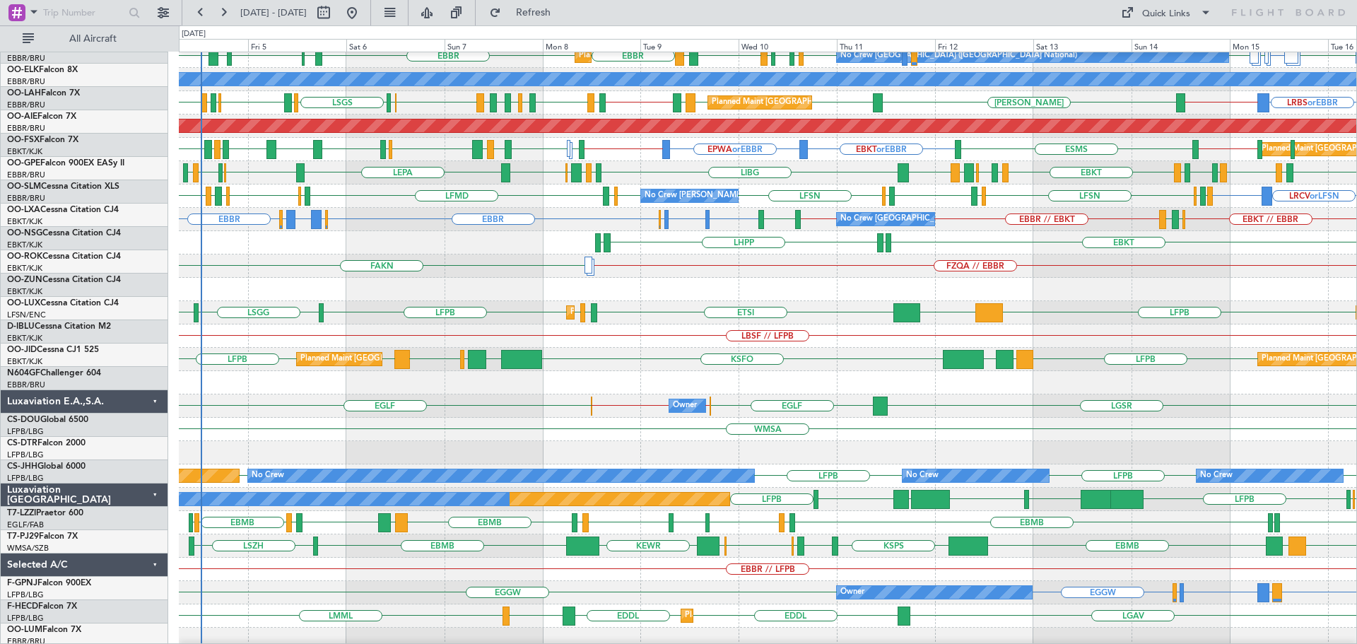
scroll to position [194, 0]
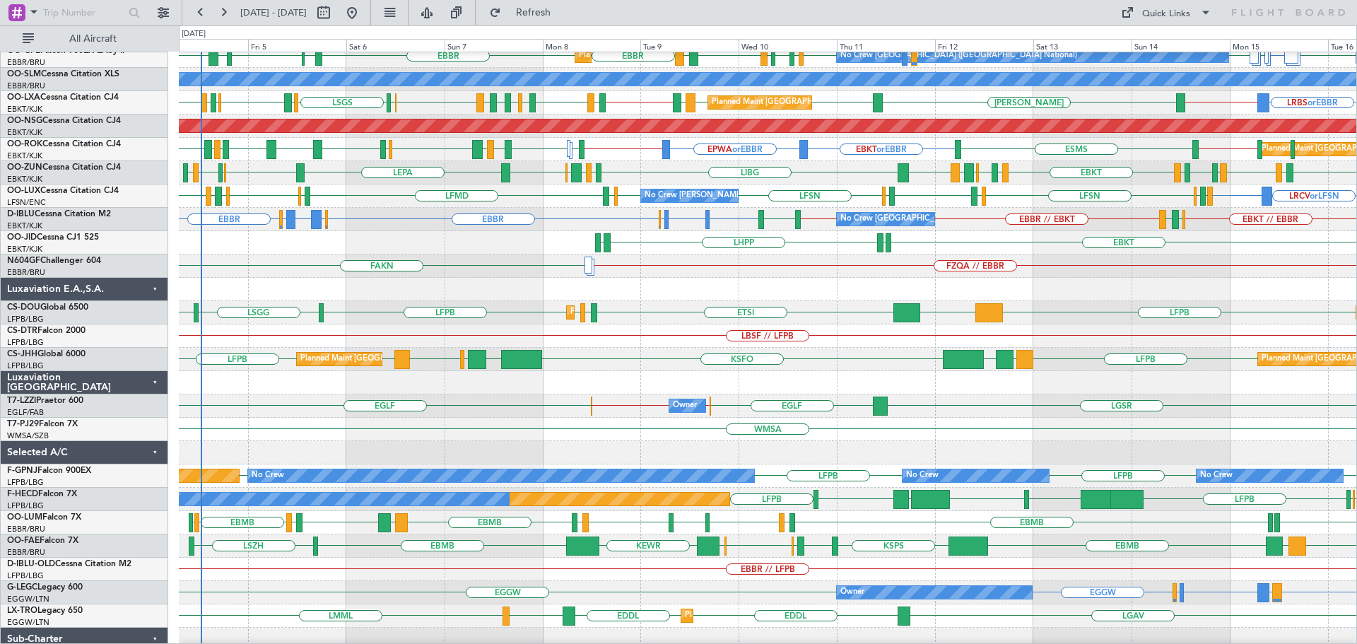
click at [714, 259] on div "FZQA // EBBR FAKN" at bounding box center [768, 266] width 1178 height 23
click at [648, 305] on div "Planned Maint Paris (Le Bourget) Planned Maint Paris (Le Bourget) ETSI EGGW LFP…" at bounding box center [768, 312] width 1178 height 23
click at [587, 255] on div "LHPP EDDN EBKT EDDN" at bounding box center [768, 242] width 1178 height 23
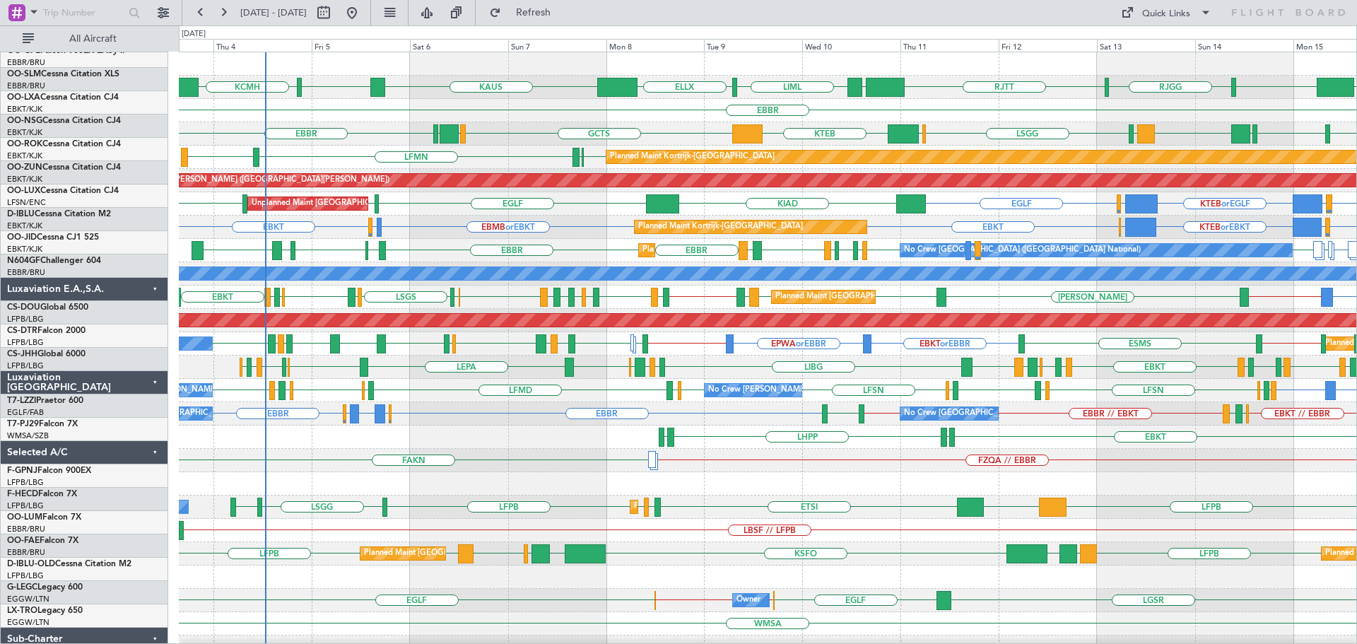
scroll to position [0, 0]
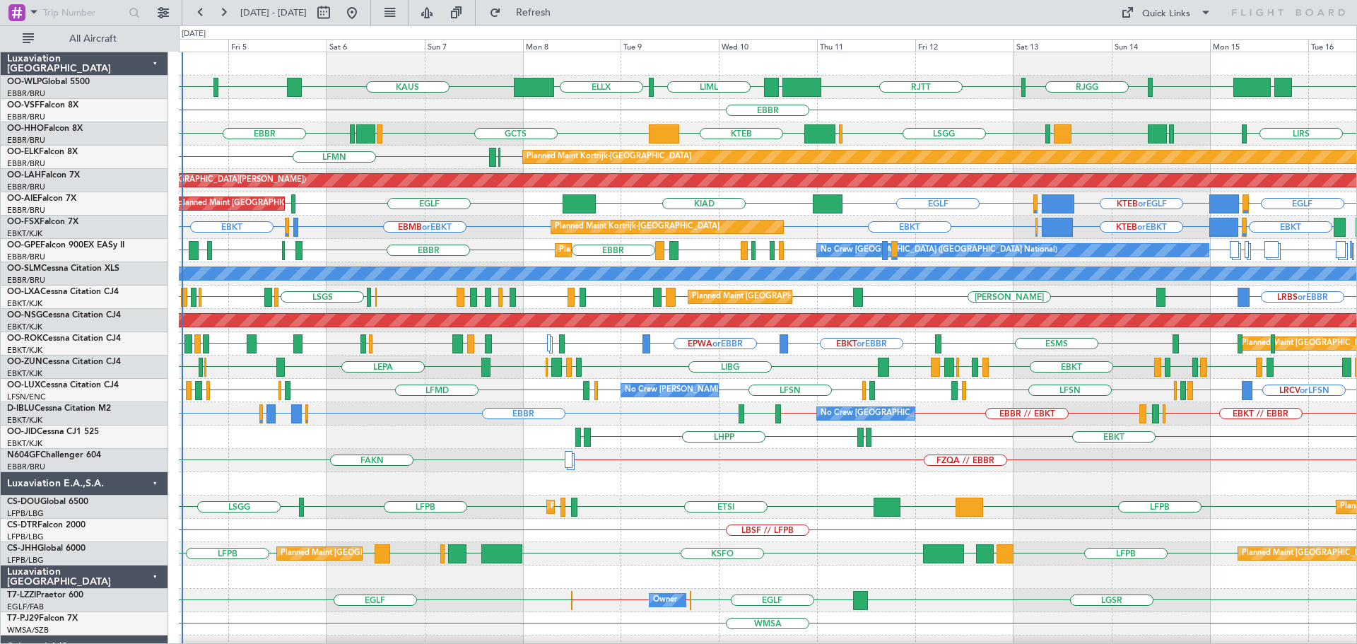
click at [452, 443] on div "RJTT LTCG LIML ELLX KAUS KTEB KCMH RJTT RJGG UBBB LIML EBBR LSGG LIMC KTEB GCTS…" at bounding box center [768, 460] width 1178 height 817
click at [338, 224] on div "Planned Maint Kortrijk-Wevelgem EBKT EBKT EBMB or EBKT LSZH or EBKT EBKT LSGG o…" at bounding box center [768, 227] width 1178 height 23
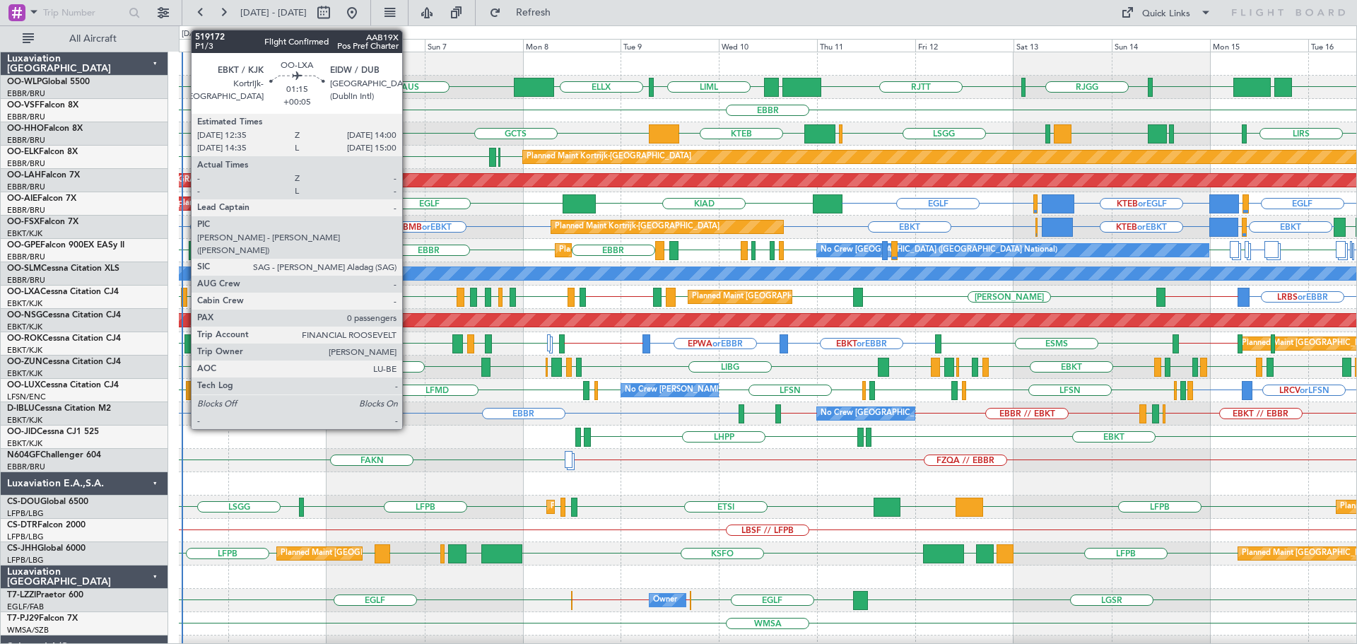
click at [184, 291] on div at bounding box center [184, 297] width 6 height 19
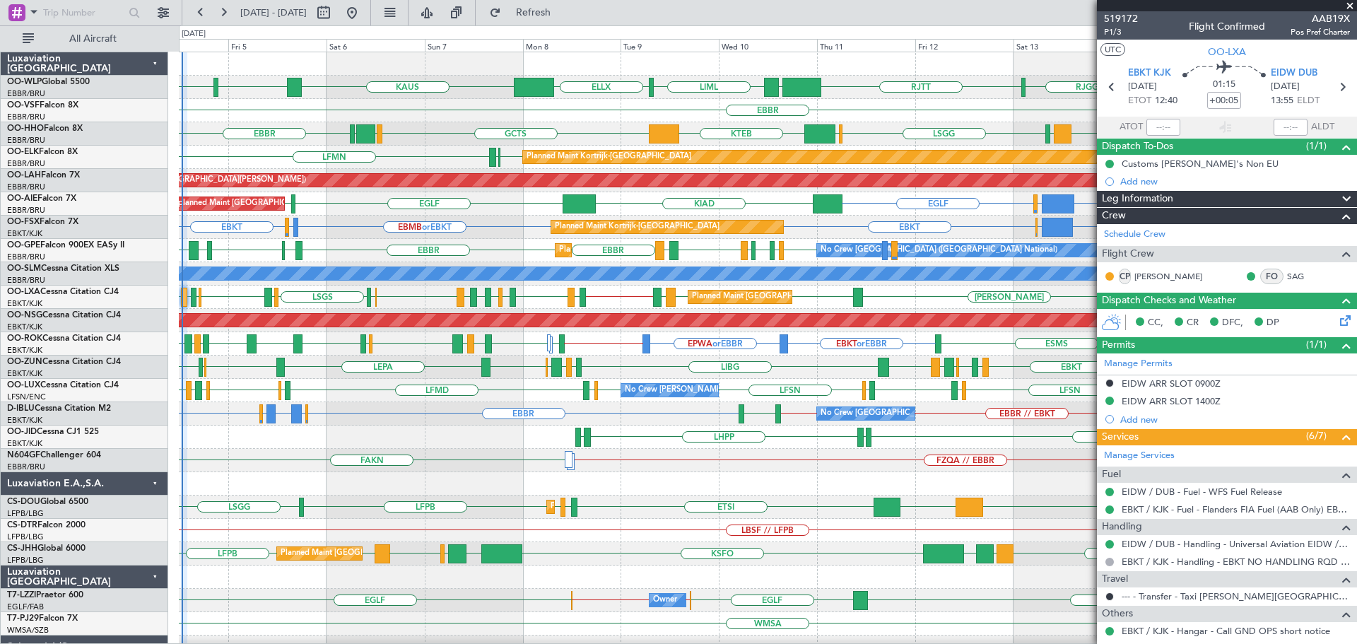
click at [327, 223] on div "EBKT EBKT EBMB or EBKT LSZH or EBKT EBKT LSGG or EBKT KTEB or EBKT EBBR or EBKT…" at bounding box center [768, 227] width 1178 height 23
click at [1352, 6] on span at bounding box center [1350, 6] width 14 height 13
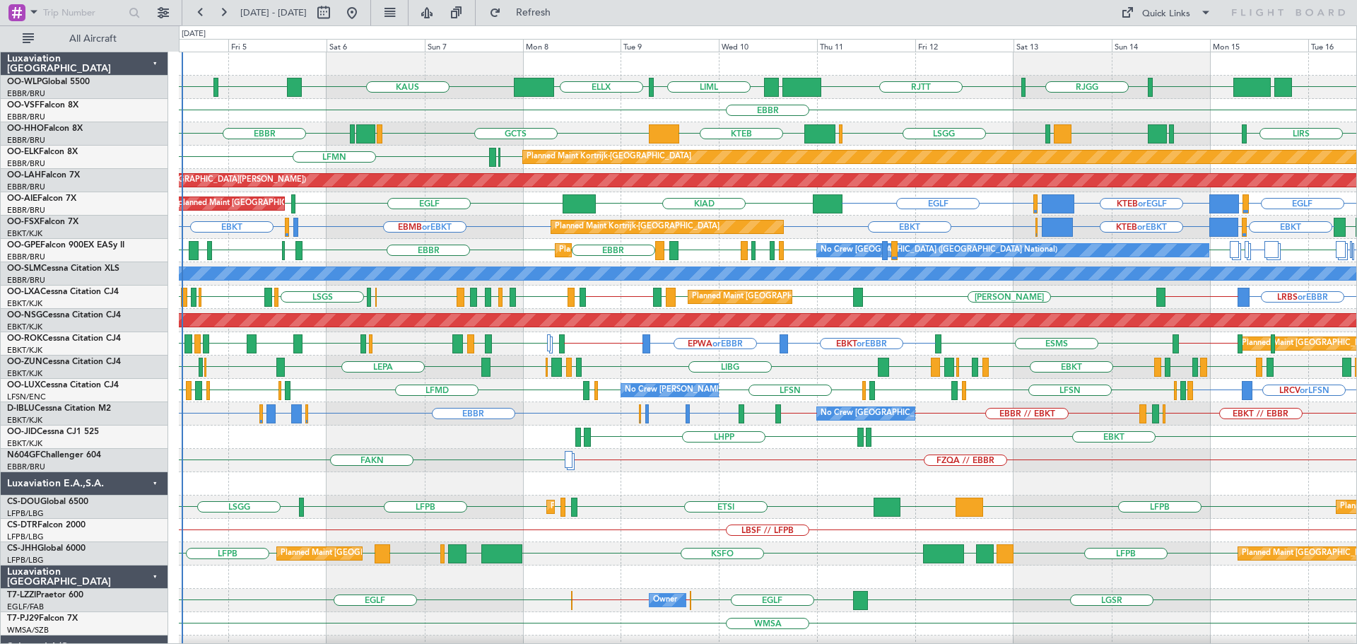
click at [322, 222] on div "EBKT EBMB or EBKT LSZH or EBKT EBKT EBKT LSGG or EBKT KTEB or EBKT EBBR or EBKT…" at bounding box center [768, 227] width 1178 height 23
click at [501, 238] on div "EBKT EBMB or EBKT LSZH or EBKT EBKT EBKT LSGG or EBKT KTEB or EBKT EBBR or EBKT…" at bounding box center [768, 227] width 1178 height 23
click at [436, 145] on div "LSGG LIMC KTEB GCTS GMMH LSGG EBBR LIRS LSGG EBBR GMMH LIRS" at bounding box center [768, 133] width 1178 height 23
click at [379, 241] on div "EBBR LFPB LCLK EBBR EDDB LHBP EPWA EBBR EVRA EBBR EBBR LKTB LZKZ LBSF LFPB LMML…" at bounding box center [768, 250] width 1178 height 23
click at [377, 217] on div "EBKT EBKT EBMB or EBKT LSZH or EBKT EBKT LSGG or EBKT KTEB or EBKT EBBR or EBKT…" at bounding box center [768, 227] width 1178 height 23
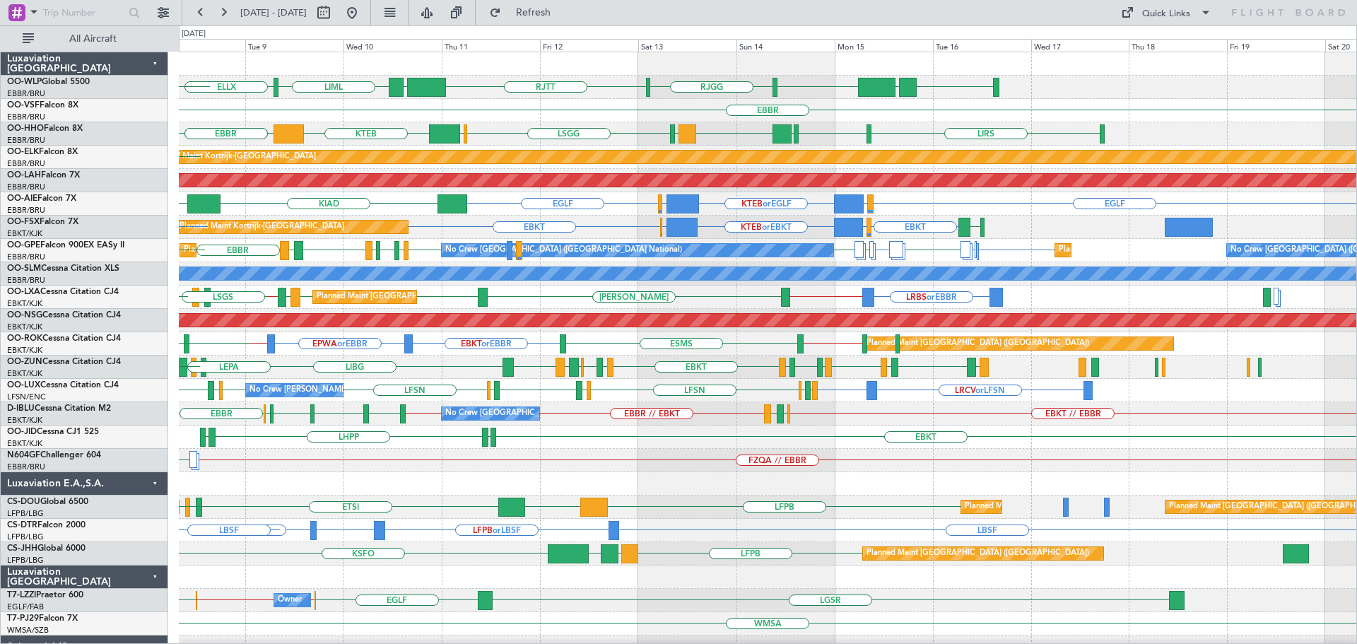
click at [704, 353] on div "LIML RJTT LTCG LIML ELLX UBBB RJTT RJGG KAUS KTEB EBBR LIRS LSGG LIMC KTEB GCTS…" at bounding box center [768, 472] width 1178 height 840
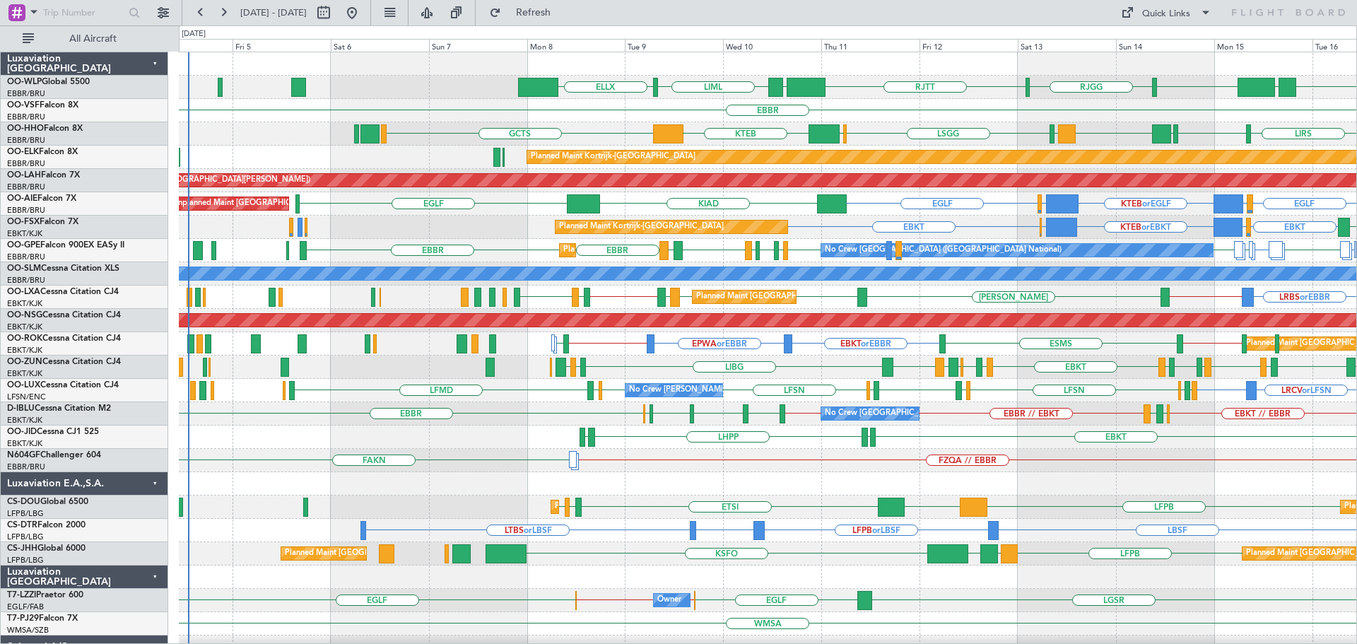
click at [634, 330] on div "RJTT LTCG LIML ELLX RJGG RJTT UBBB LIML EBLG // EBBR EBBR LSGG LIMC KTEB GCTS G…" at bounding box center [768, 483] width 1178 height 863
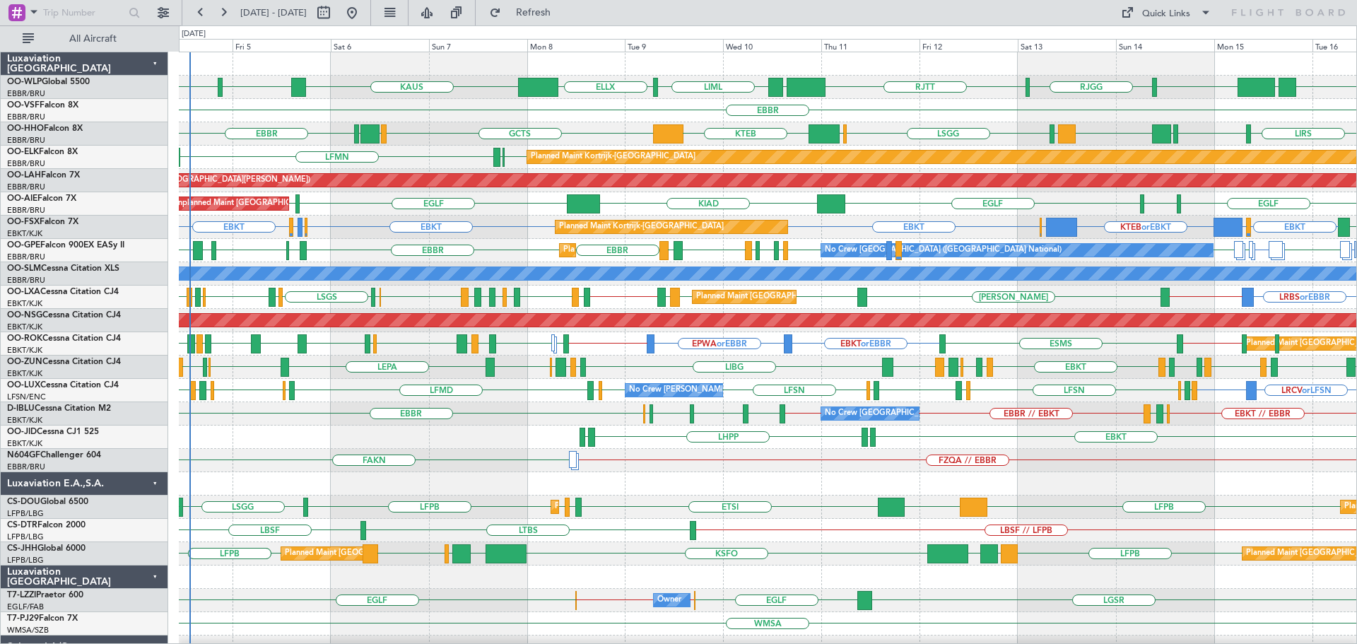
click at [230, 420] on div "EBKT // EBBR EBKT // EBBR LSZH EBKT EGNJ EBKT EBBR EBBR LFMN EBBR // EBKT No Cr…" at bounding box center [768, 413] width 1178 height 23
click at [250, 430] on div "EBKT LHPP EDDN EDDN" at bounding box center [768, 437] width 1178 height 23
click at [349, 218] on div "EBKT EBKT EBKT EBMB or EBKT LSZH or EBKT EBKT LSGG or EBKT KTEB or EBKT EBBR or…" at bounding box center [768, 227] width 1178 height 23
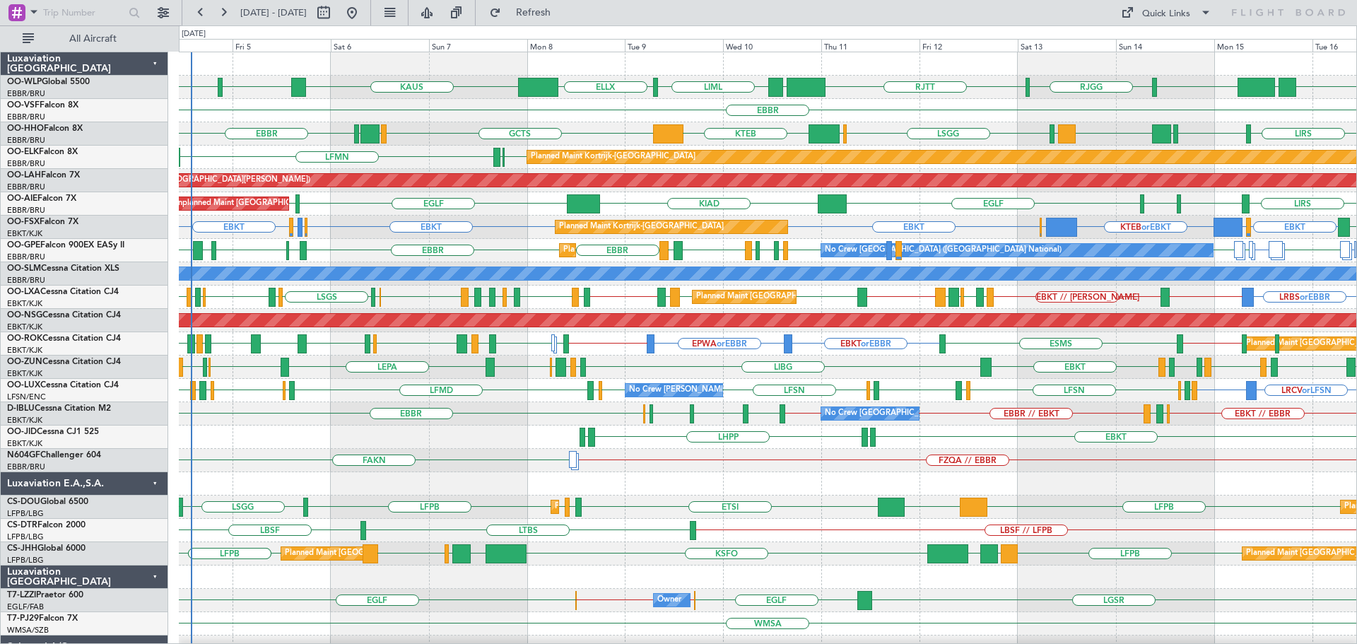
click at [746, 341] on div "EBKT or EBBR EPWA or EBBR EBBR // EBKT LFMN EBKT LFMQ LIRN EBBR LSZB EBKT LEAL …" at bounding box center [768, 343] width 1178 height 23
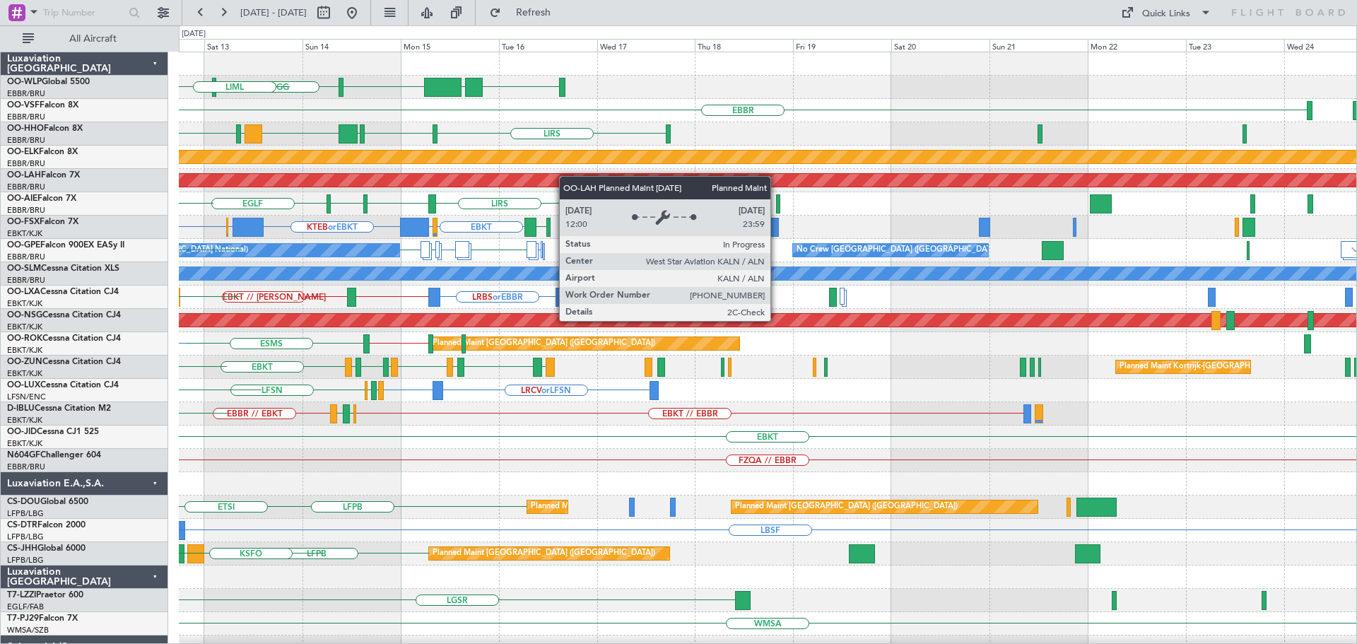
click at [506, 184] on div "RJTT LIML UBBB RJTT RJGG LTCG LIML EBBR LSGG LIRS LSGG EBBR GMMH LIRS LIMC KTEB…" at bounding box center [768, 472] width 1178 height 840
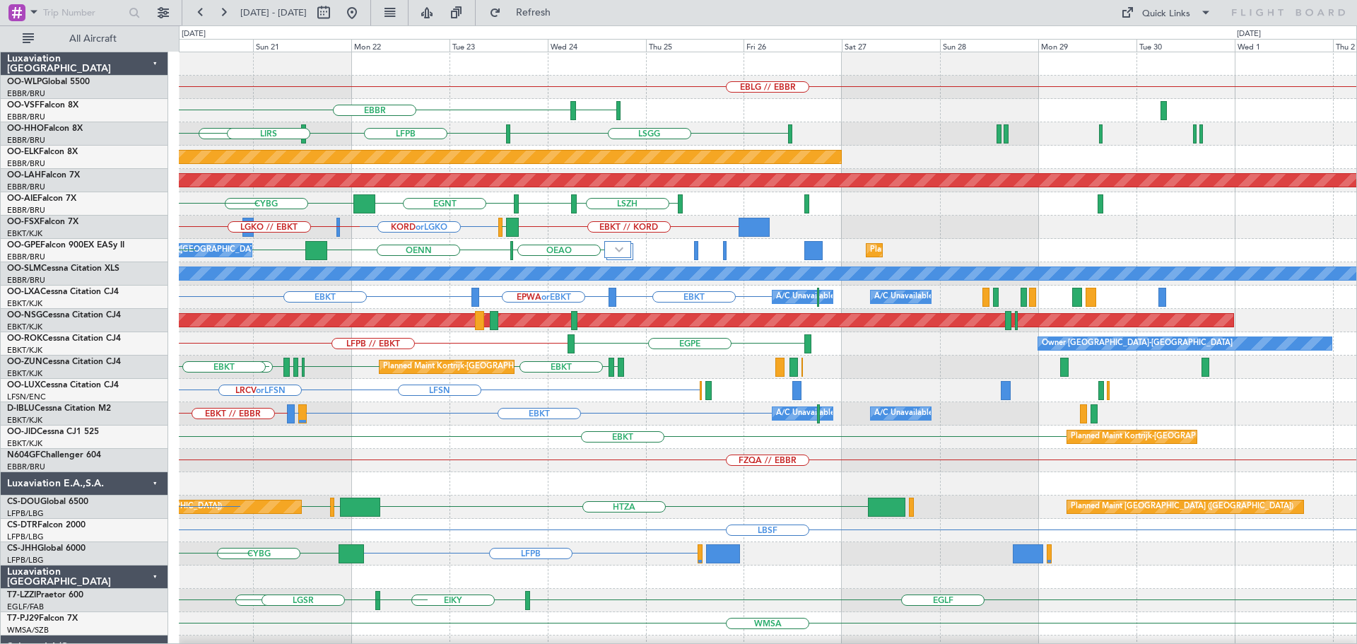
click at [274, 391] on div "EBLG // EBBR EBBR LFMN LSGG LSGG LFPB LIRS Planned Maint Kortrijk-Wevelgem Plan…" at bounding box center [768, 460] width 1178 height 817
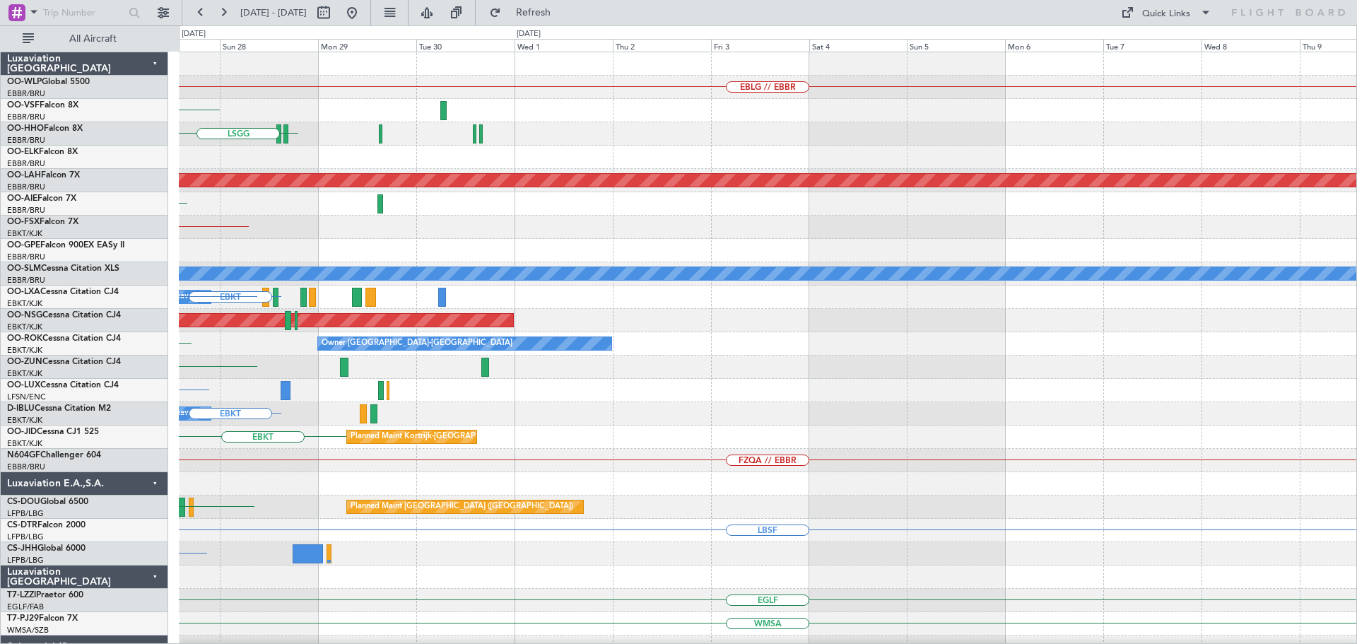
click at [207, 439] on div "EBLG // EBBR LFMN LSGG Planned Maint Kortrijk-Wevelgem Planned Maint Alton-st L…" at bounding box center [768, 460] width 1178 height 817
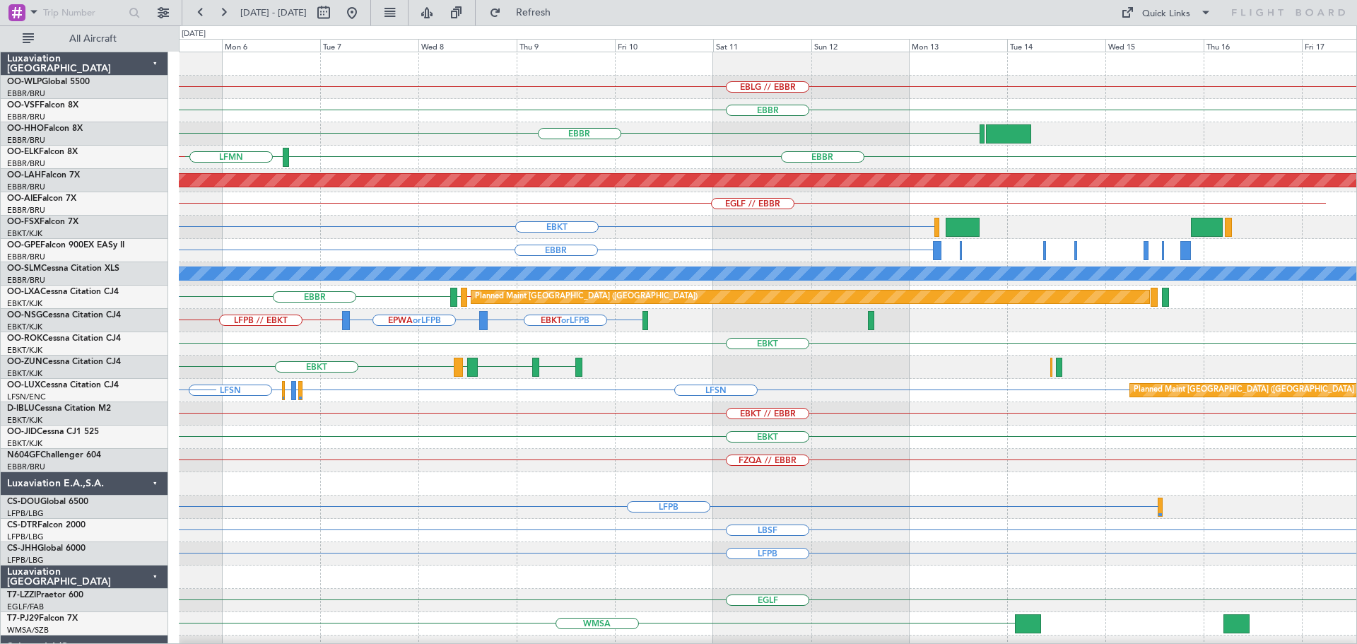
click at [255, 291] on div "EBLG // EBBR EBBR EBBR LSGG LFMN LSGG EBBR LFMN EBKT // EBBR Planned Maint Alto…" at bounding box center [768, 437] width 1178 height 770
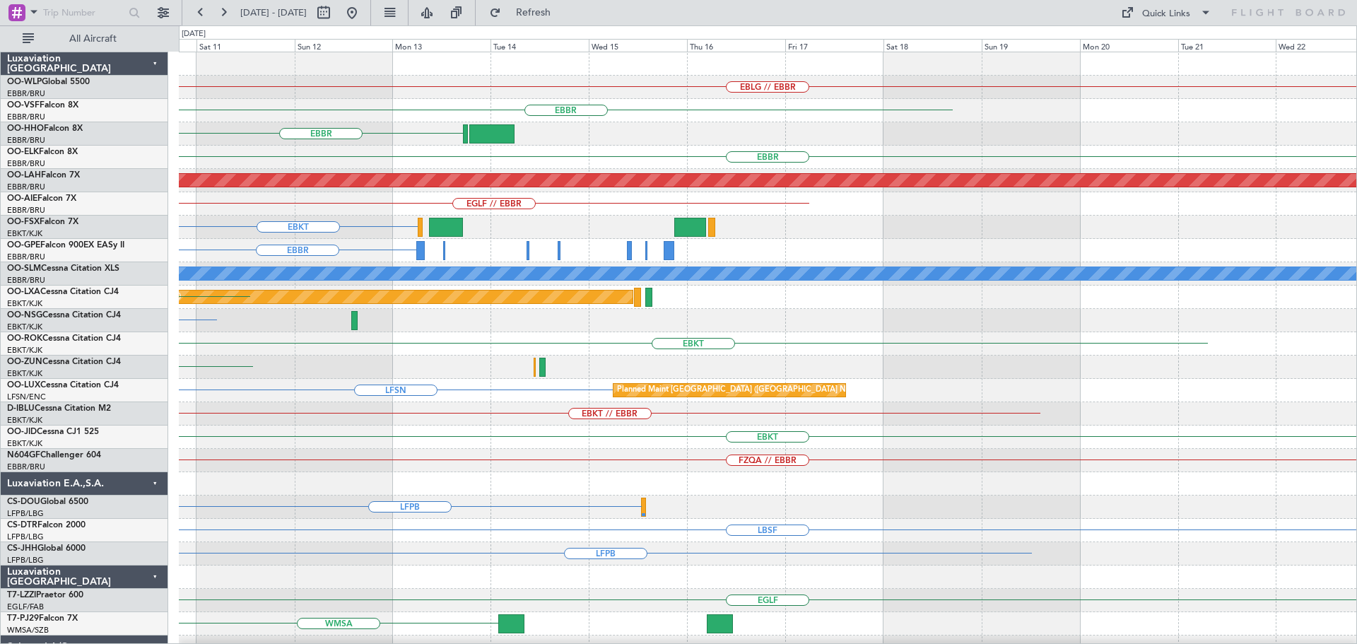
click at [415, 363] on div "EBLG // EBBR EBBR EBBR EBBR Planned Maint Alton-st Louis (St Louis Regl) EGLF /…" at bounding box center [768, 437] width 1178 height 770
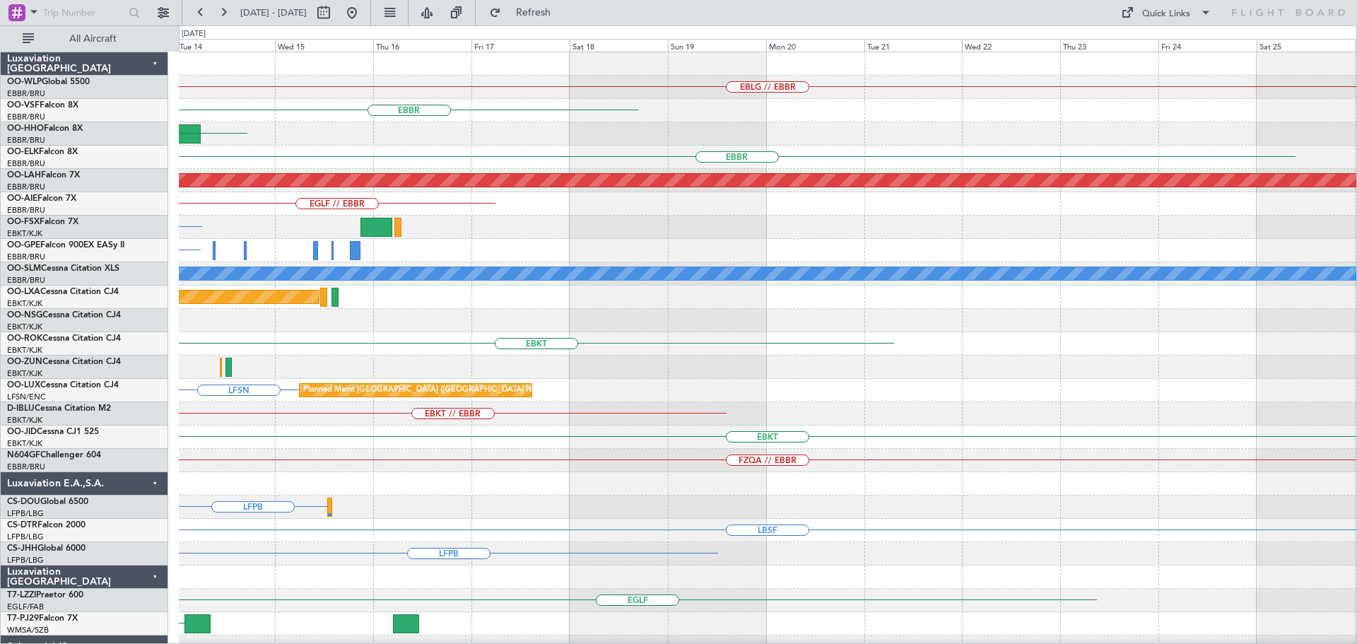
click at [353, 404] on div "EBLG // EBBR EBBR EBBR EBBR Planned Maint Alton-st Louis (St Louis Regl) EGLF /…" at bounding box center [768, 437] width 1178 height 770
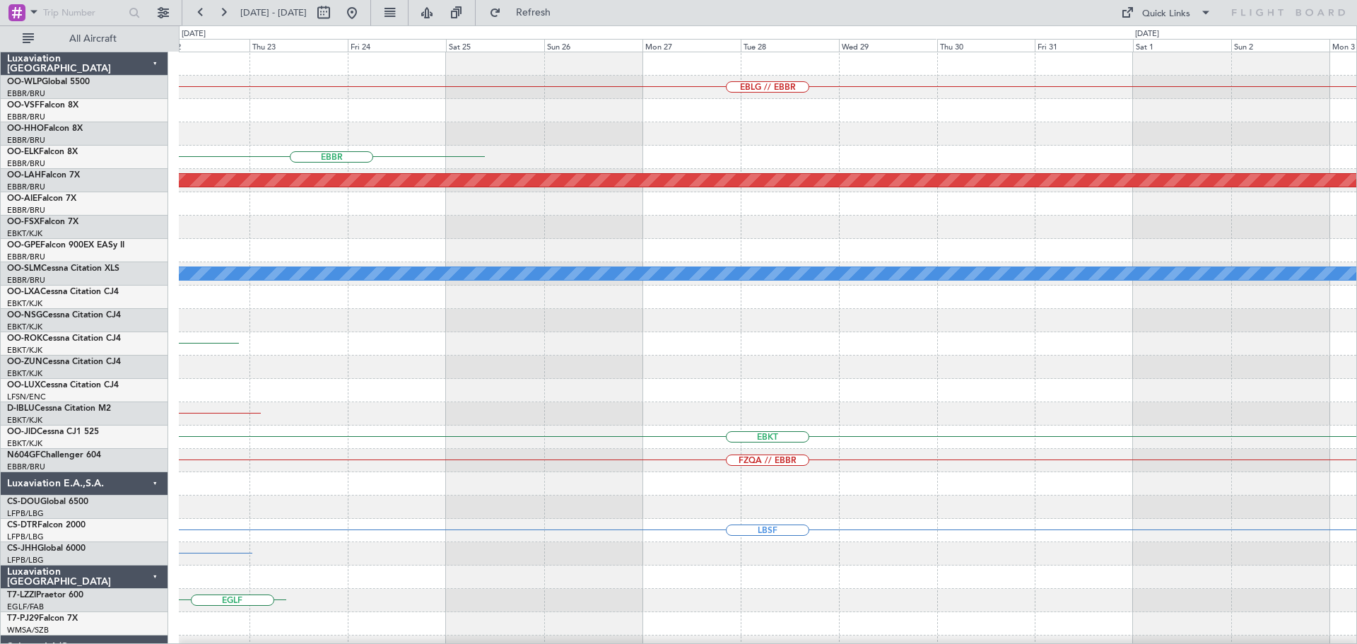
click at [401, 410] on div "EBLG // EBBR EBBR Planned Maint Alton-st Louis (St Louis Regl) A/C Unavailable …" at bounding box center [768, 437] width 1178 height 770
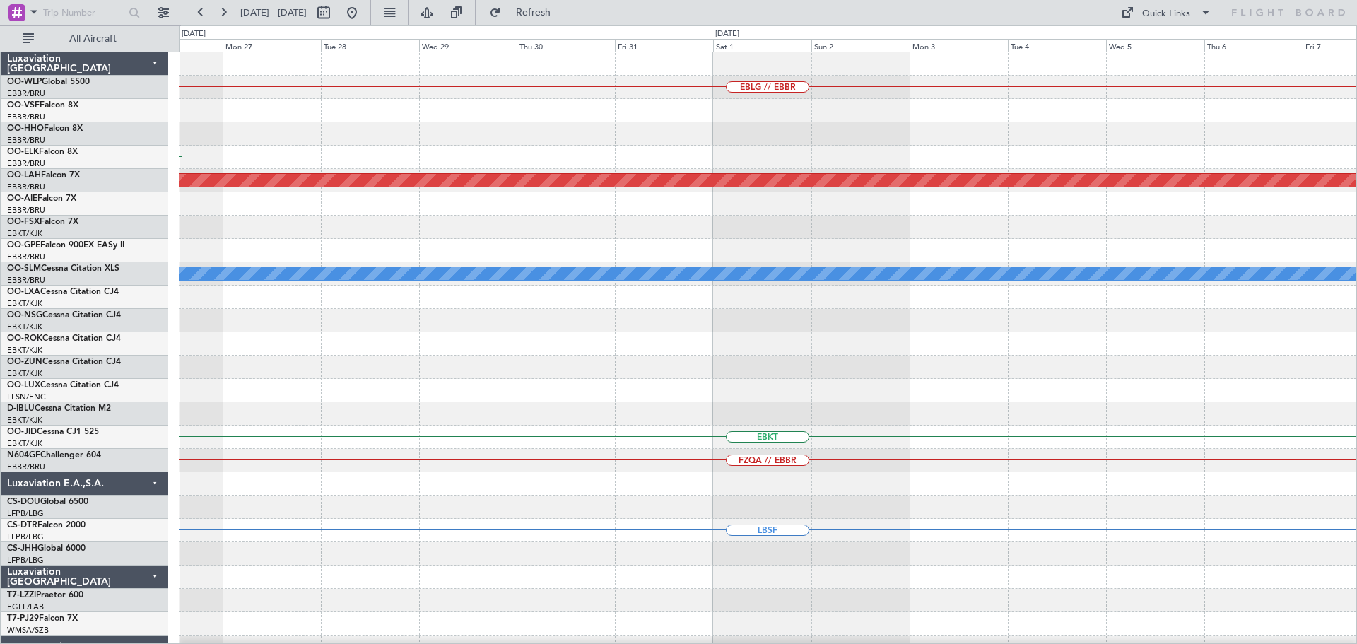
click at [452, 443] on div "EBLG // EBBR EBBR Planned Maint Alton-st Louis (St Louis Regl) A/C Unavailable …" at bounding box center [768, 437] width 1178 height 770
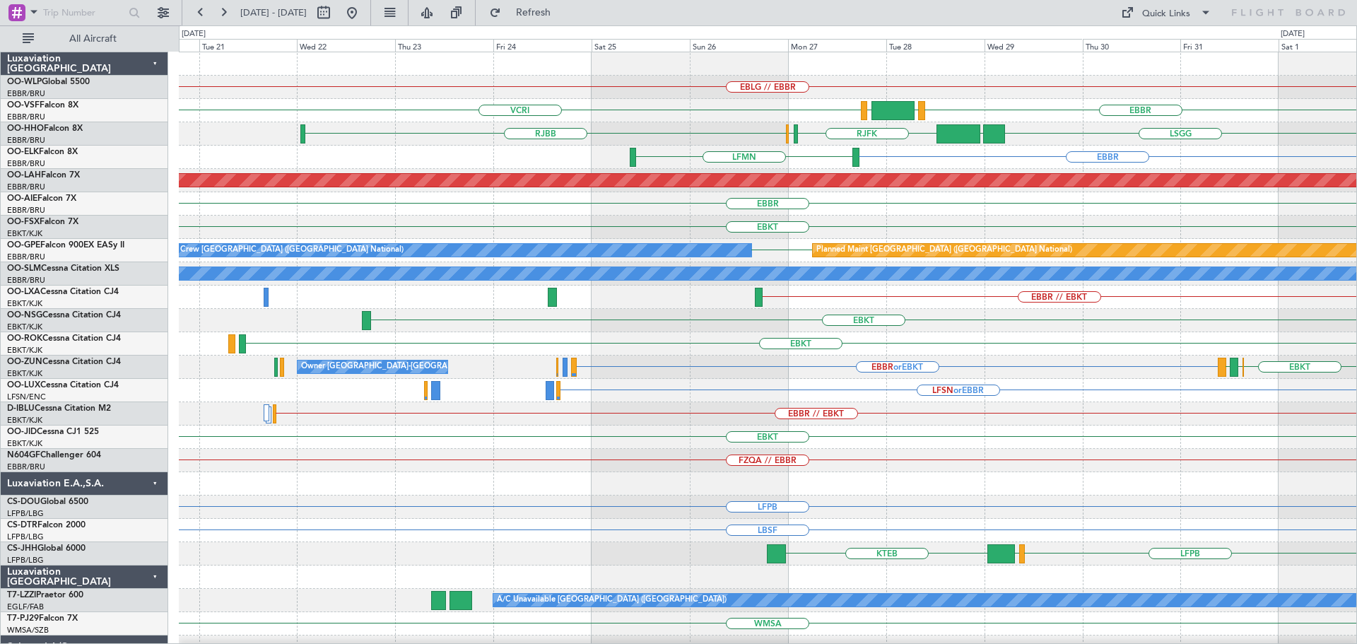
click at [942, 233] on div "EBLG // EBBR EBBR LEGE VRMV VCRI LSGG UBBB RJFK RJOB RJBB EBBR LFMN Planned Mai…" at bounding box center [768, 460] width 1178 height 817
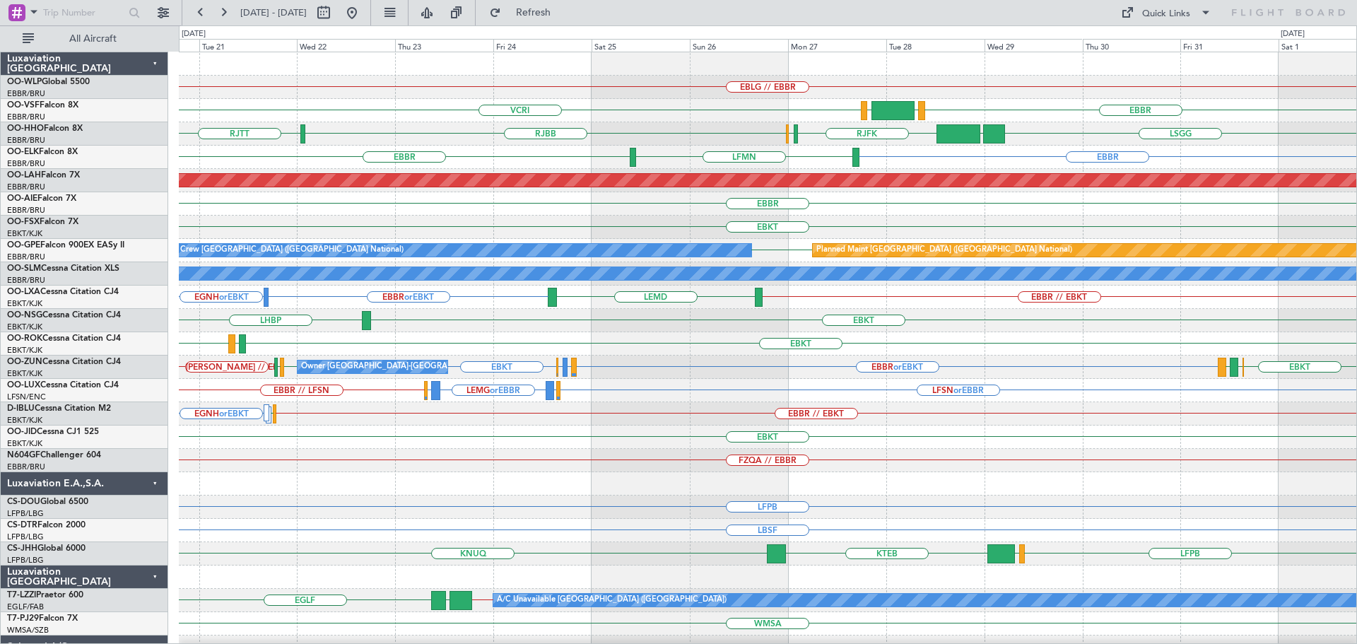
click at [497, 209] on div "EBBR" at bounding box center [768, 203] width 1178 height 23
click at [363, 11] on button at bounding box center [352, 12] width 23 height 23
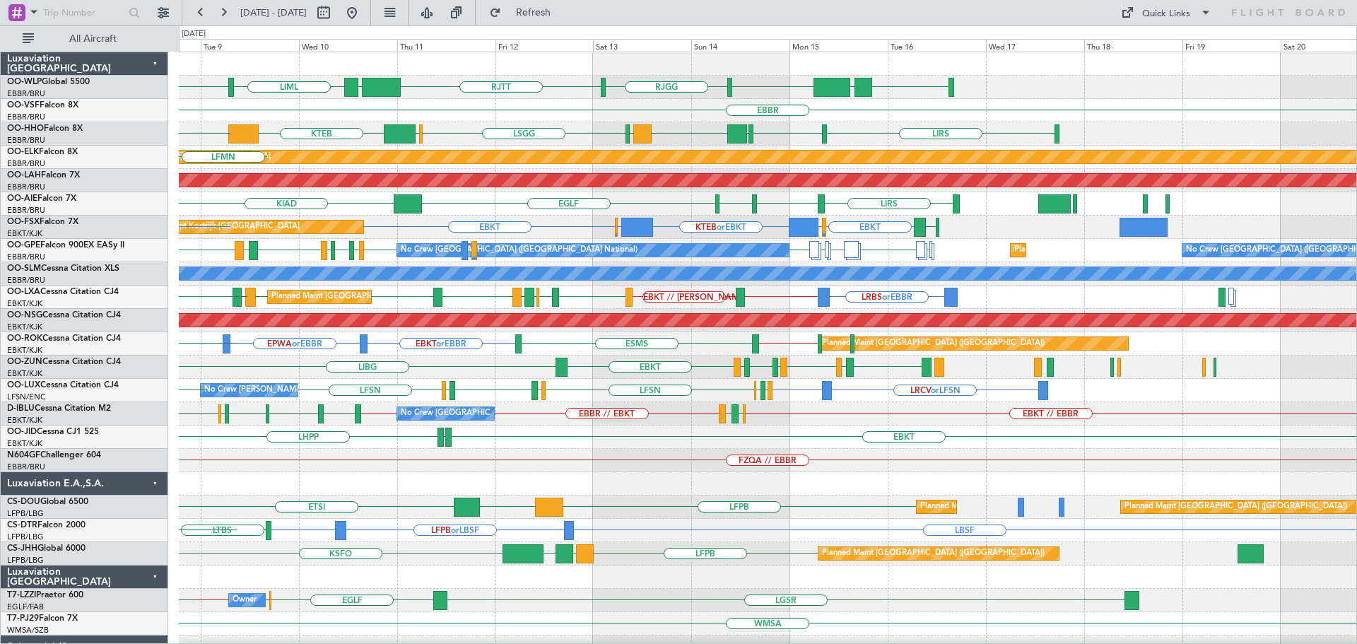
click at [767, 242] on div "LCLK LFPB LMML LGAV EBBR EBBR EBBR EDDB LHBP EPWA EBBR EVRA EBBR No Crew Brusse…" at bounding box center [768, 250] width 1178 height 23
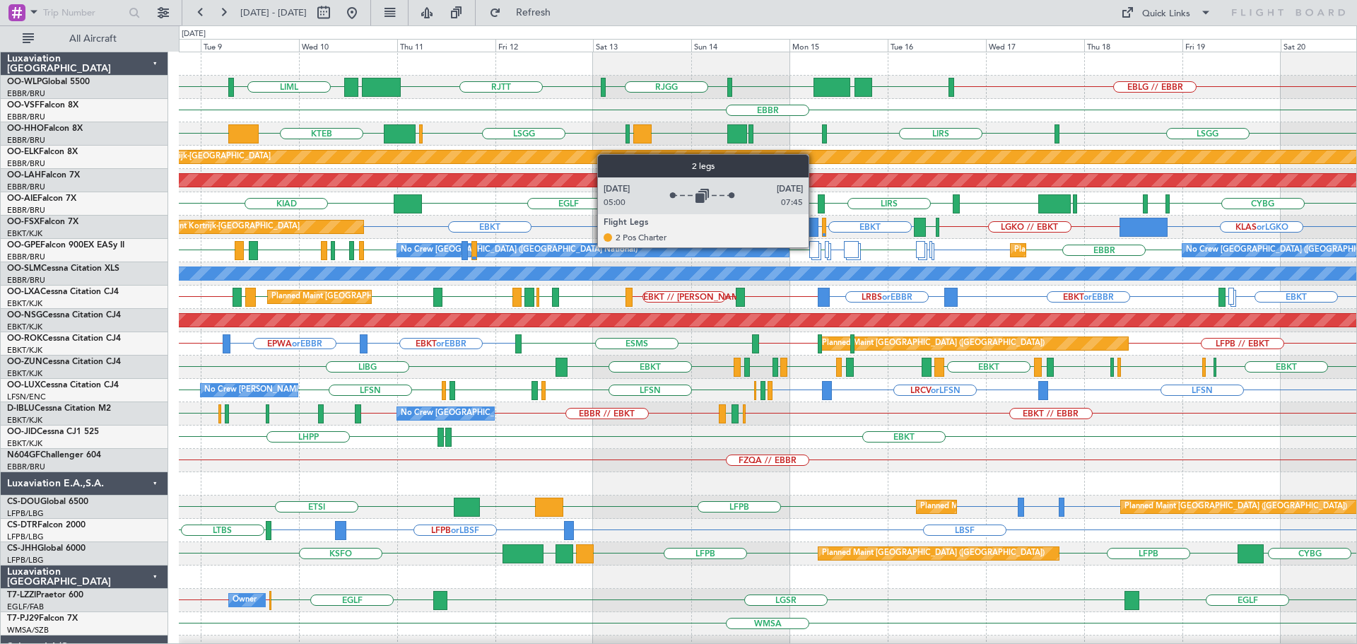
click at [815, 247] on div at bounding box center [813, 249] width 9 height 17
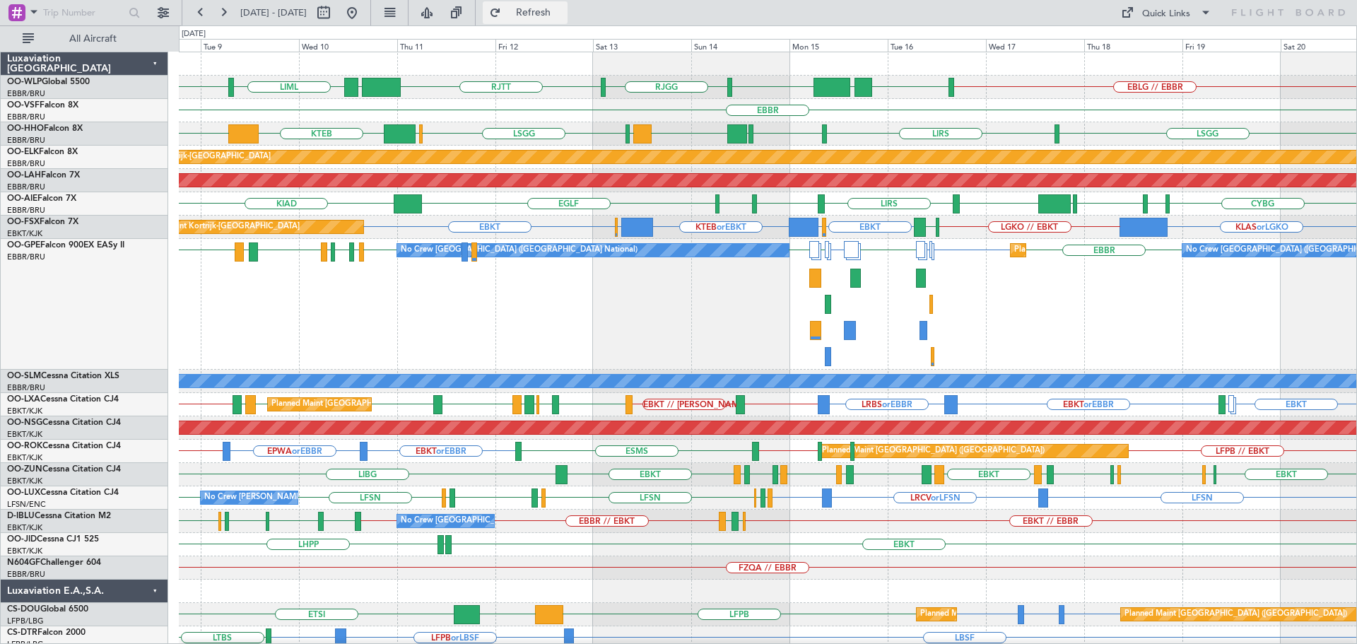
click at [554, 9] on span "Refresh" at bounding box center [533, 13] width 59 height 10
click at [556, 13] on span "Refresh" at bounding box center [533, 13] width 59 height 10
click at [772, 286] on div "EBBR LFPB LCLK EBBR EDDB LHBP EPWA EBBR EVRA EBBR EBBR LMML LGAV EBBR EBBR No C…" at bounding box center [768, 304] width 1178 height 131
